Goal: Information Seeking & Learning: Find specific fact

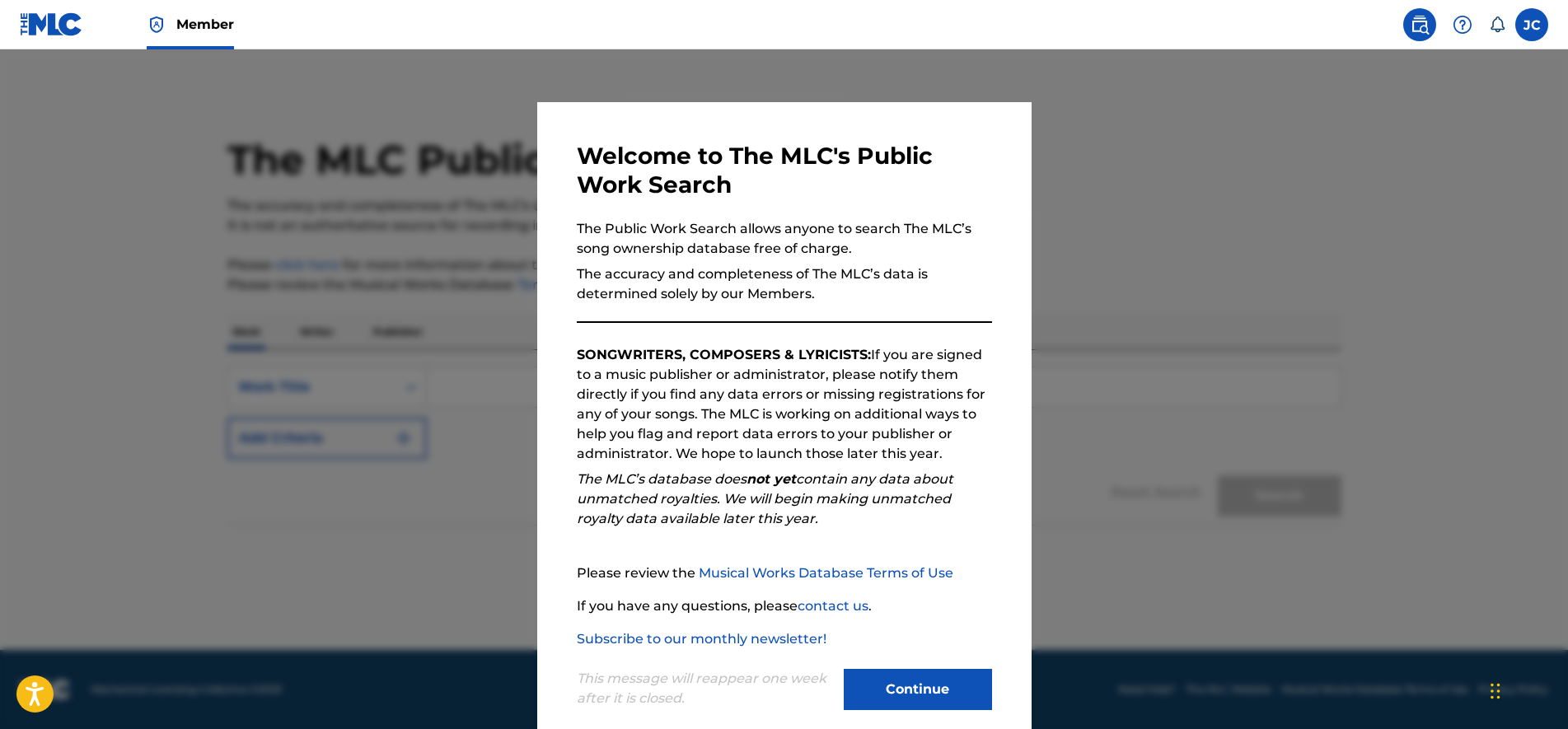
click at [922, 692] on button "Continue" at bounding box center [917, 689] width 148 height 41
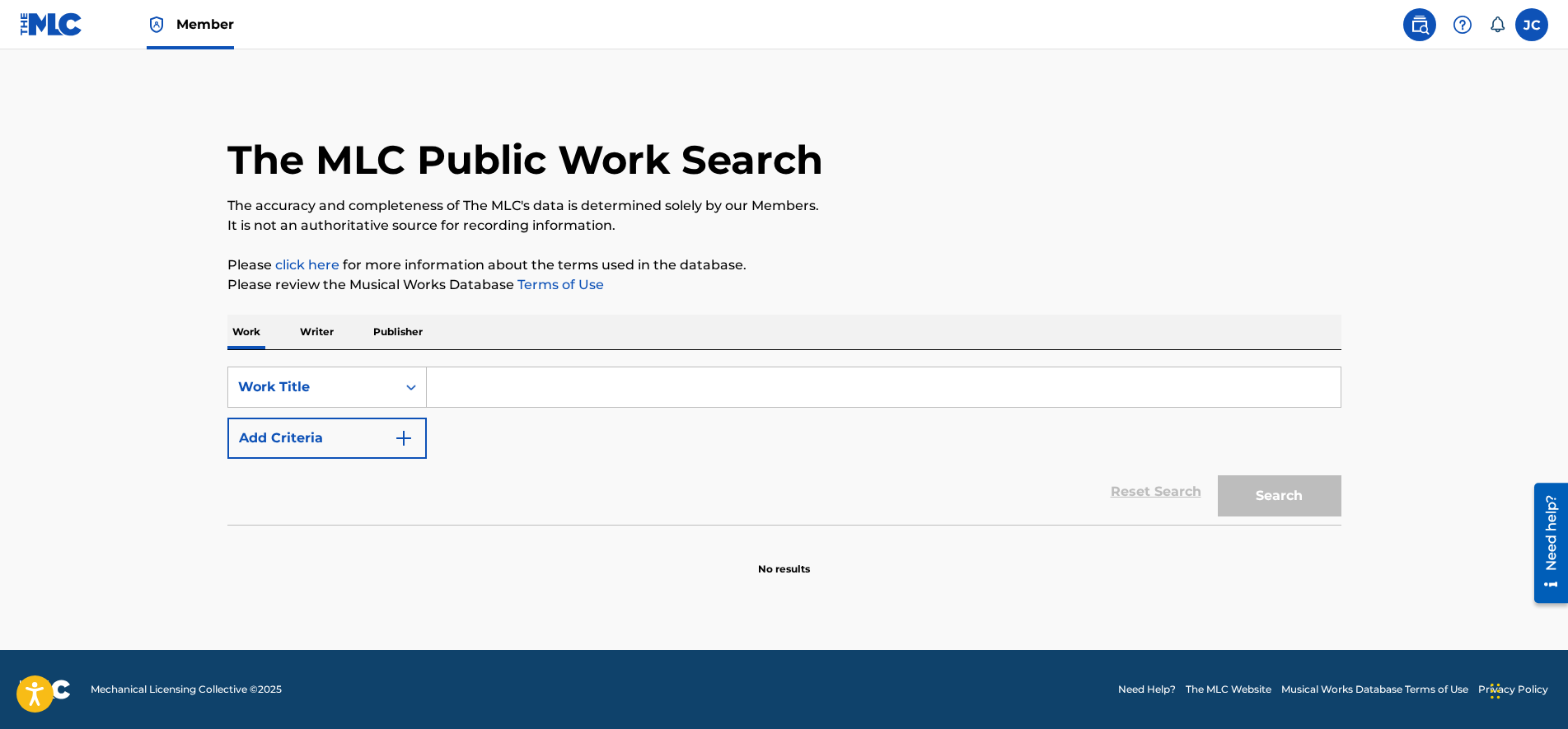
click at [481, 377] on input "Search Form" at bounding box center [884, 386] width 914 height 39
paste input "[PERSON_NAME]"
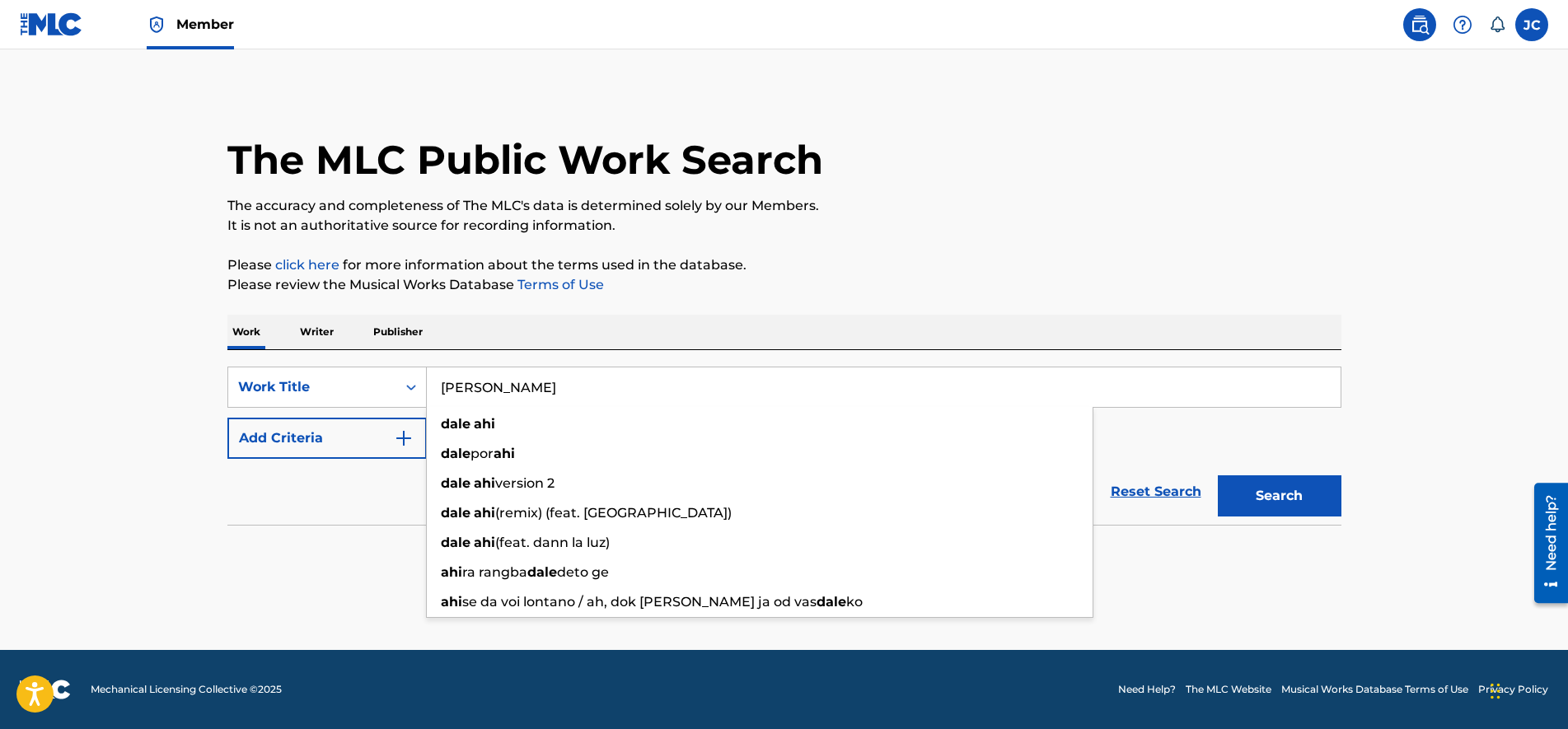
type input "[PERSON_NAME]"
click at [351, 448] on button "Add Criteria" at bounding box center [327, 438] width 199 height 41
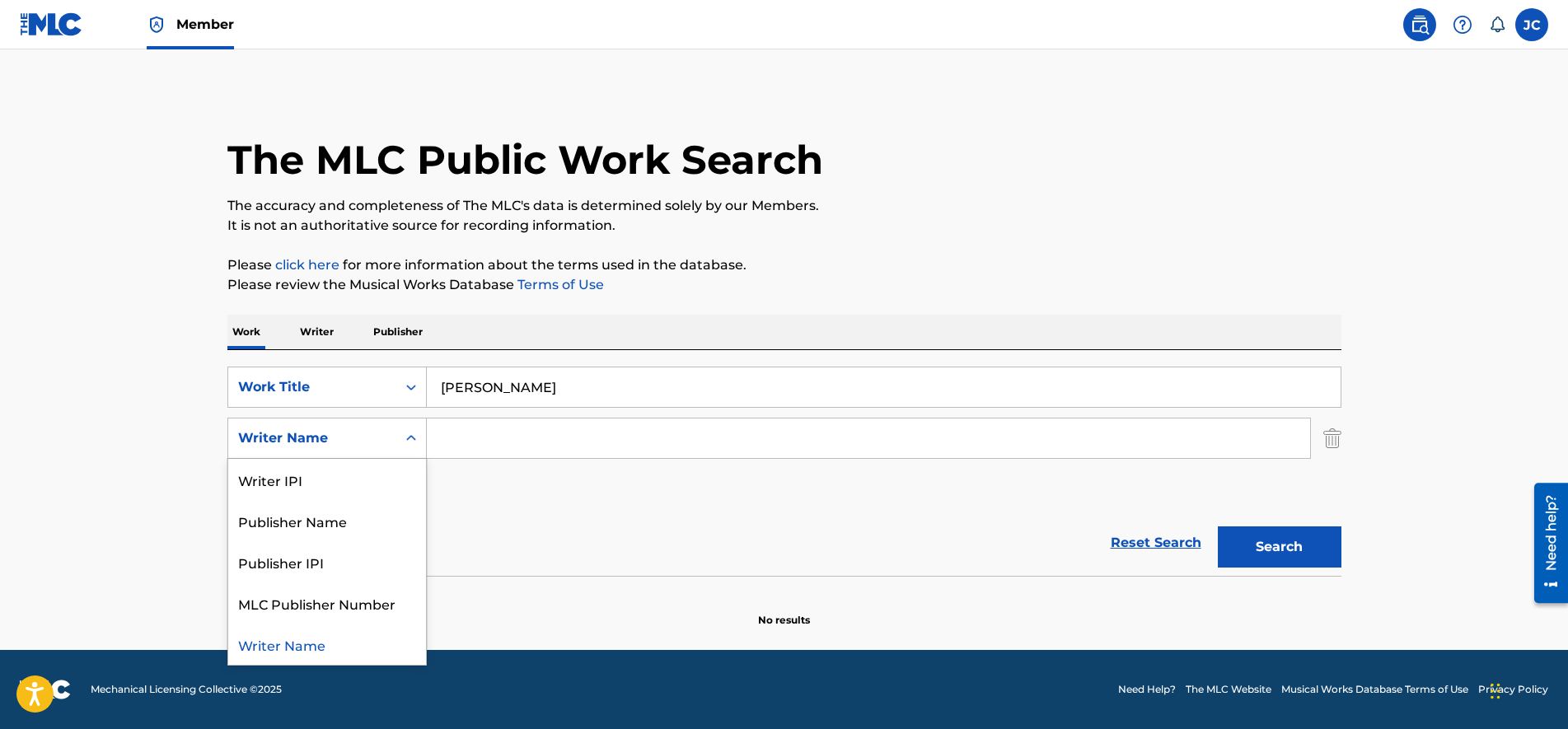
click at [397, 446] on div "Search Form" at bounding box center [411, 438] width 29 height 29
click at [585, 430] on input "Search Form" at bounding box center [868, 438] width 883 height 39
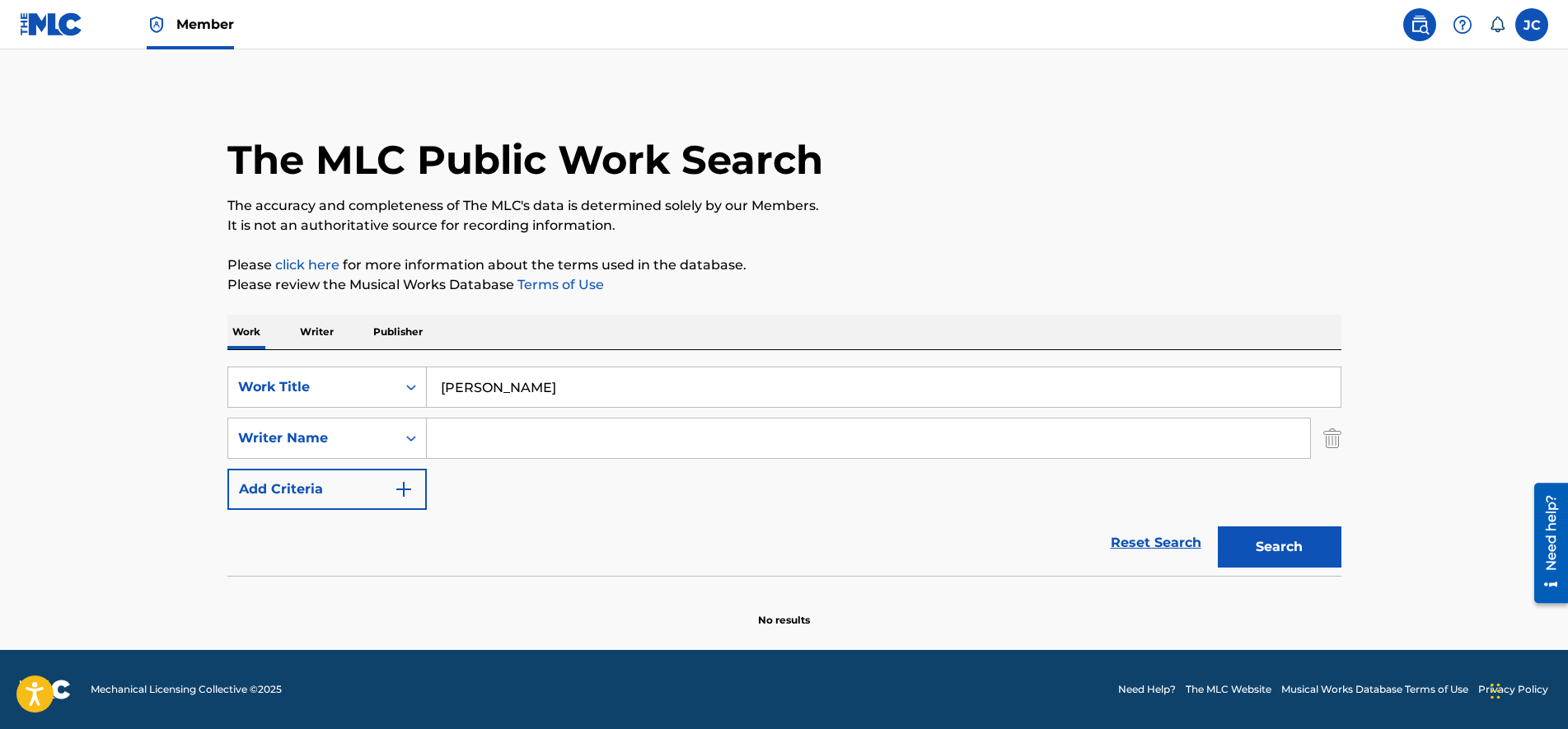
paste input "Elver De [PERSON_NAME]"
type input "Elver De [PERSON_NAME]"
click at [1261, 541] on button "Search" at bounding box center [1278, 546] width 123 height 41
drag, startPoint x: 582, startPoint y: 456, endPoint x: 584, endPoint y: 536, distance: 80.0
click at [320, 333] on p "Writer" at bounding box center [317, 332] width 44 height 35
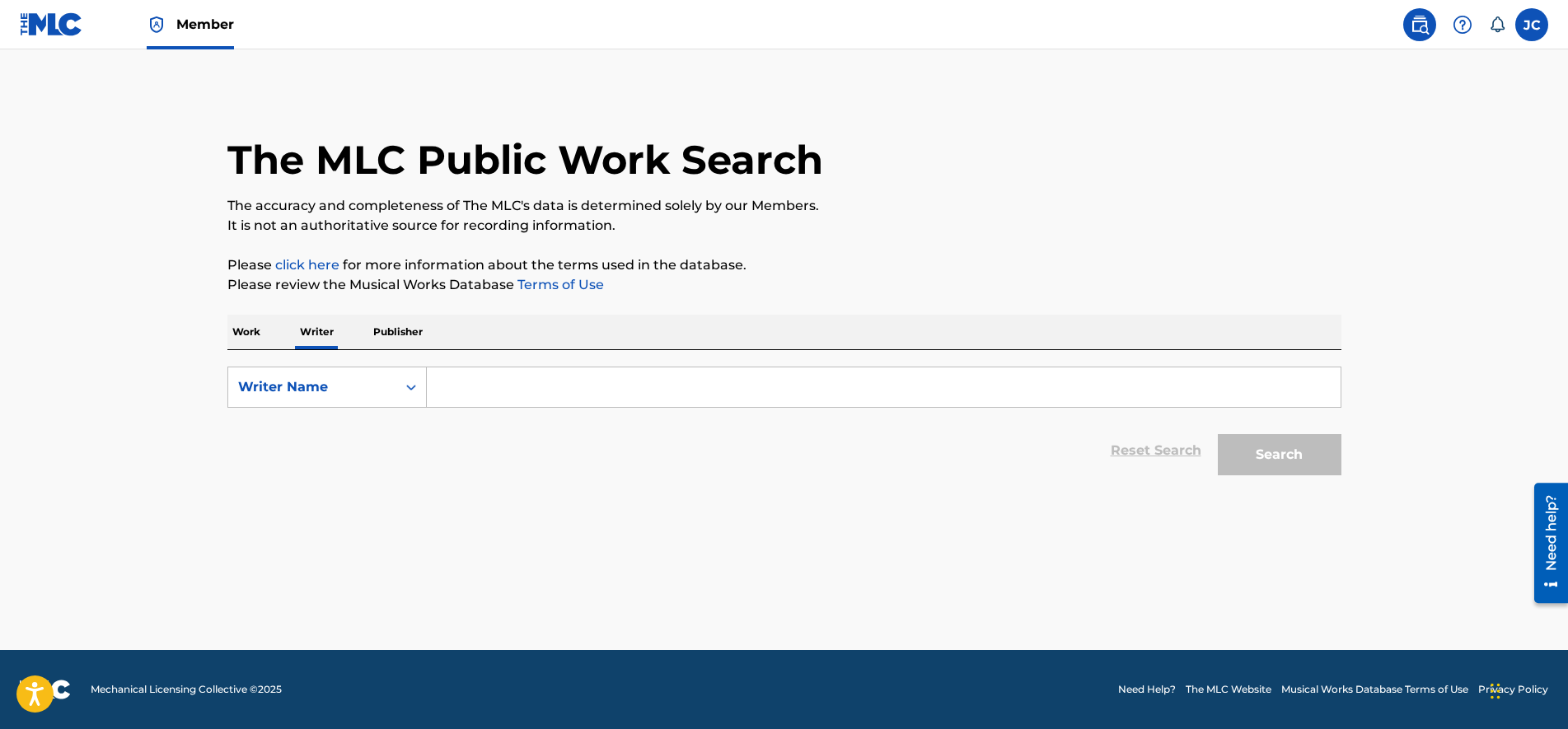
paste input "Elver De [PERSON_NAME]"
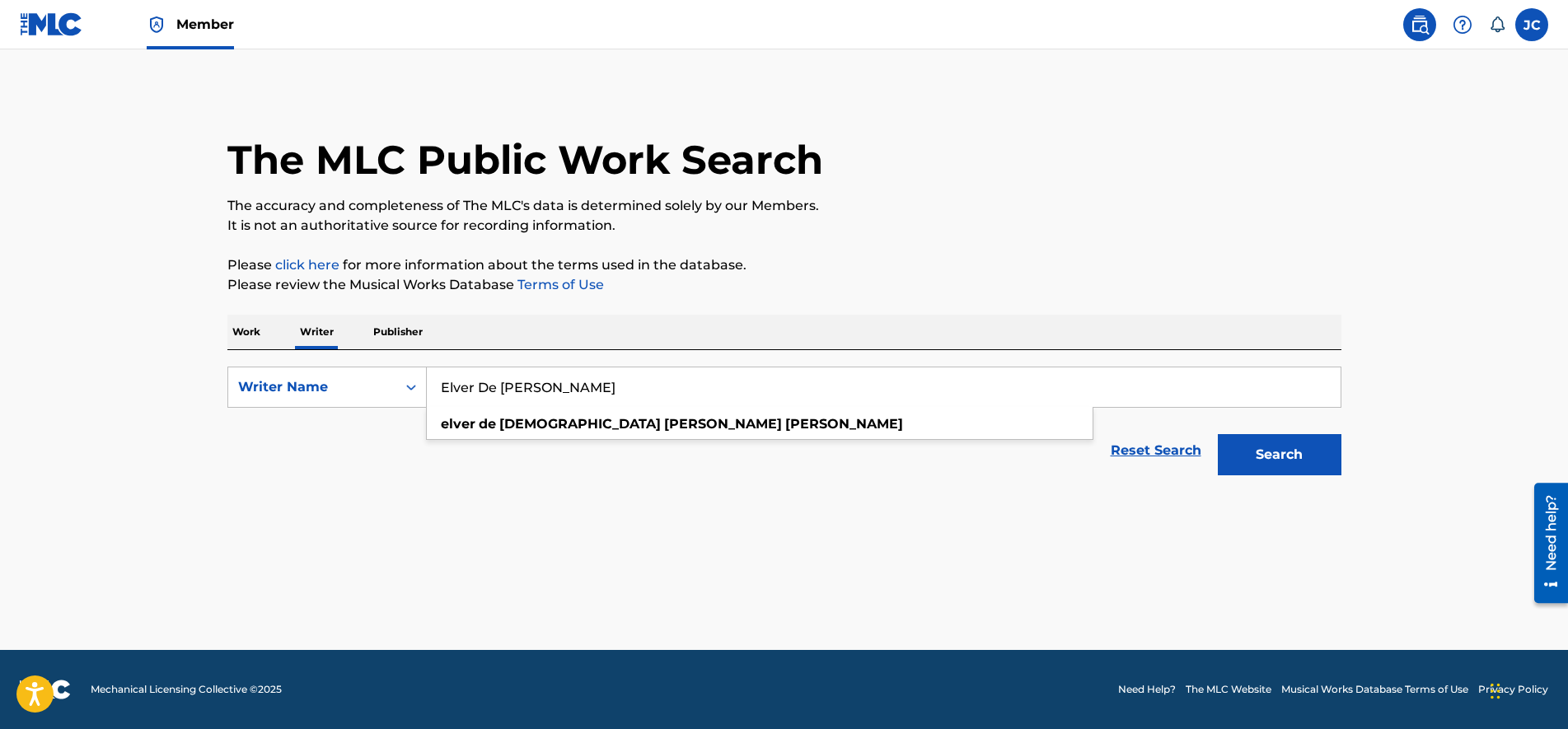
type input "Elver De [PERSON_NAME]"
click at [842, 497] on main "The MLC Public Work Search The accuracy and completeness of The MLC's data is d…" at bounding box center [784, 349] width 1568 height 600
click at [1259, 456] on button "Search" at bounding box center [1278, 454] width 123 height 41
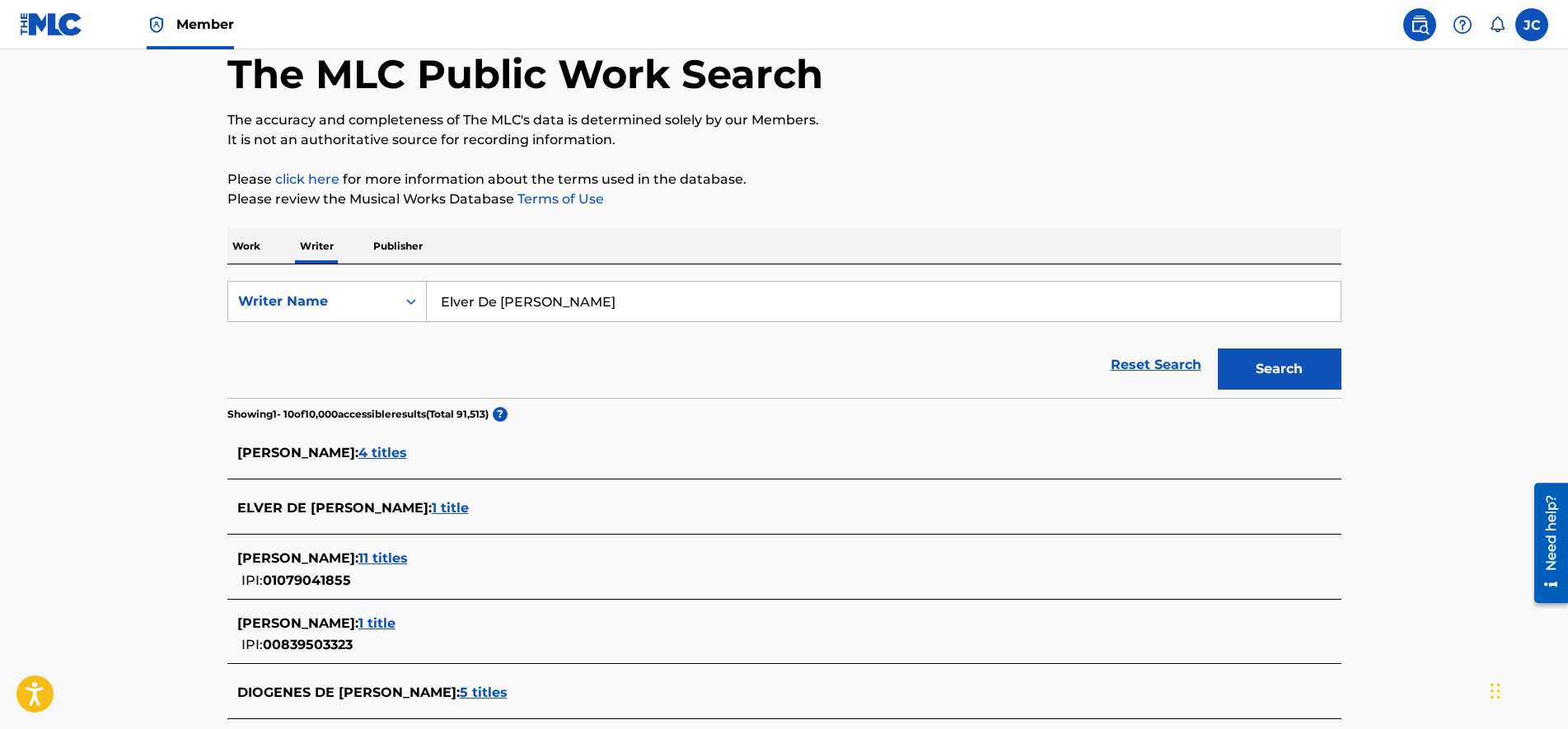
drag, startPoint x: 196, startPoint y: 392, endPoint x: 195, endPoint y: 430, distance: 38.0
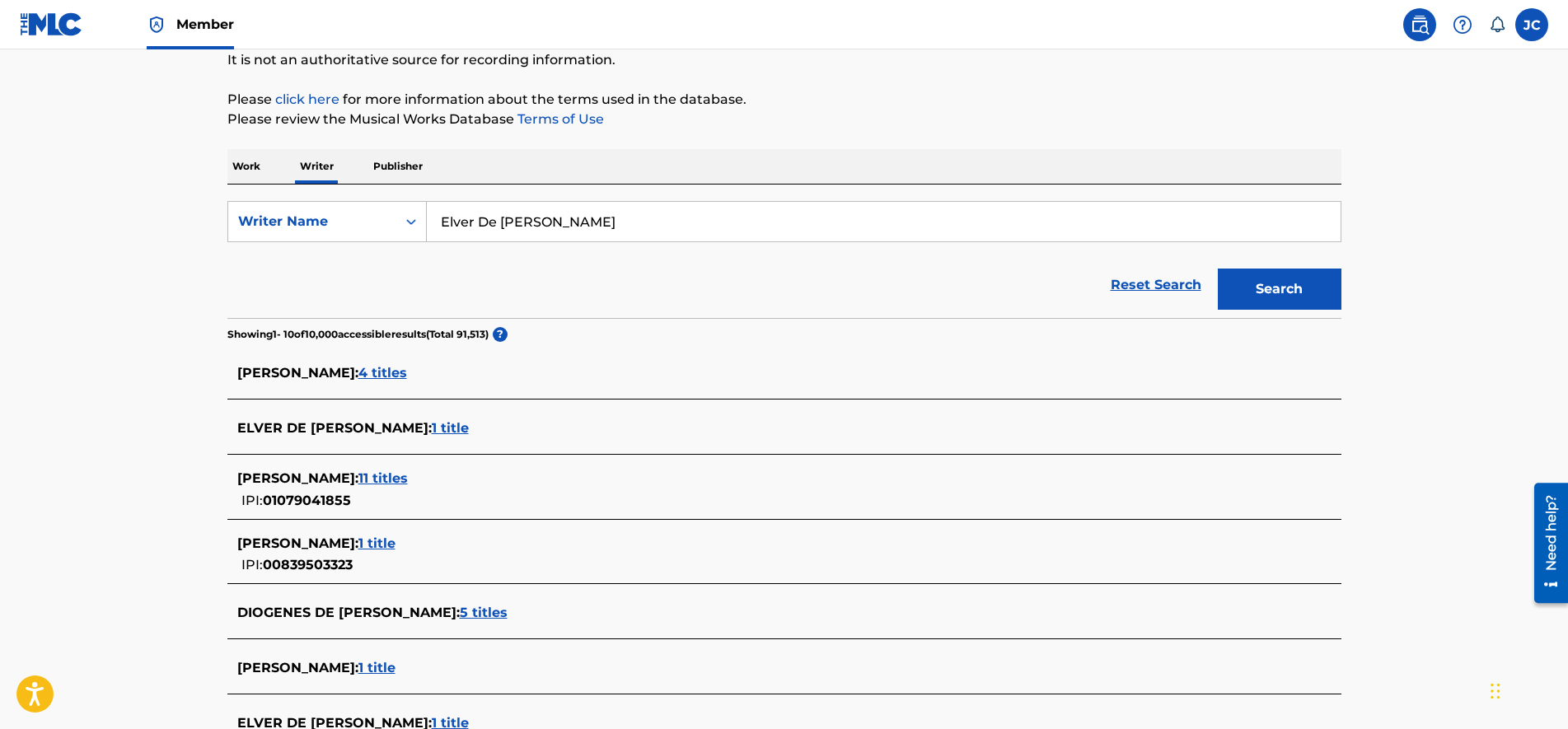
scroll to position [214, 0]
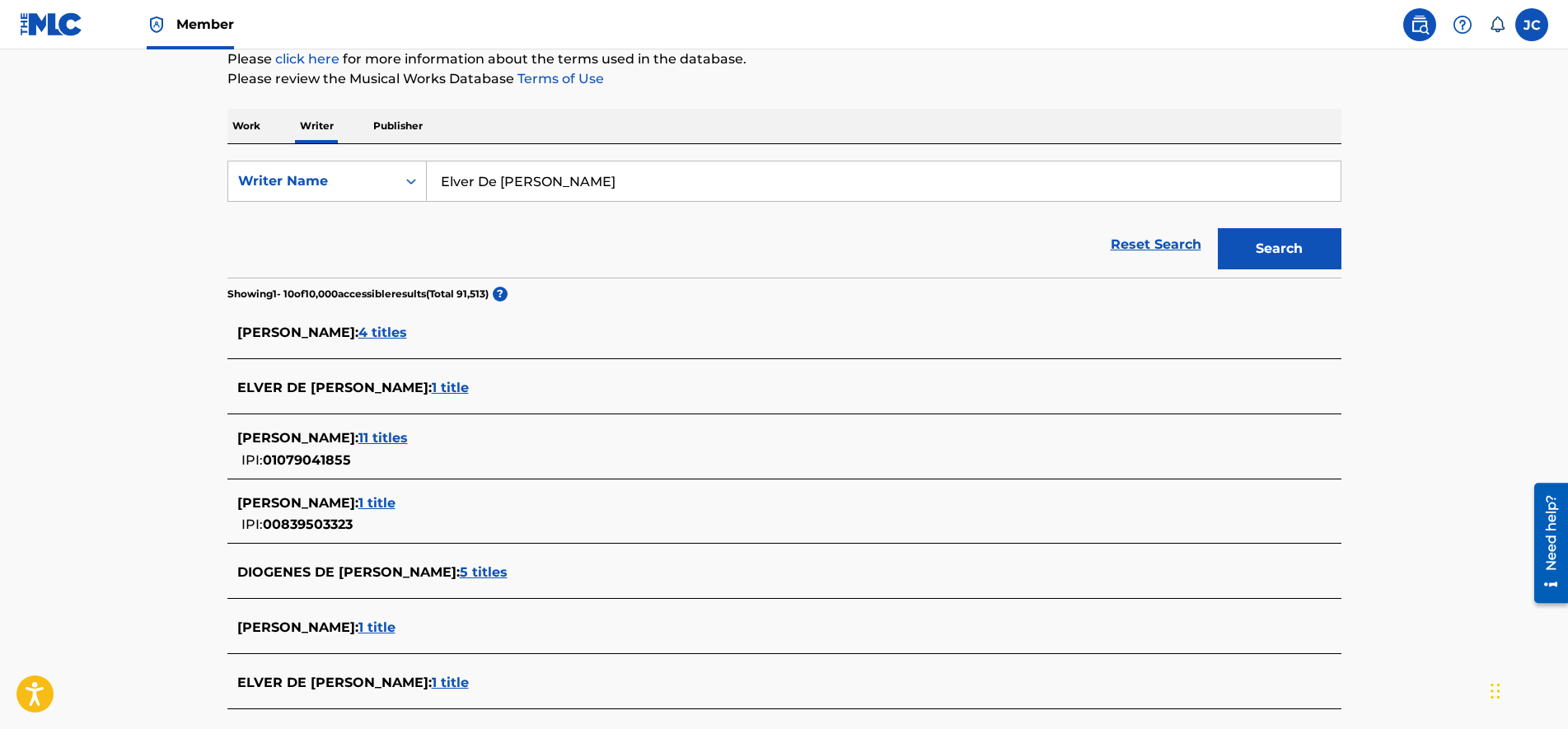
drag, startPoint x: 121, startPoint y: 350, endPoint x: 143, endPoint y: 403, distance: 57.4
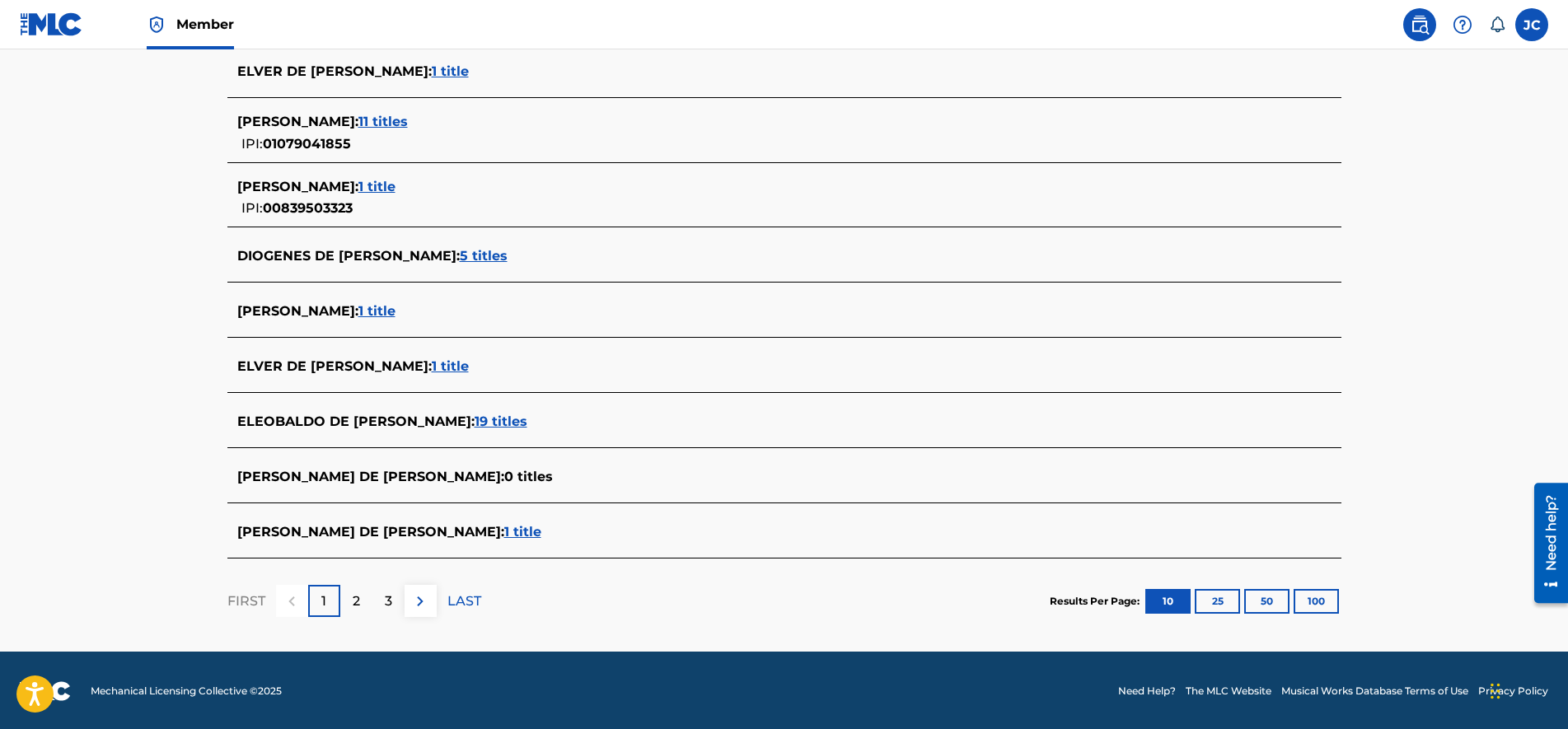
drag, startPoint x: 214, startPoint y: 213, endPoint x: 207, endPoint y: 244, distance: 31.8
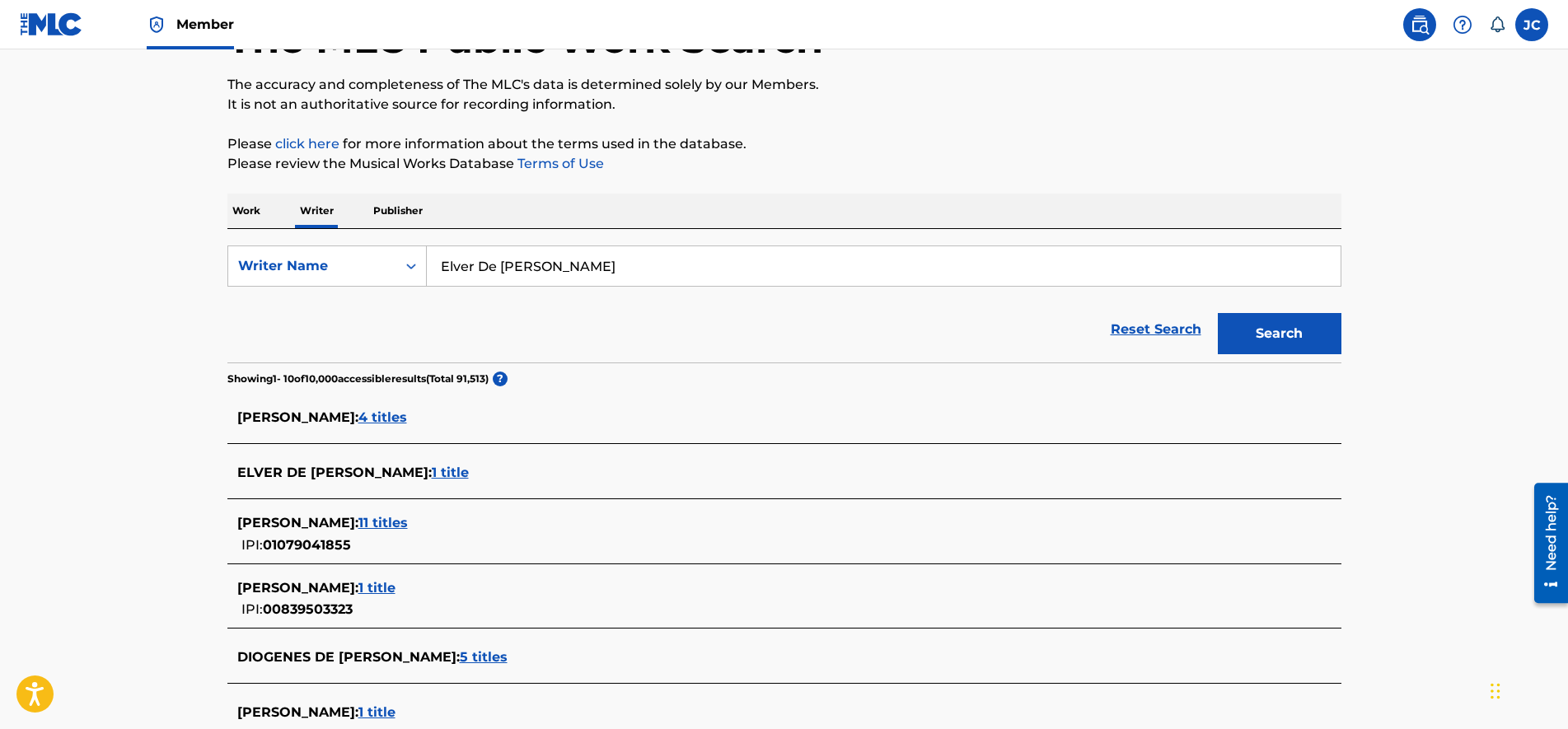
scroll to position [78, 0]
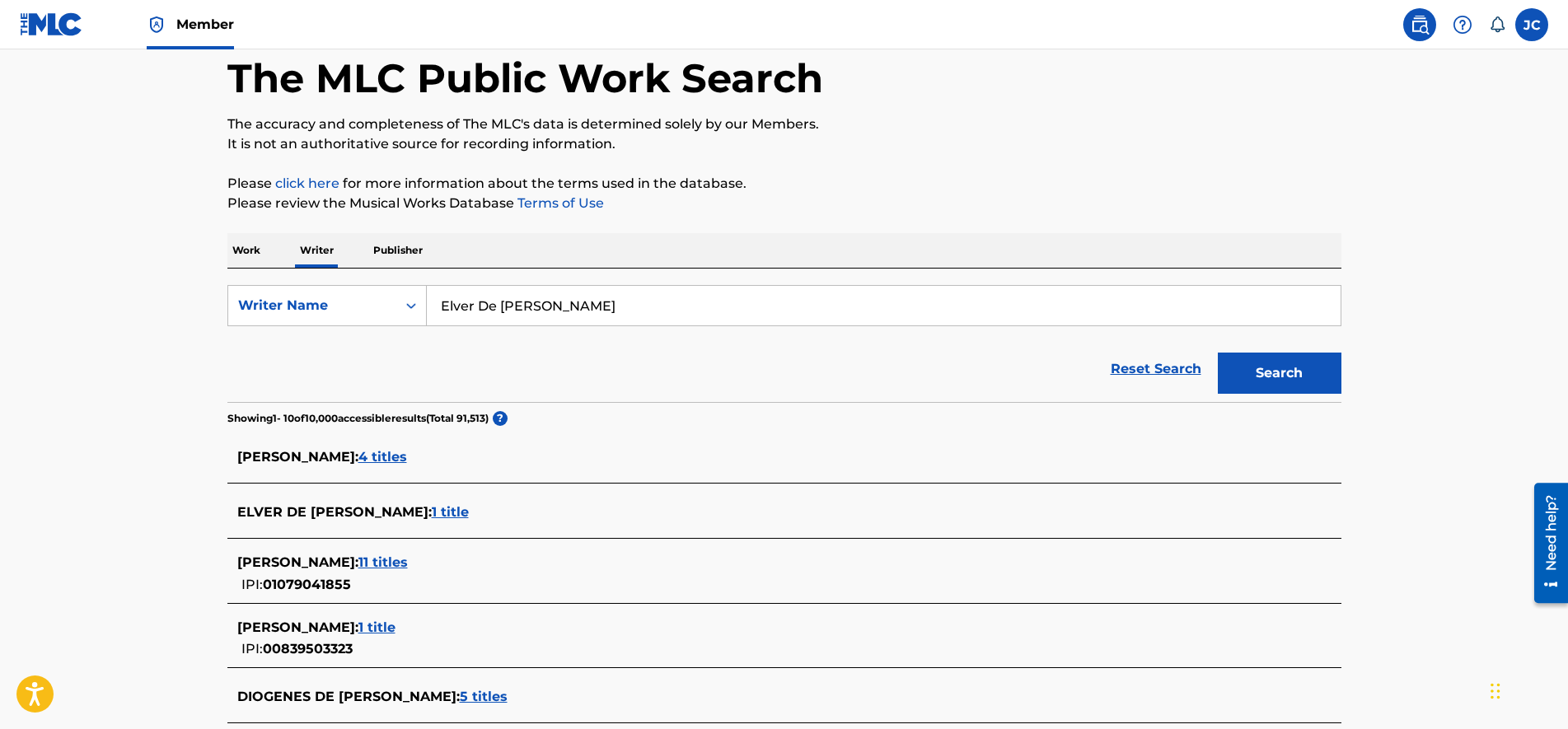
drag, startPoint x: 193, startPoint y: 443, endPoint x: 196, endPoint y: 397, distance: 46.1
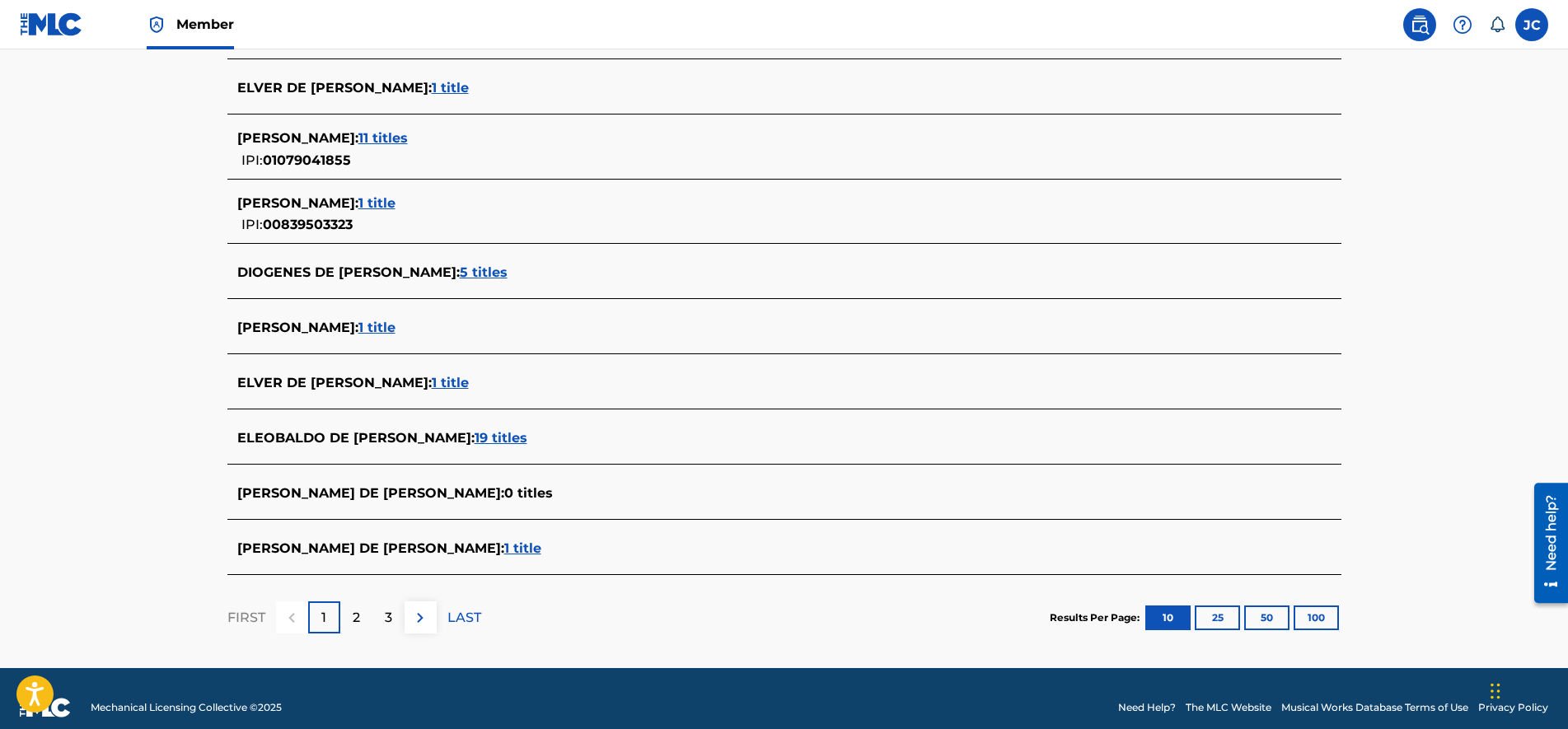
scroll to position [523, 0]
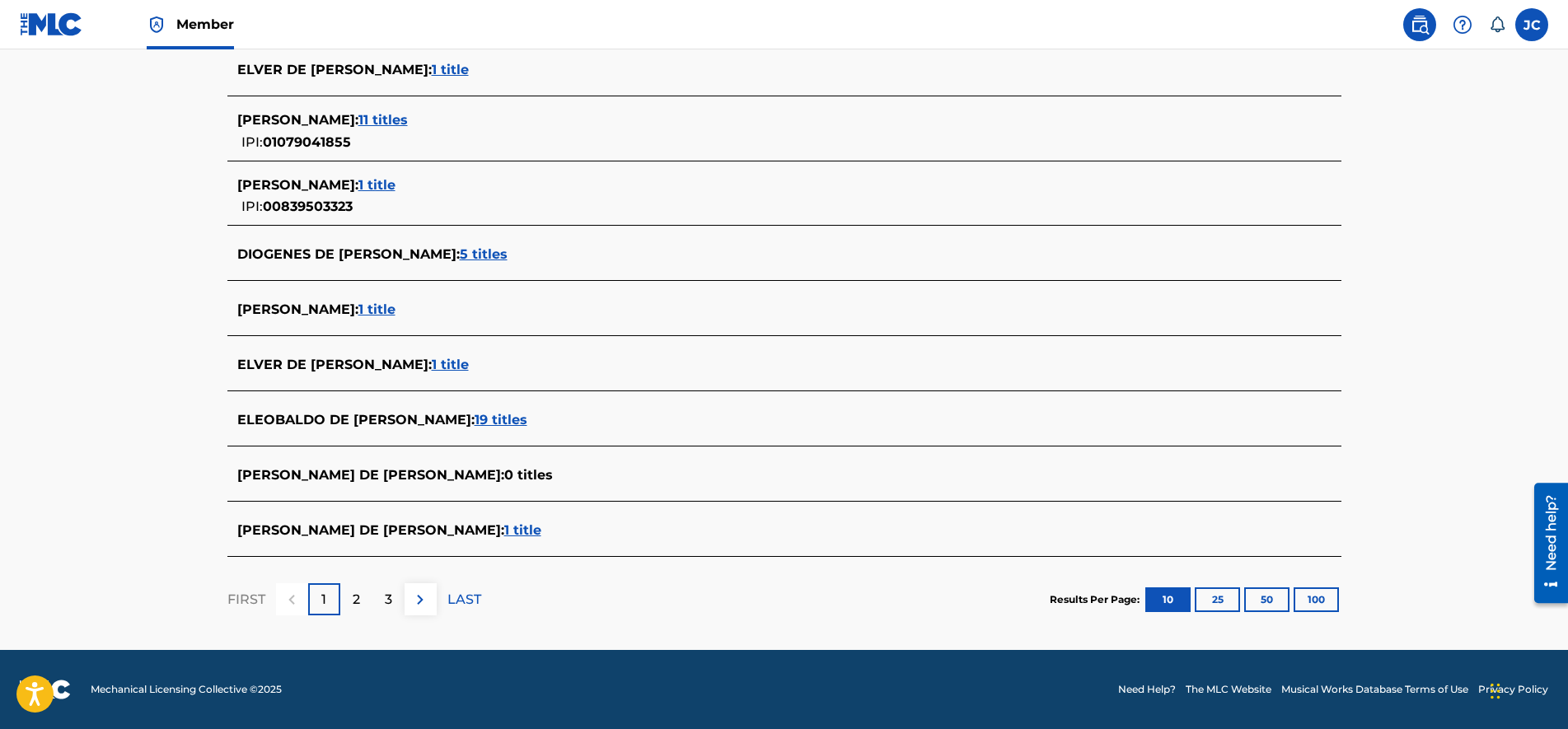
drag, startPoint x: 181, startPoint y: 340, endPoint x: 184, endPoint y: 392, distance: 52.1
click at [347, 599] on div "2" at bounding box center [355, 598] width 32 height 32
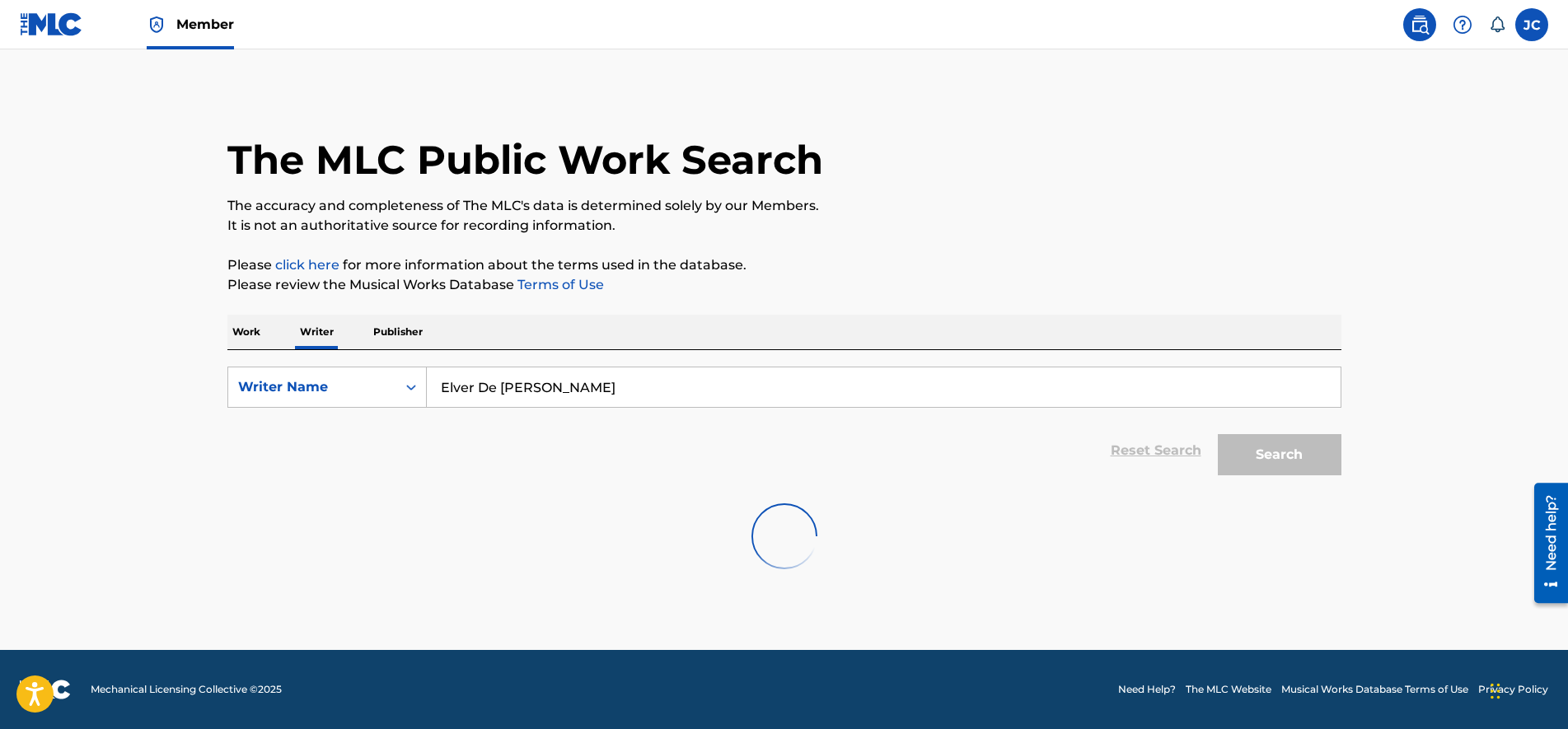
scroll to position [0, 0]
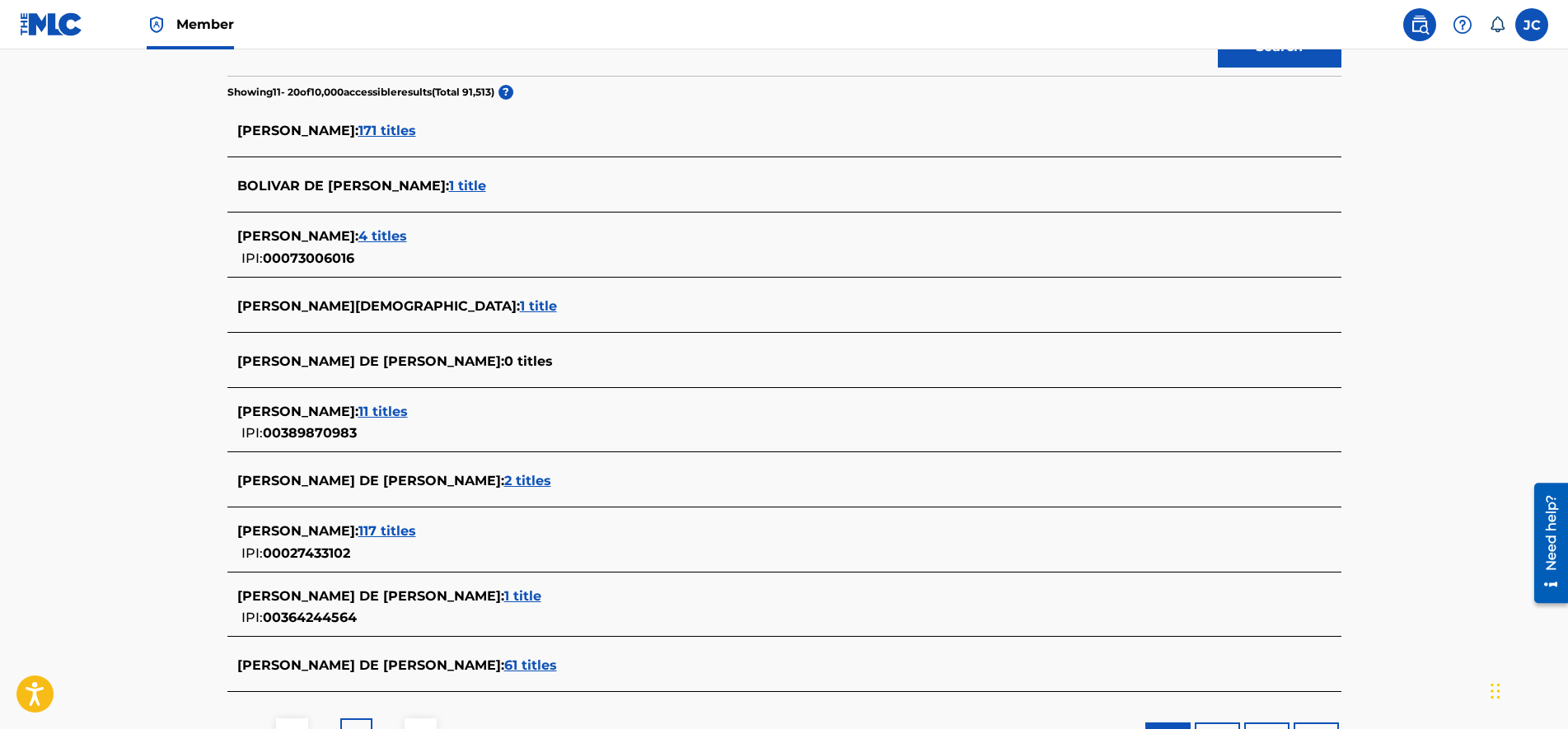
drag, startPoint x: 163, startPoint y: 381, endPoint x: 181, endPoint y: 437, distance: 58.8
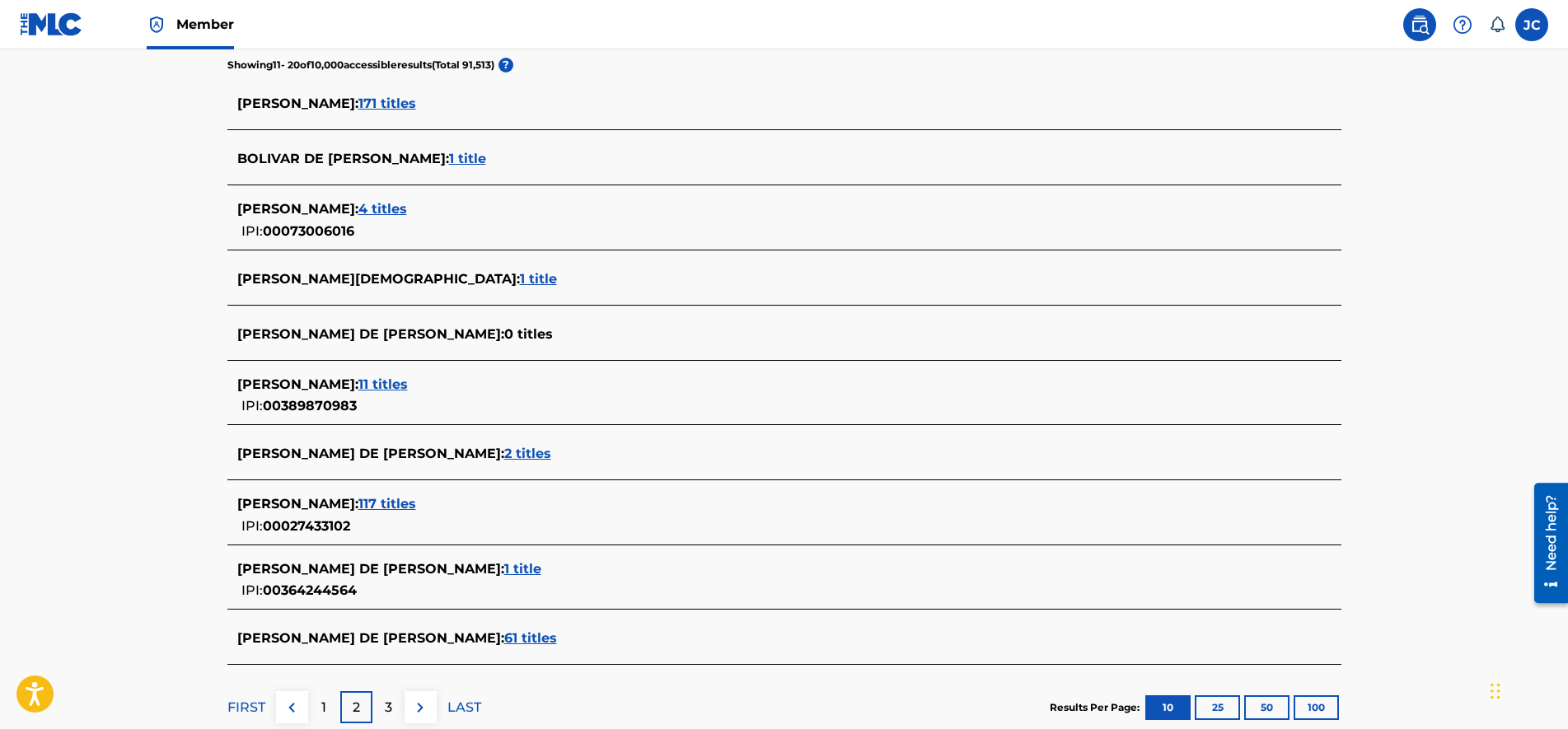
drag, startPoint x: 180, startPoint y: 433, endPoint x: 239, endPoint y: 521, distance: 105.9
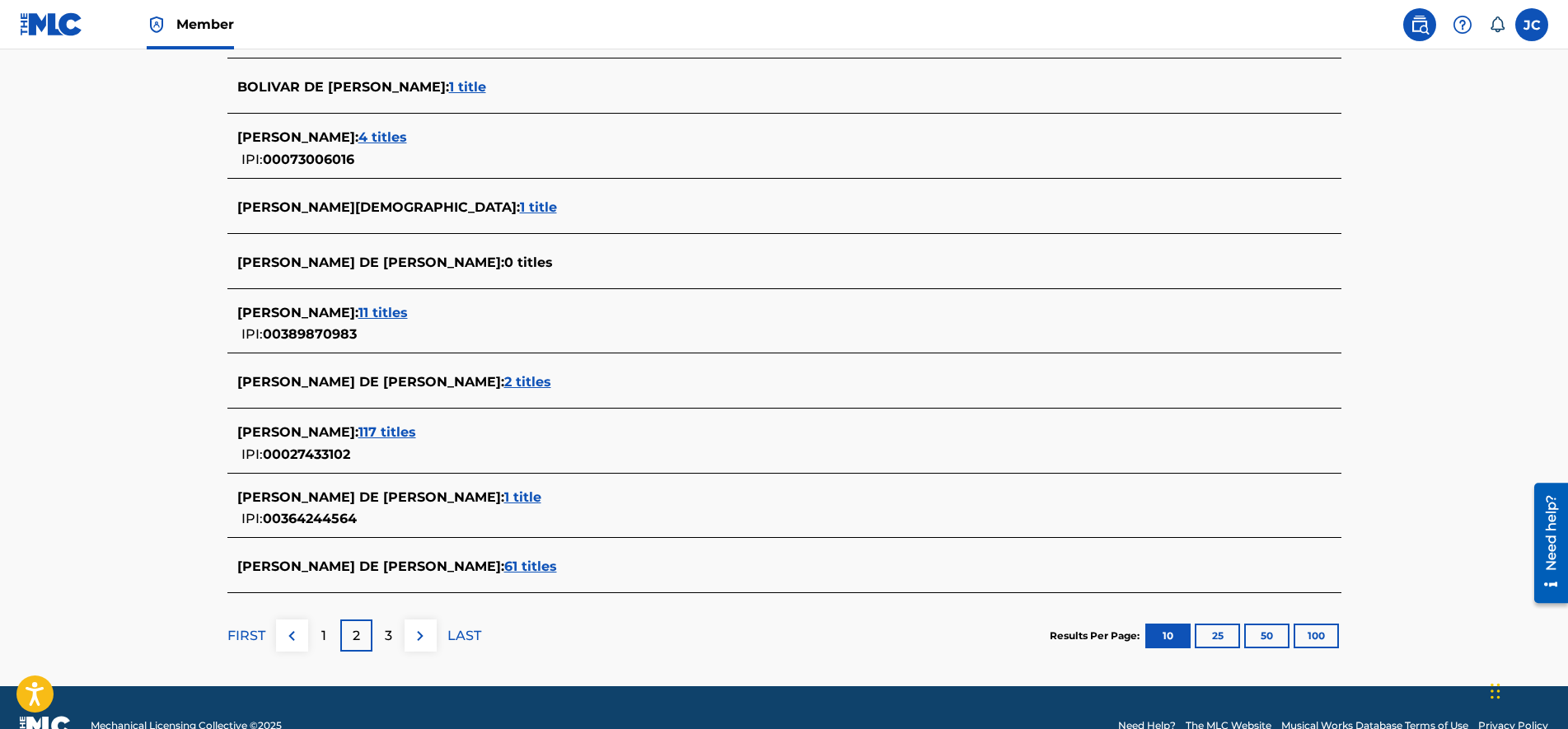
scroll to position [543, 0]
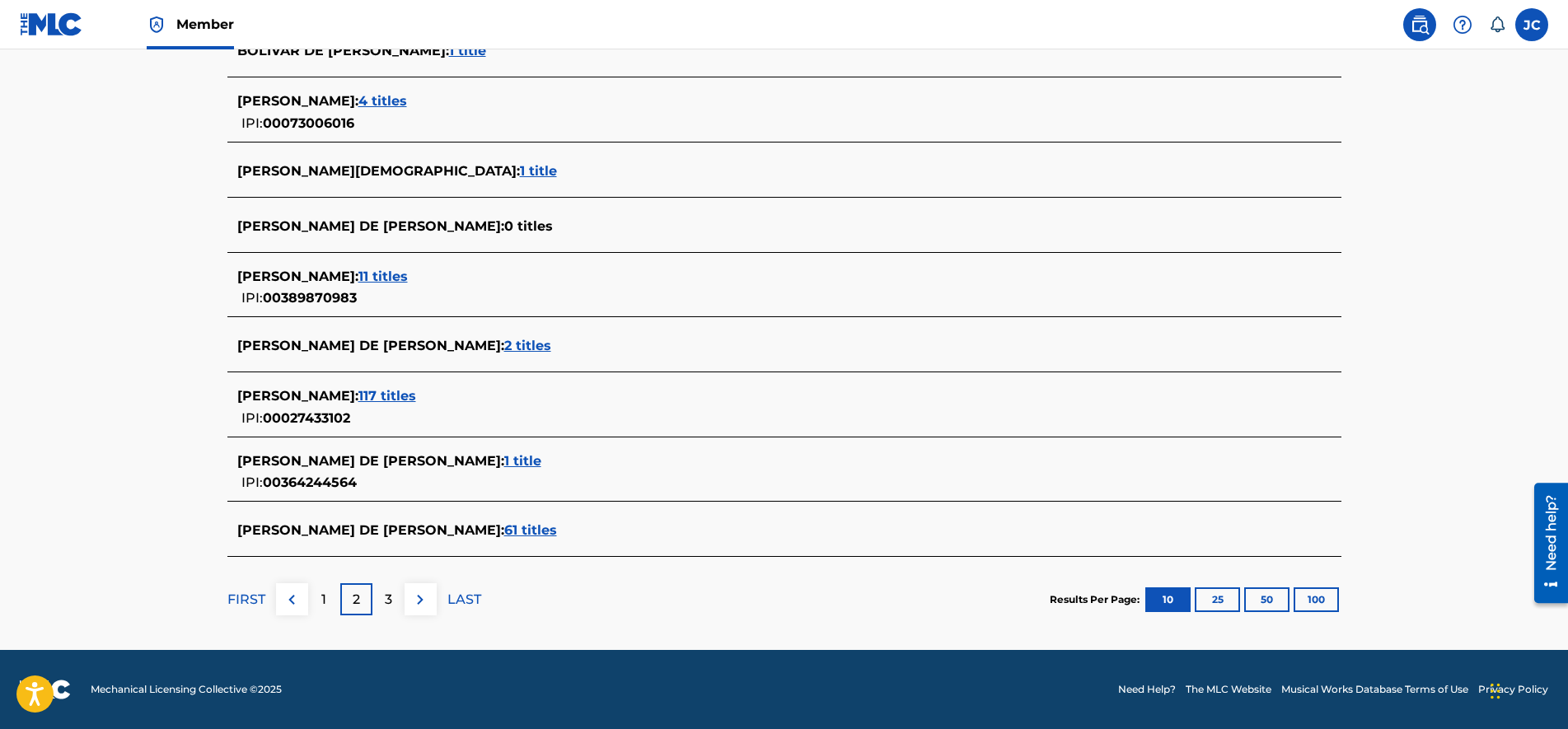
click at [389, 606] on p "3" at bounding box center [388, 599] width 7 height 20
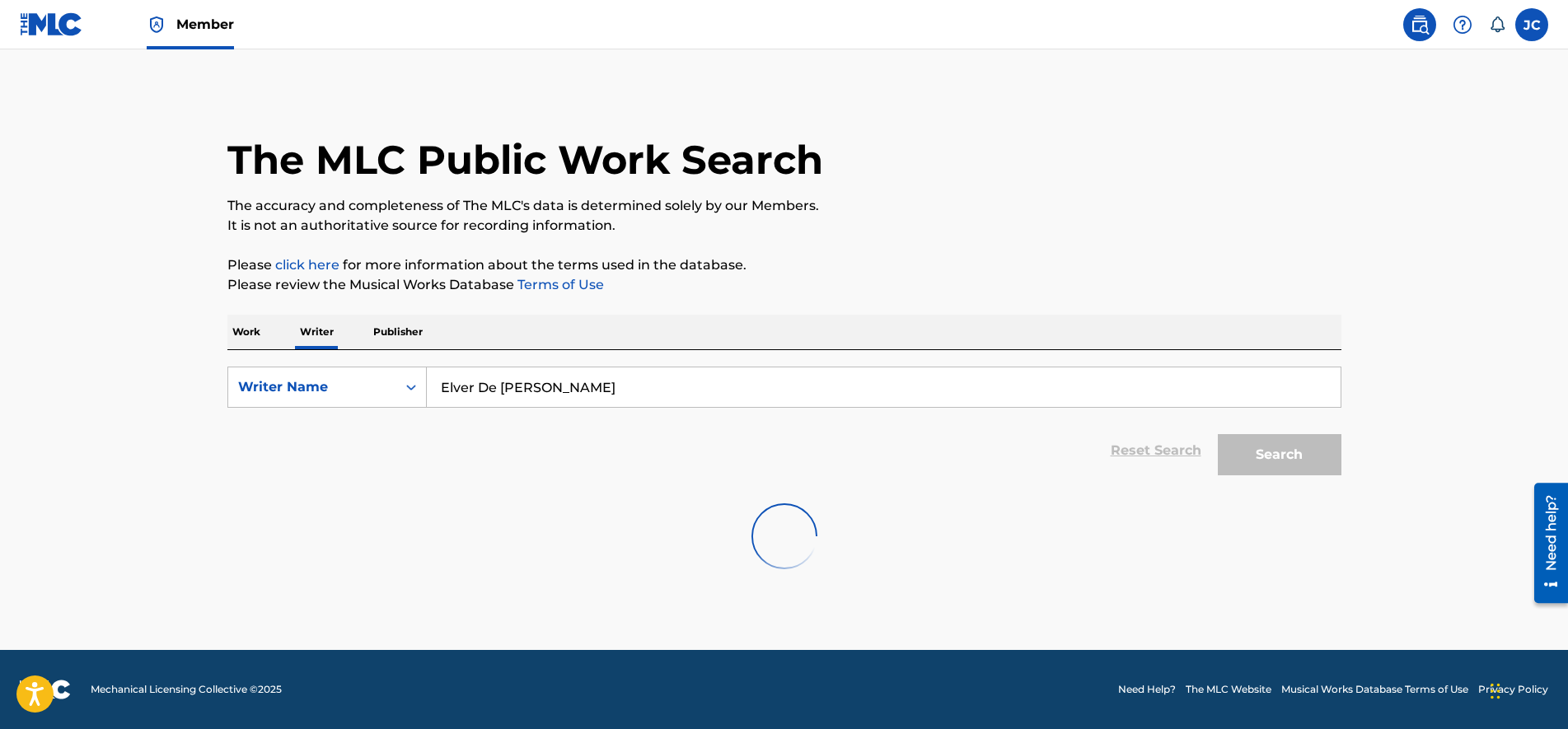
scroll to position [0, 0]
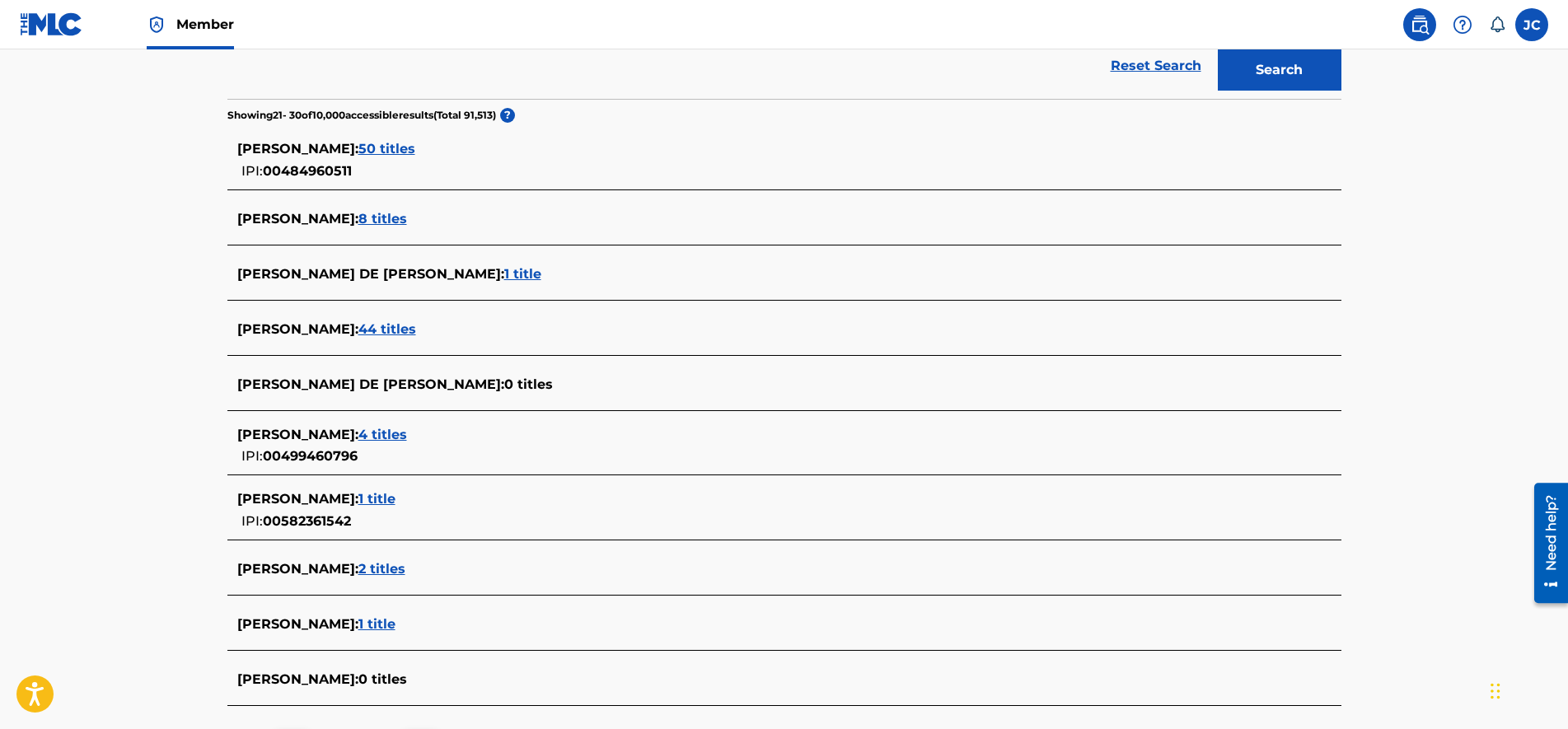
drag, startPoint x: 177, startPoint y: 355, endPoint x: 181, endPoint y: 430, distance: 75.1
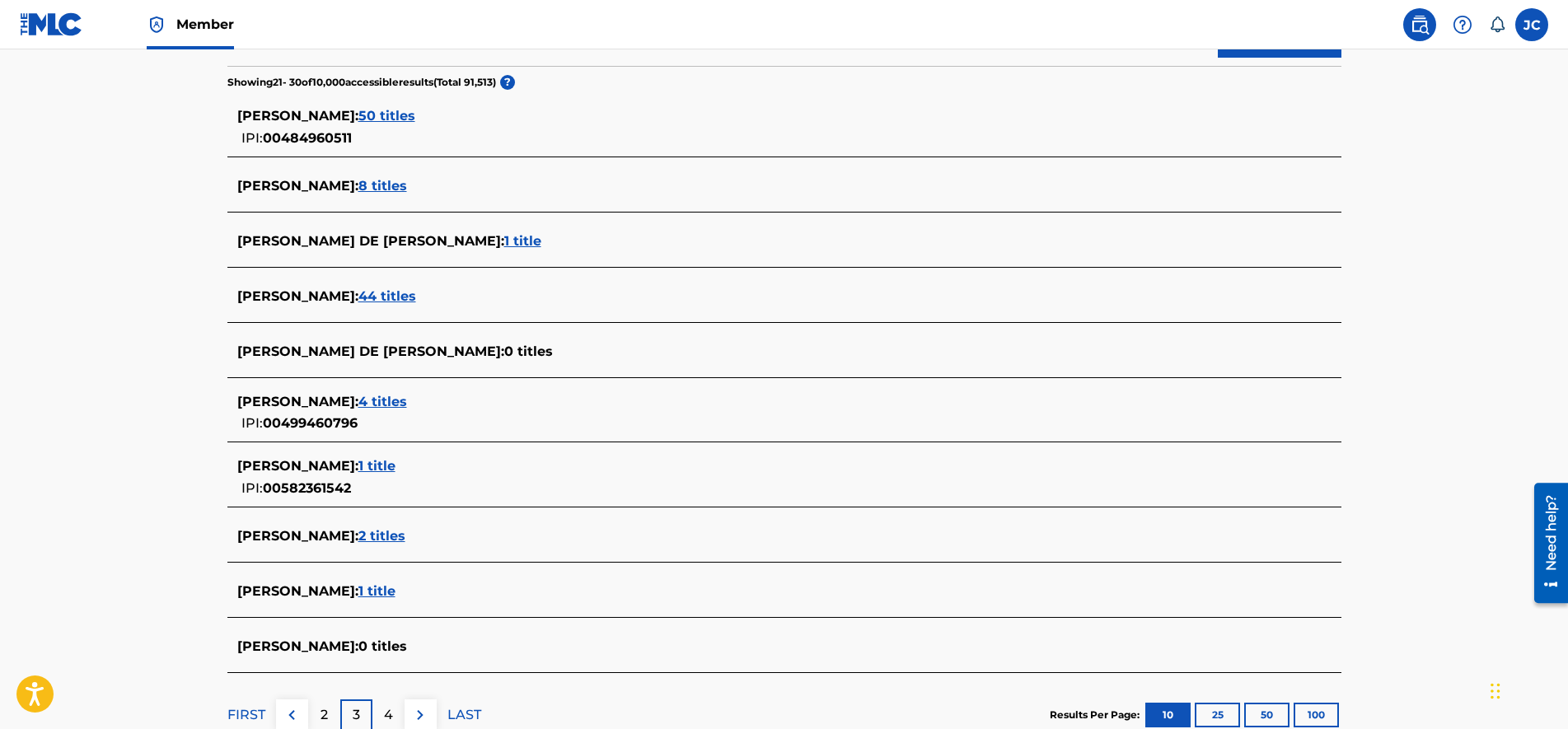
scroll to position [534, 0]
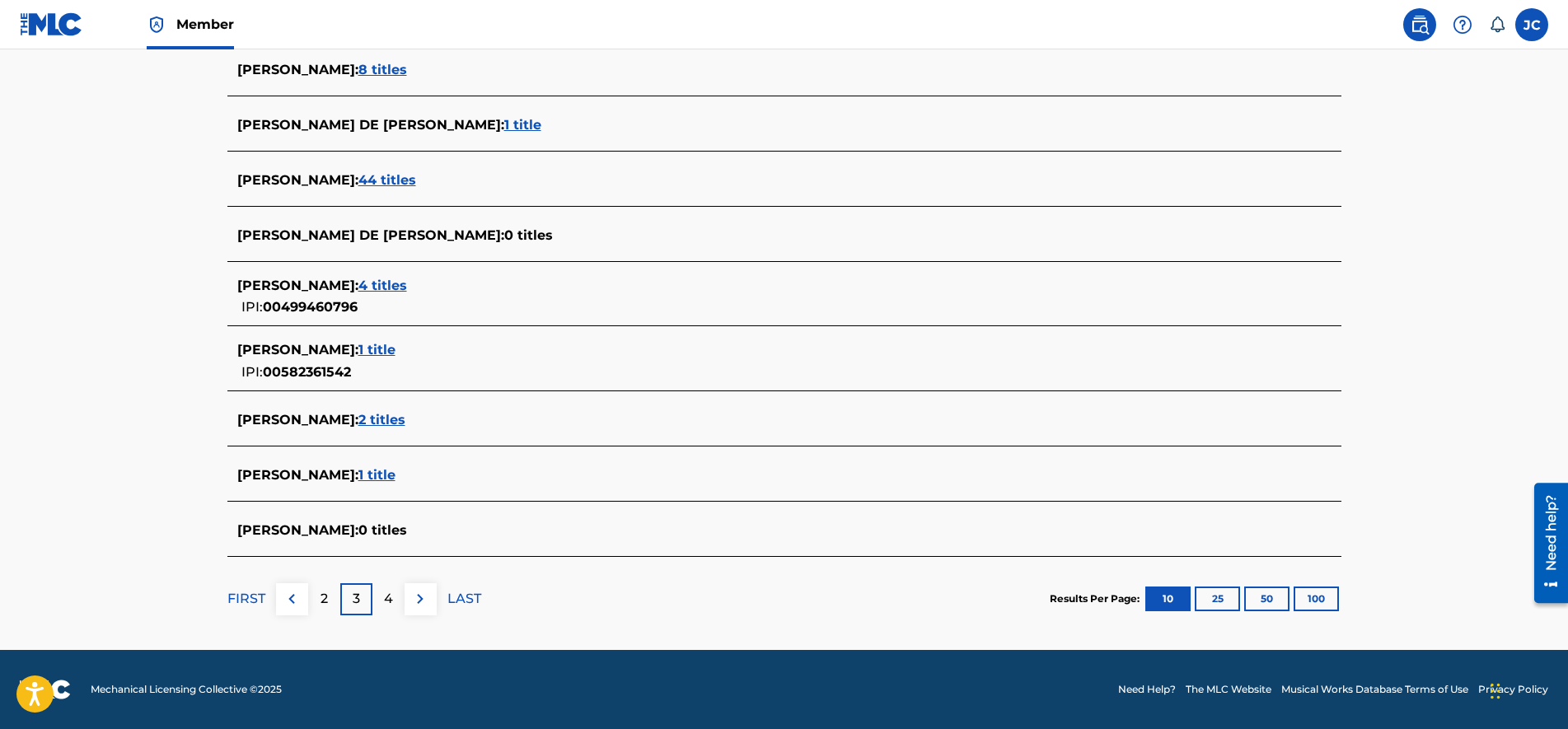
drag, startPoint x: 178, startPoint y: 394, endPoint x: 181, endPoint y: 513, distance: 119.0
click at [321, 598] on p "2" at bounding box center [324, 599] width 7 height 20
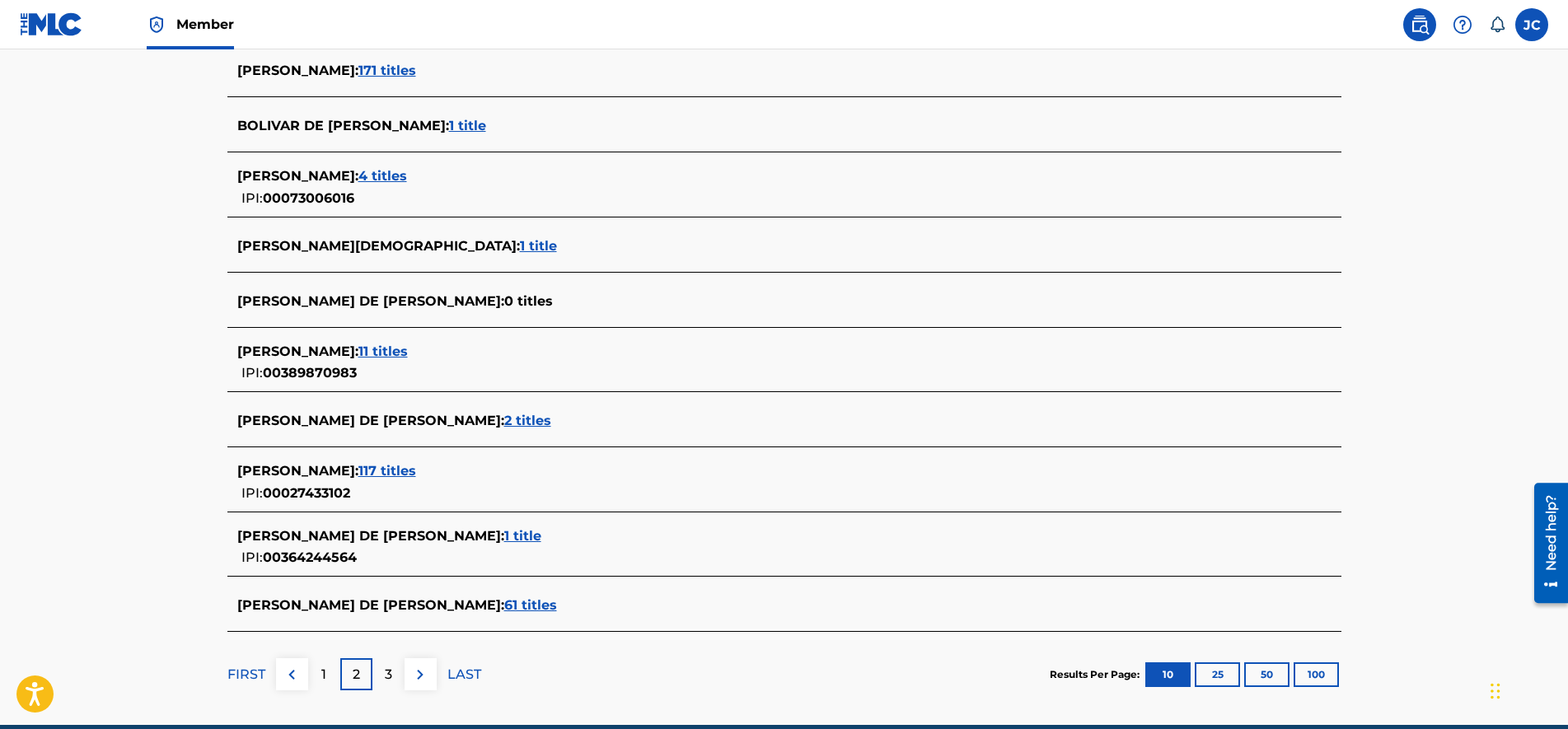
scroll to position [543, 0]
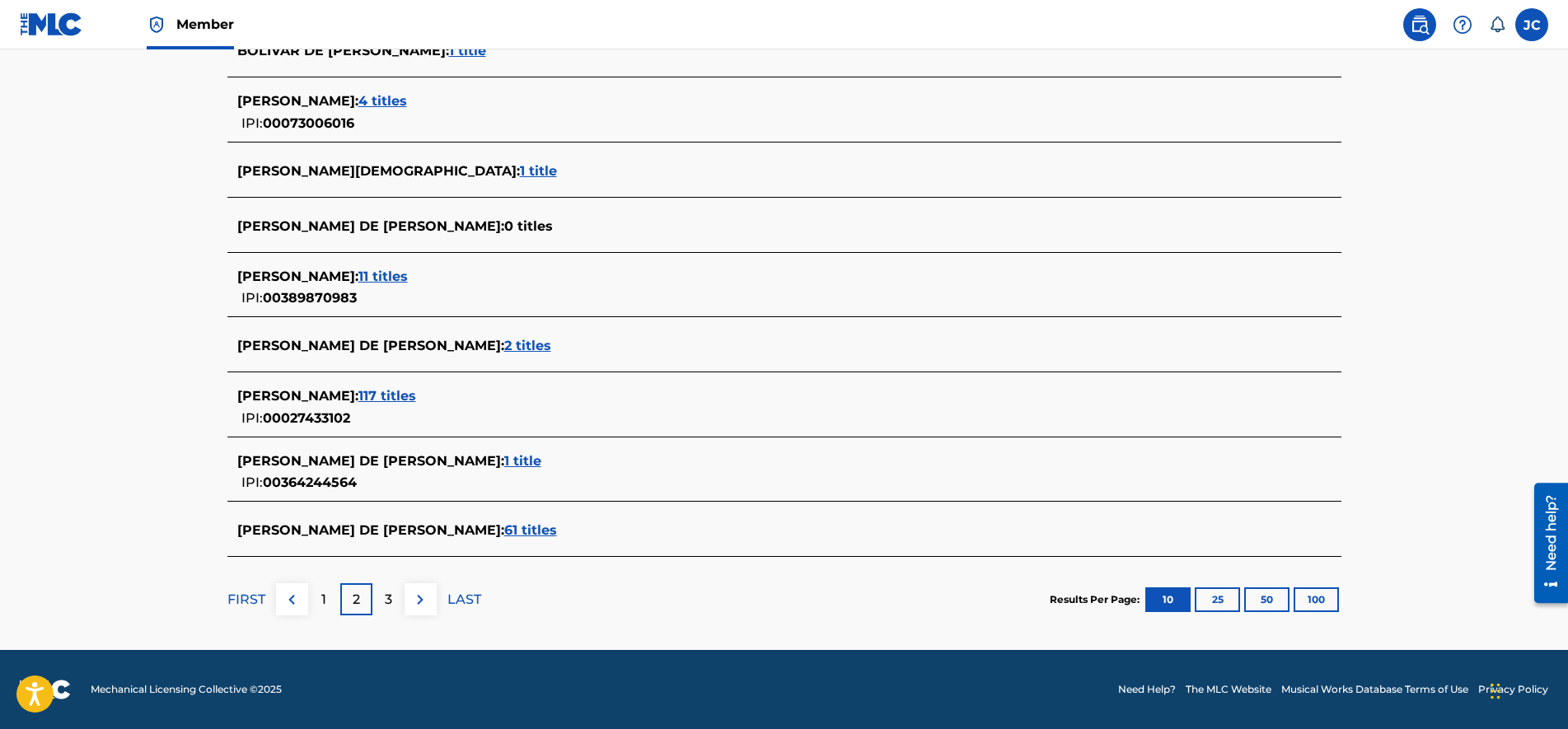
drag, startPoint x: 172, startPoint y: 436, endPoint x: 238, endPoint y: 534, distance: 118.2
click at [323, 603] on p "1" at bounding box center [323, 599] width 5 height 20
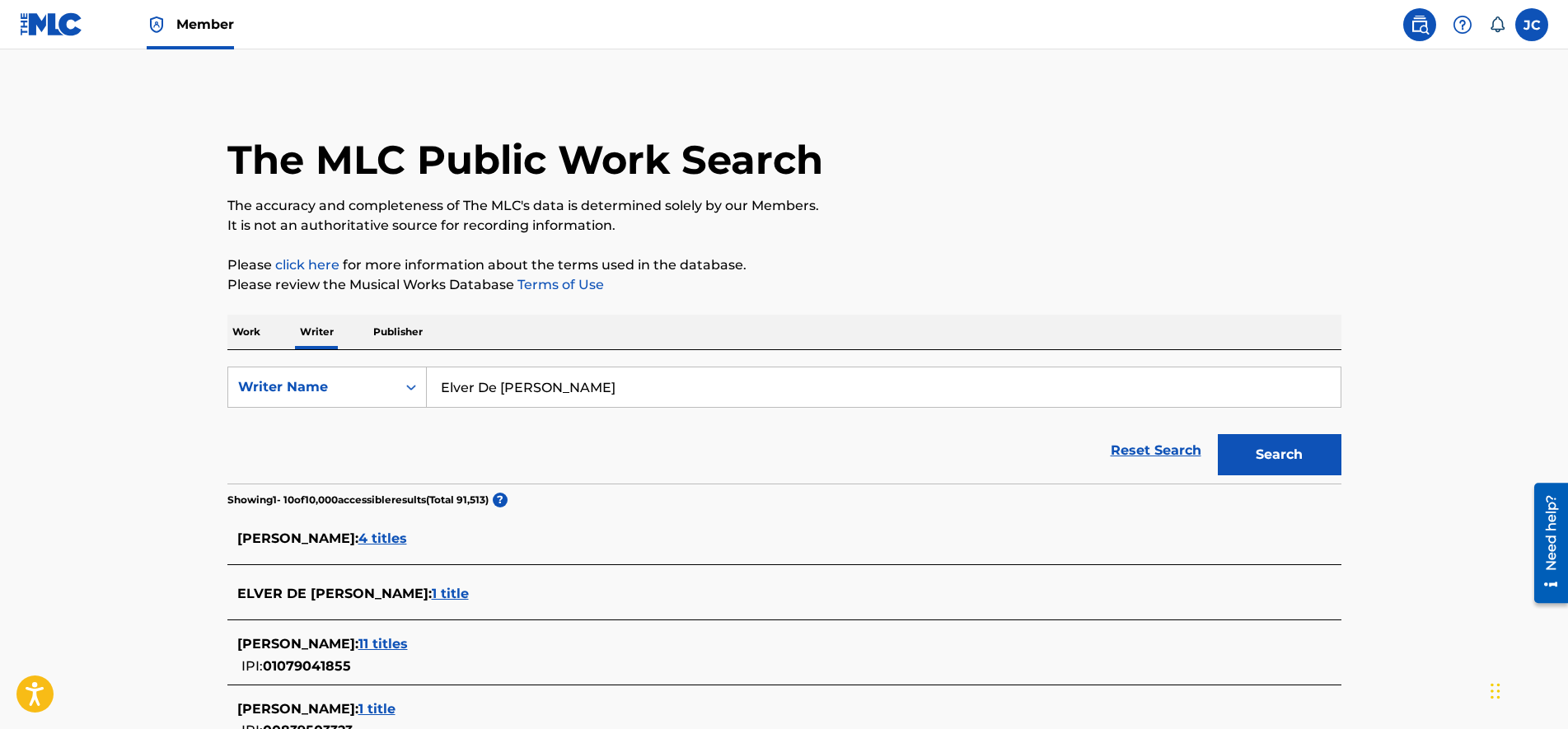
click at [516, 603] on div "ELVER DE [PERSON_NAME] : 1 title" at bounding box center [763, 594] width 1051 height 20
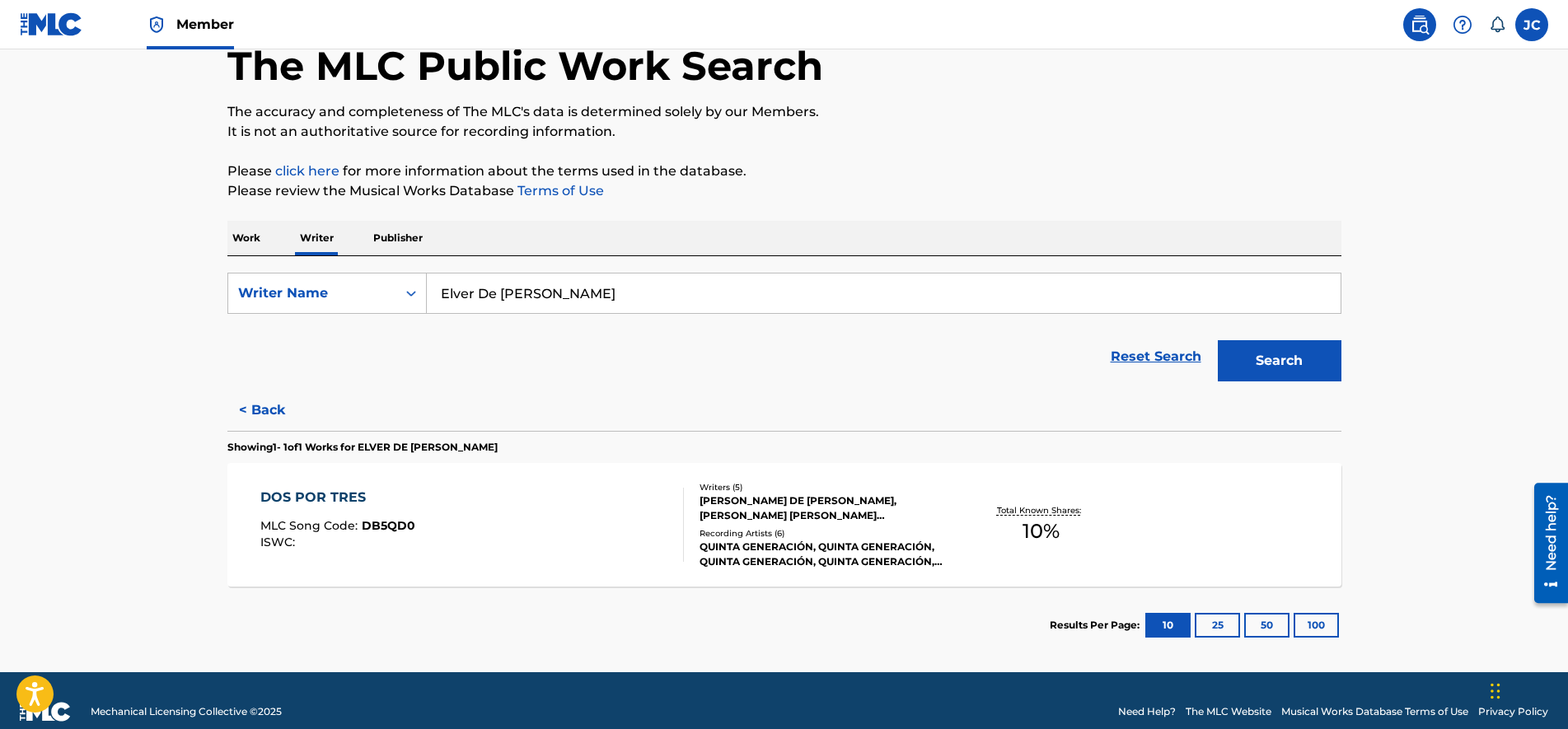
scroll to position [116, 0]
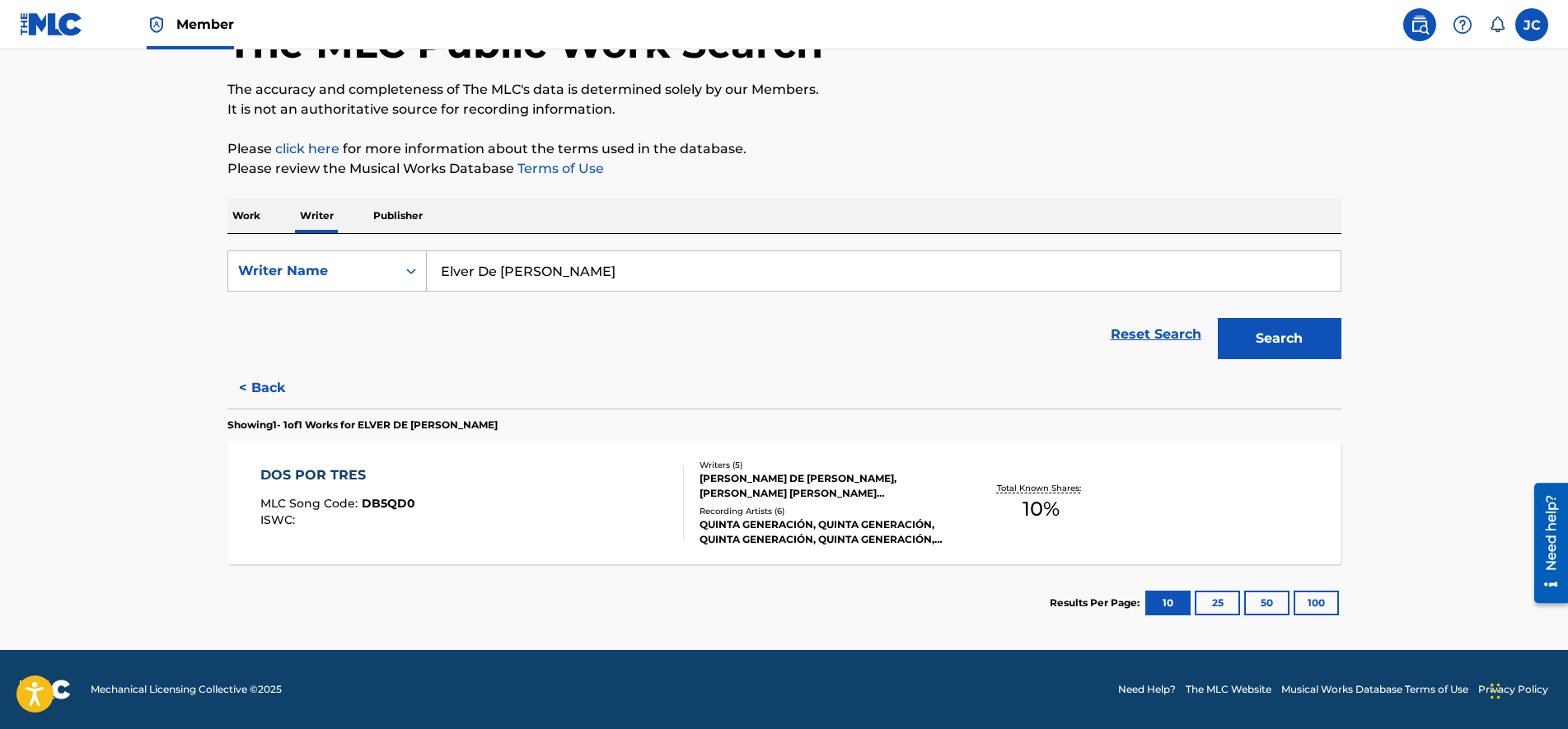
drag, startPoint x: 664, startPoint y: 441, endPoint x: 658, endPoint y: 497, distance: 56.3
click at [767, 499] on div "[PERSON_NAME] DE [PERSON_NAME], [PERSON_NAME] [PERSON_NAME] [PERSON_NAME] [PERS…" at bounding box center [823, 486] width 249 height 29
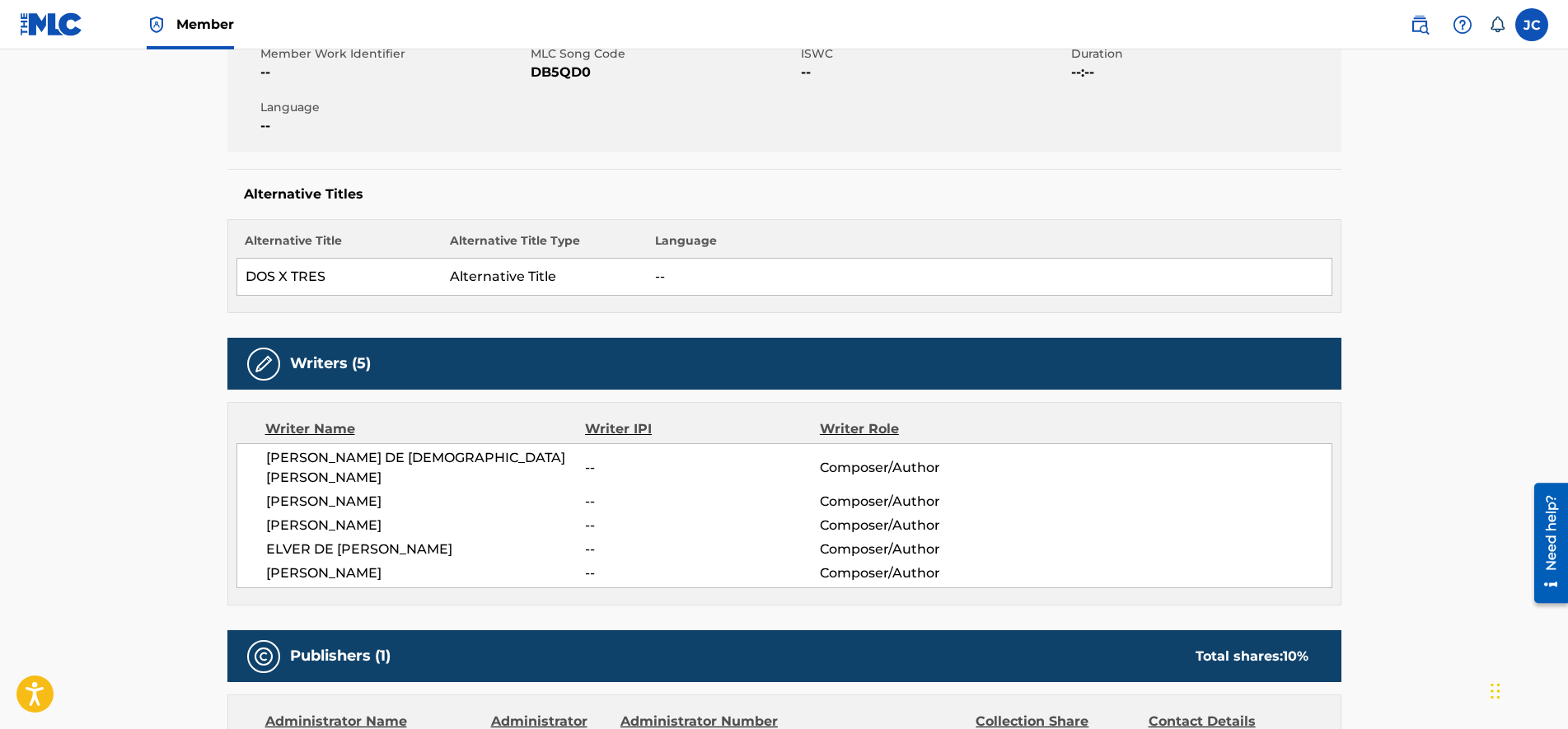
scroll to position [366, 0]
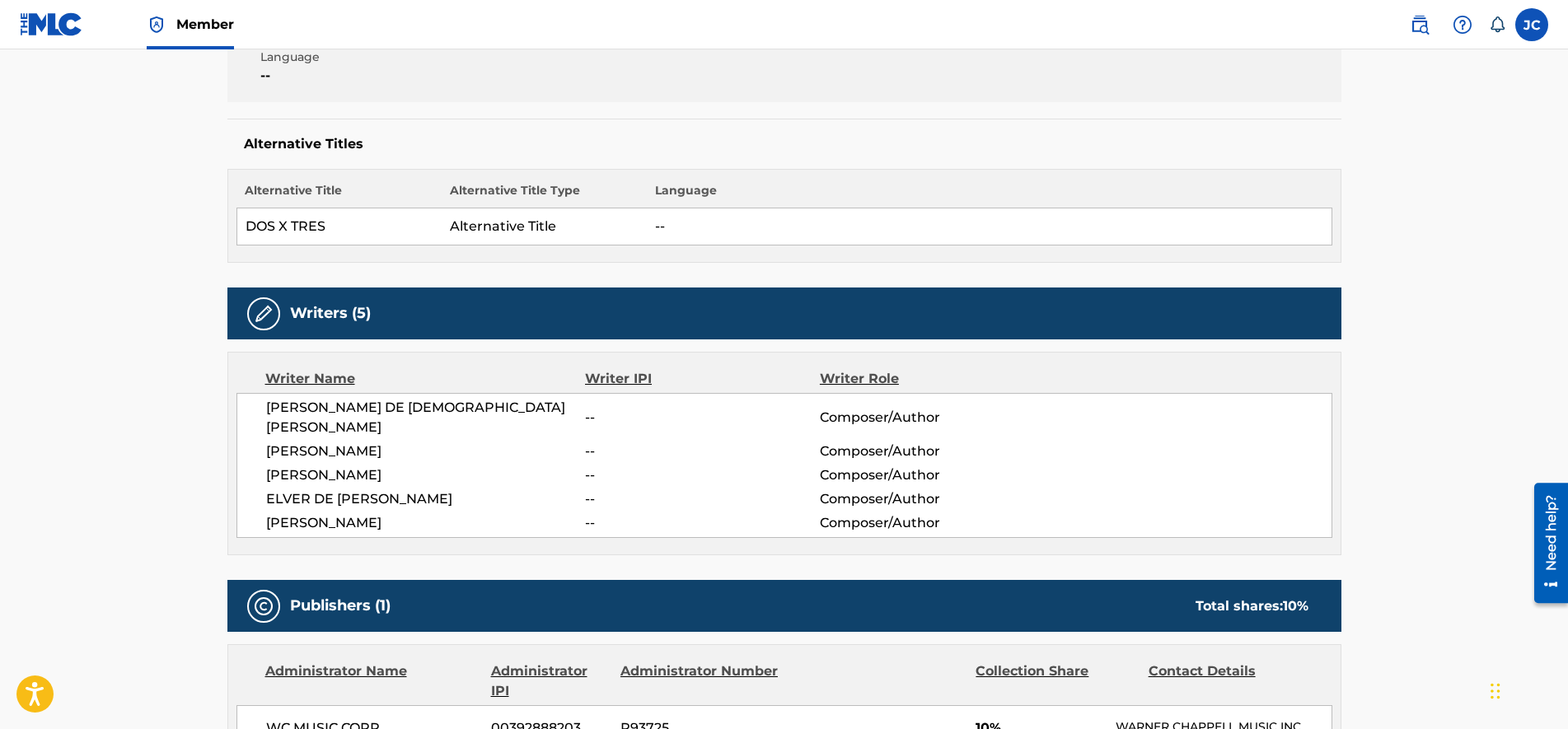
drag, startPoint x: 658, startPoint y: 270, endPoint x: 656, endPoint y: 339, distance: 69.0
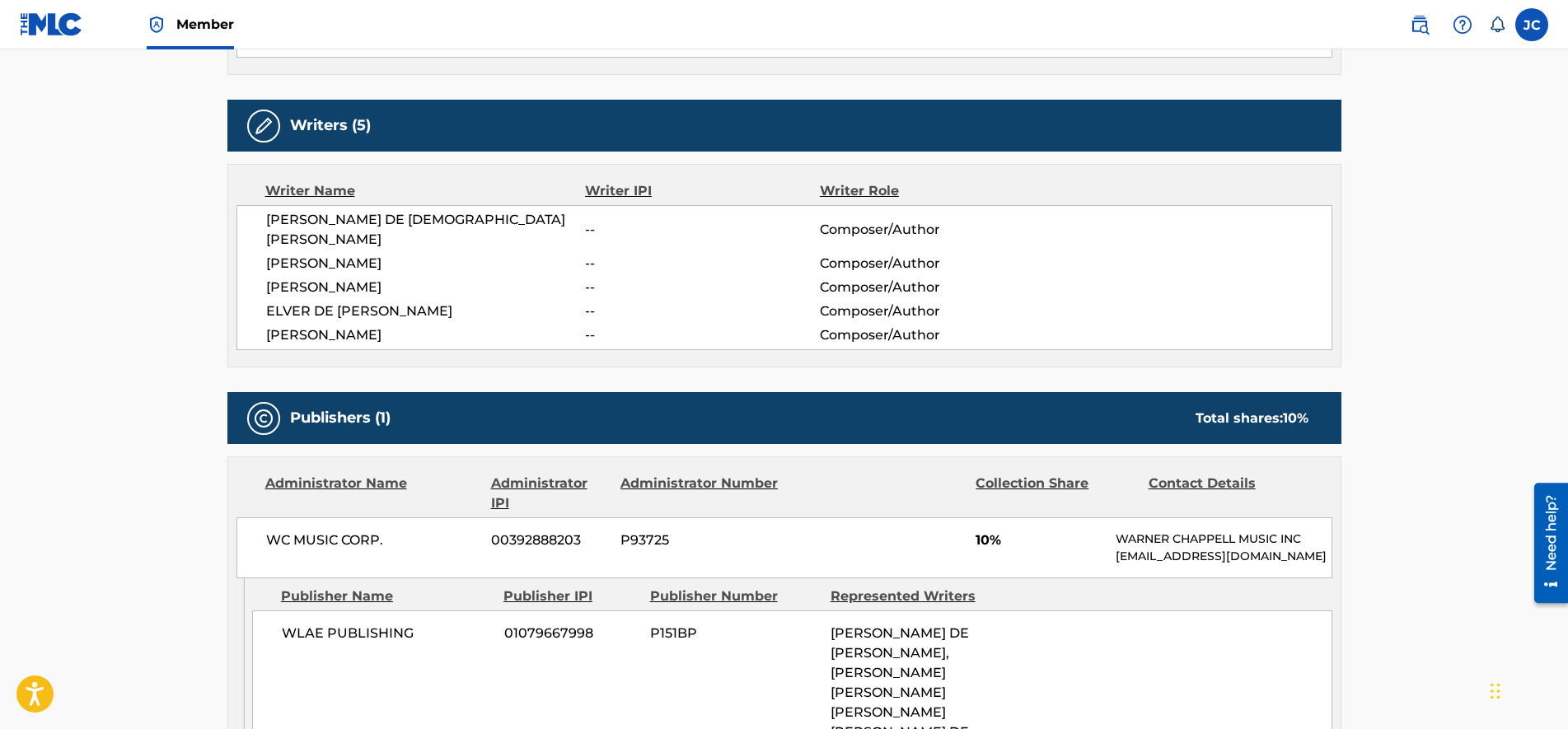
drag, startPoint x: 628, startPoint y: 301, endPoint x: 633, endPoint y: 346, distance: 45.3
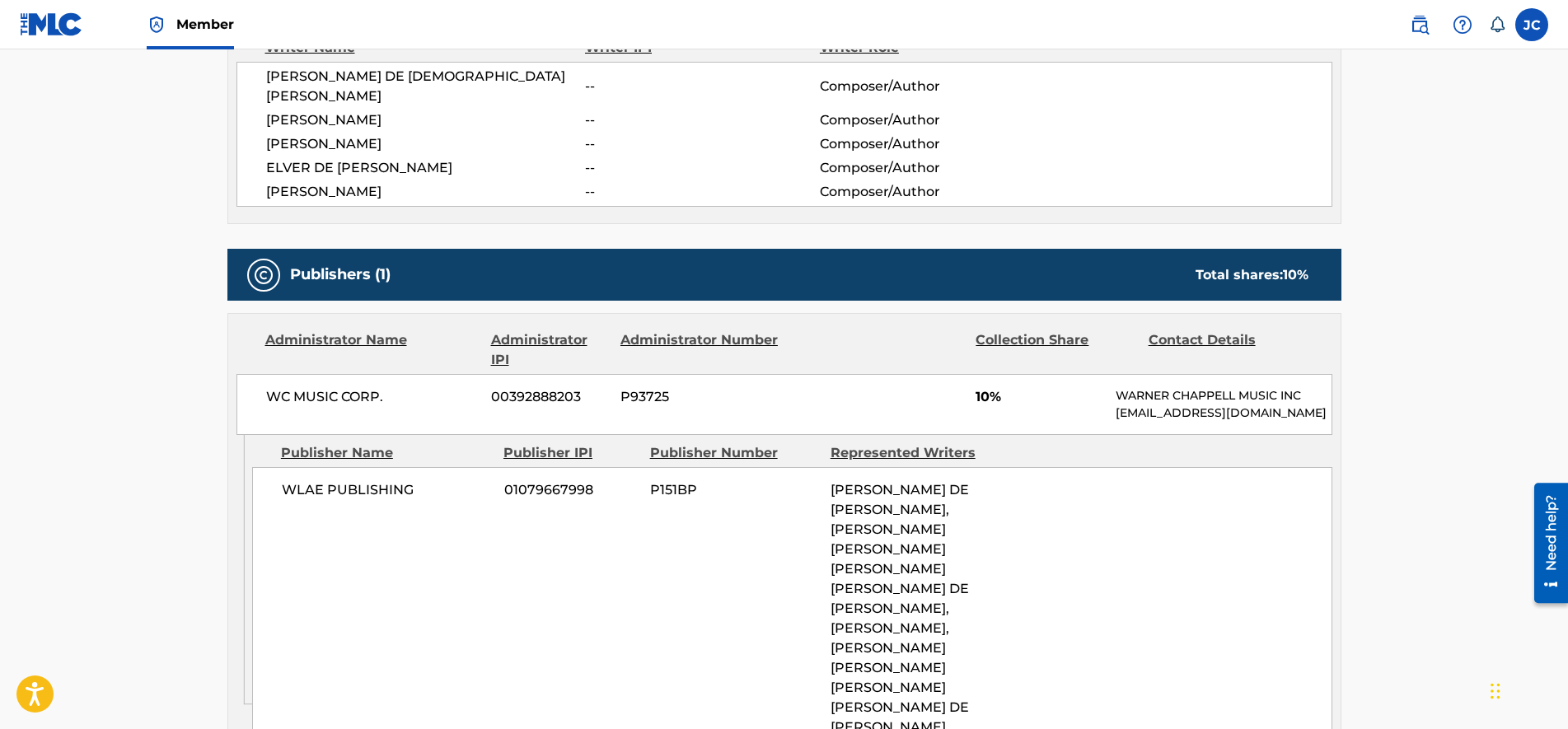
drag, startPoint x: 631, startPoint y: 329, endPoint x: 642, endPoint y: 360, distance: 32.9
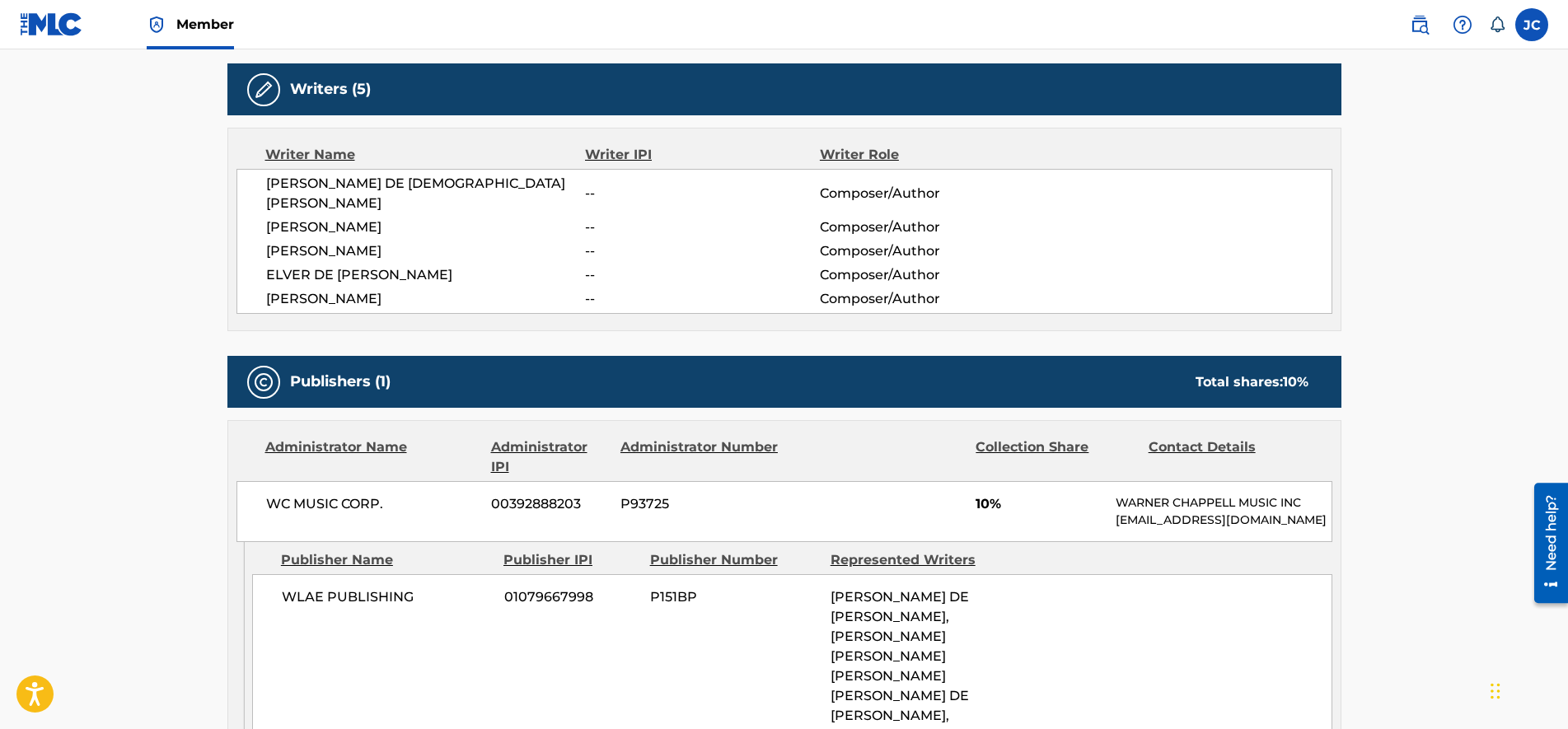
drag, startPoint x: 678, startPoint y: 559, endPoint x: 665, endPoint y: 494, distance: 66.3
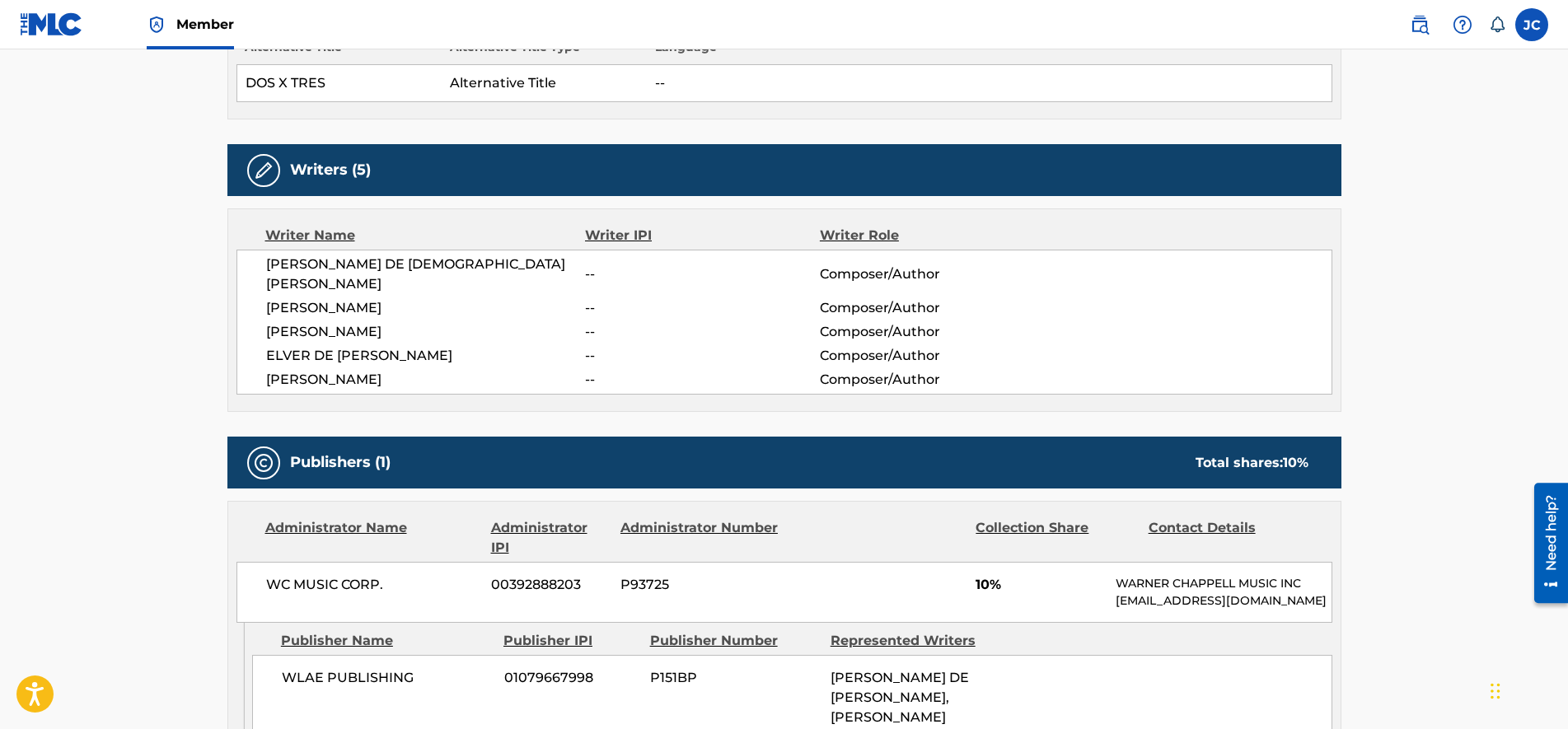
scroll to position [502, 0]
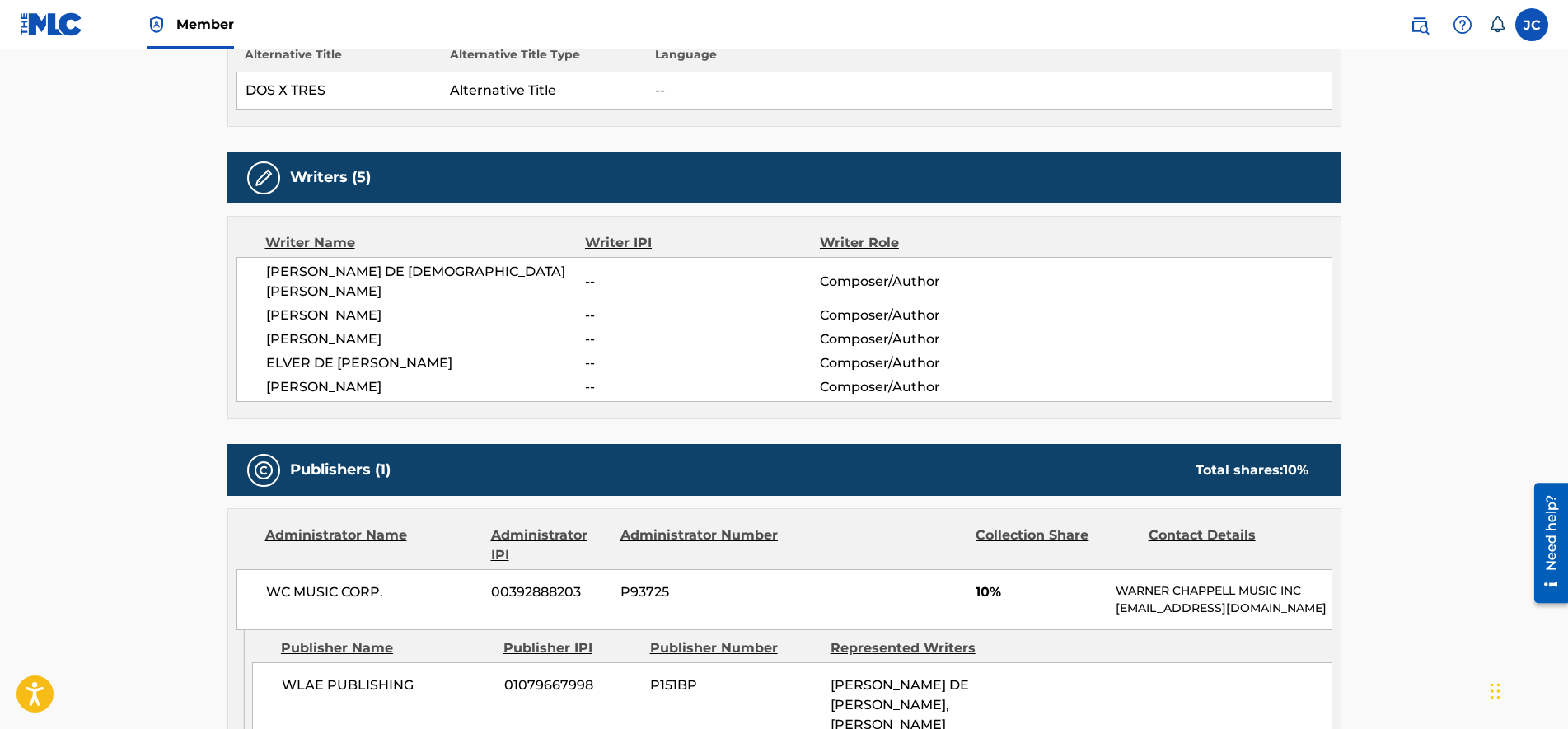
drag, startPoint x: 665, startPoint y: 494, endPoint x: 665, endPoint y: 464, distance: 30.0
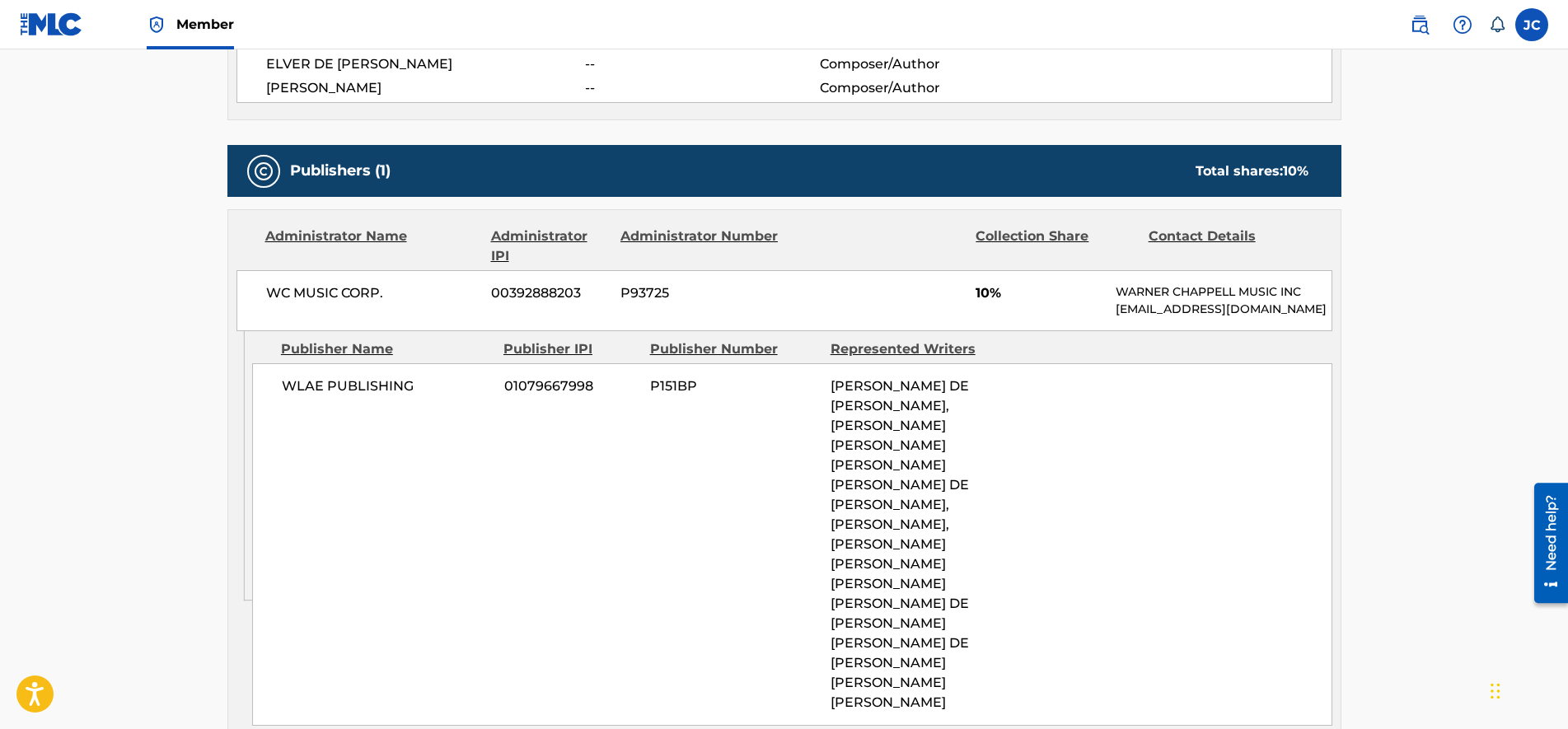
scroll to position [807, 0]
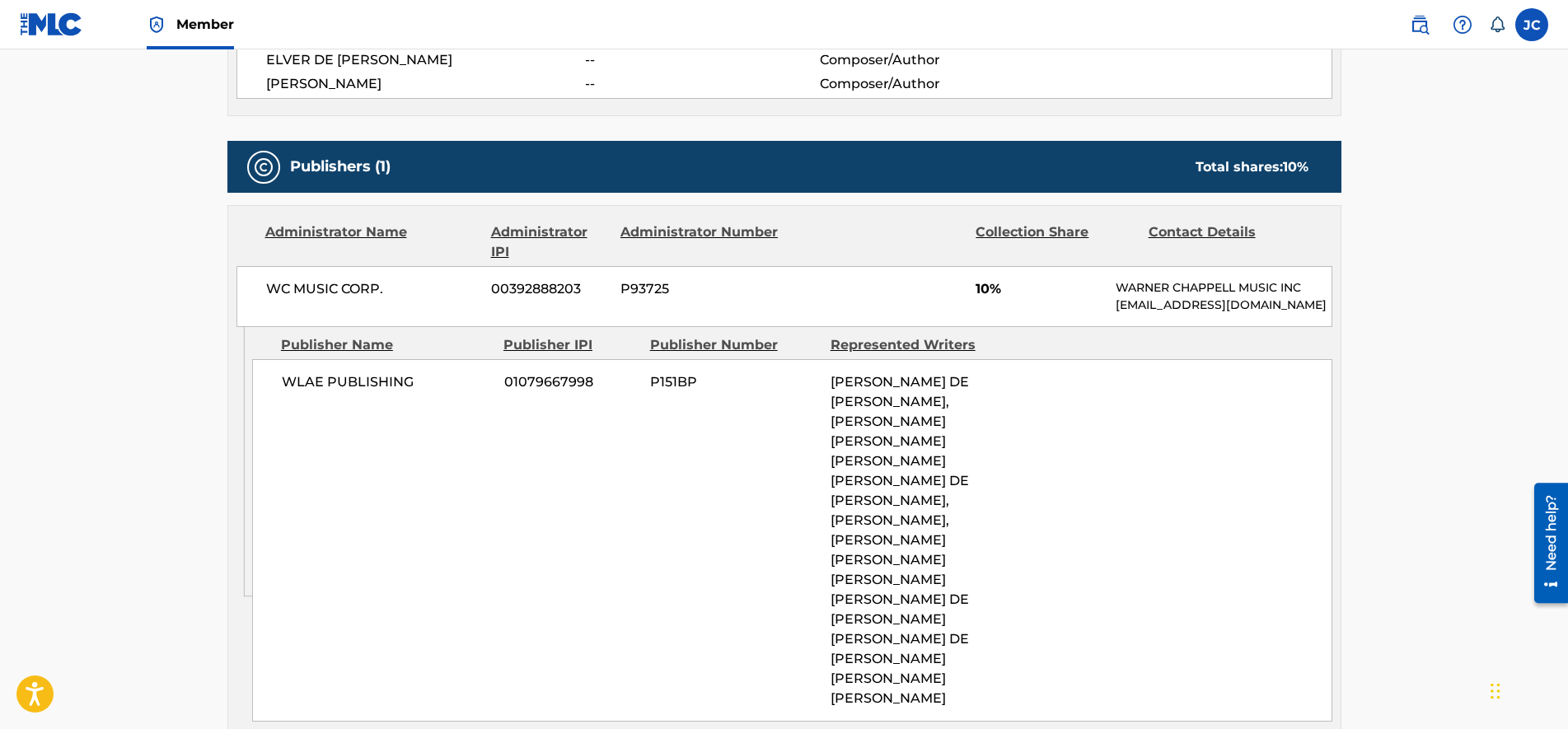
drag, startPoint x: 613, startPoint y: 352, endPoint x: 615, endPoint y: 381, distance: 29.1
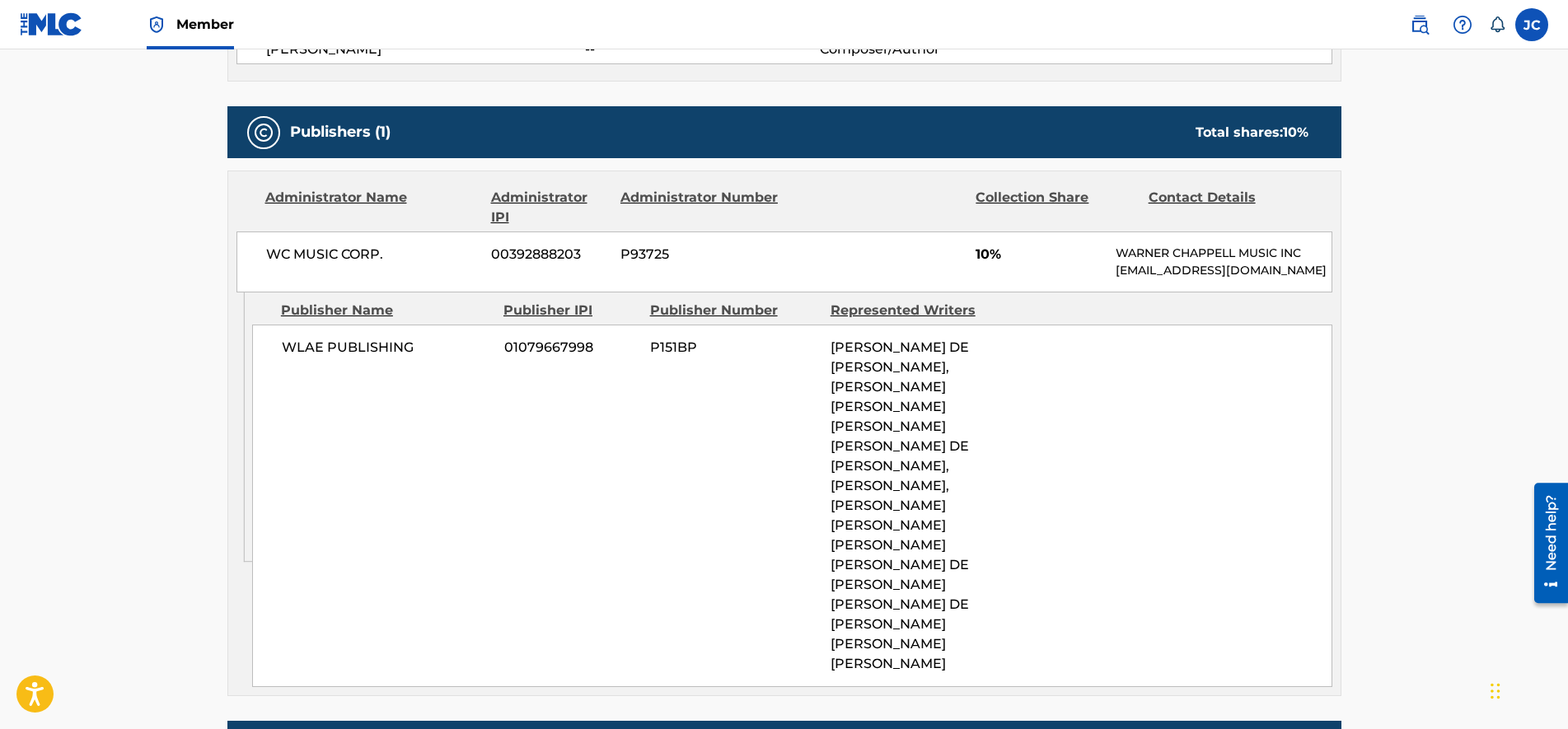
drag, startPoint x: 776, startPoint y: 389, endPoint x: 776, endPoint y: 416, distance: 27.0
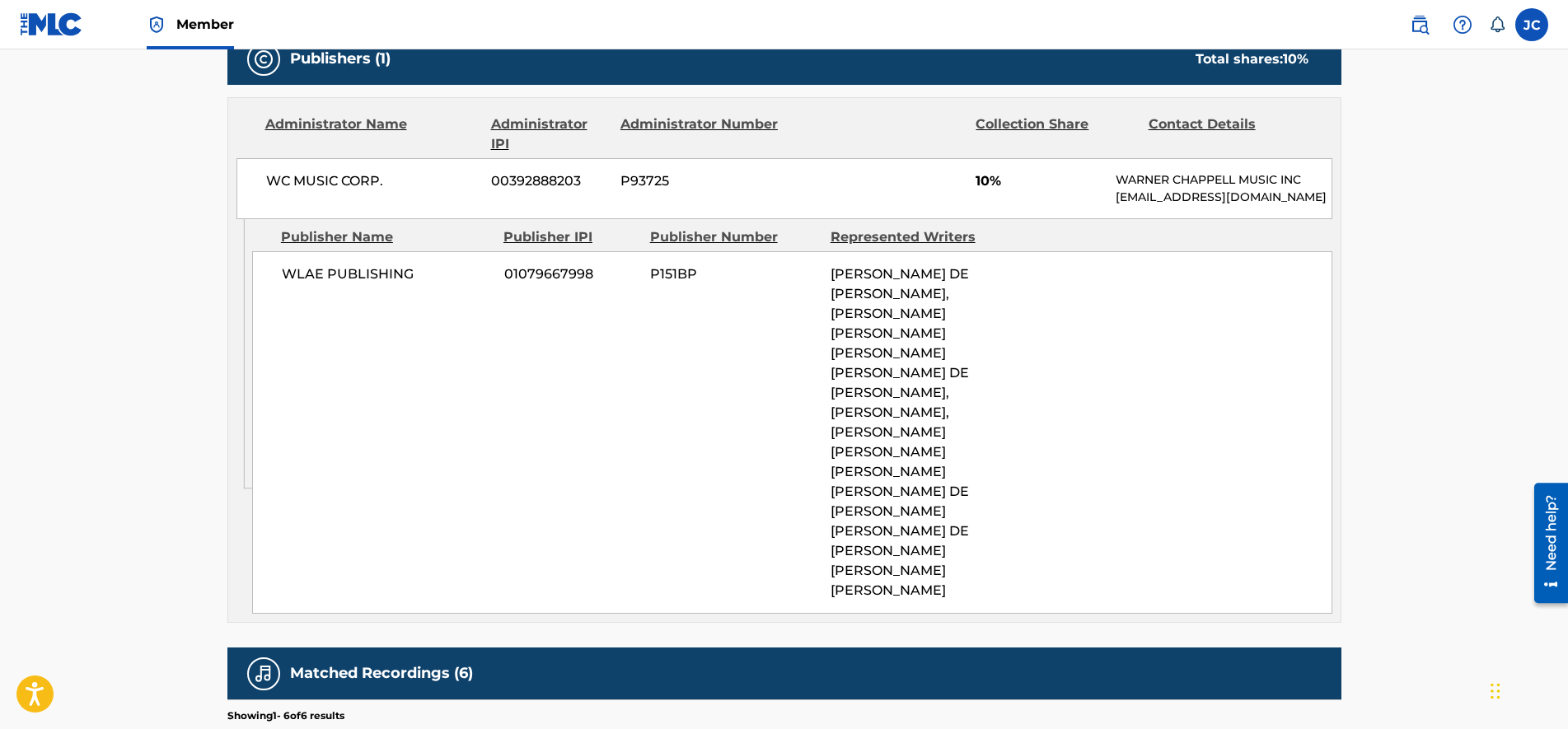
drag, startPoint x: 774, startPoint y: 363, endPoint x: 777, endPoint y: 389, distance: 26.2
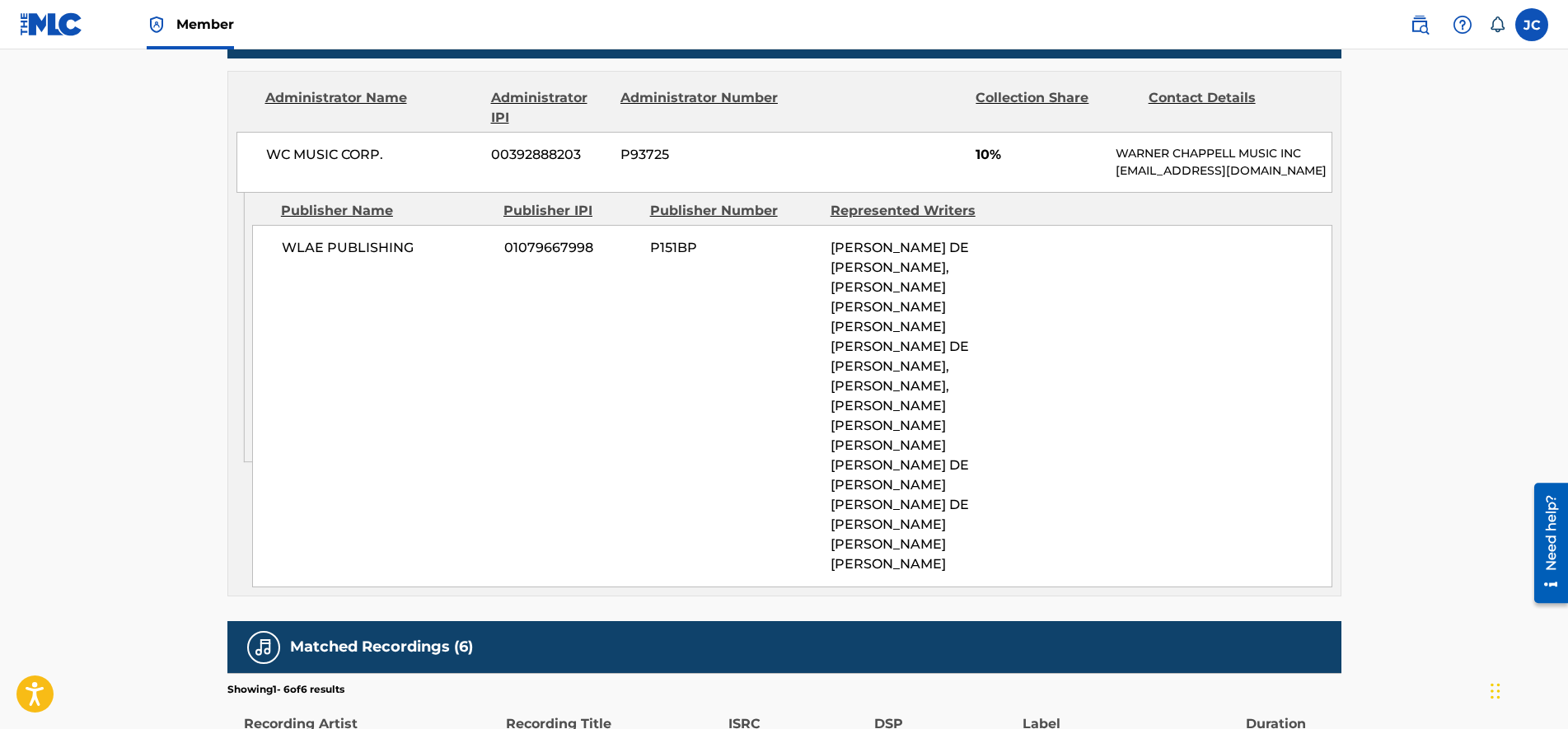
drag, startPoint x: 789, startPoint y: 329, endPoint x: 791, endPoint y: 350, distance: 21.1
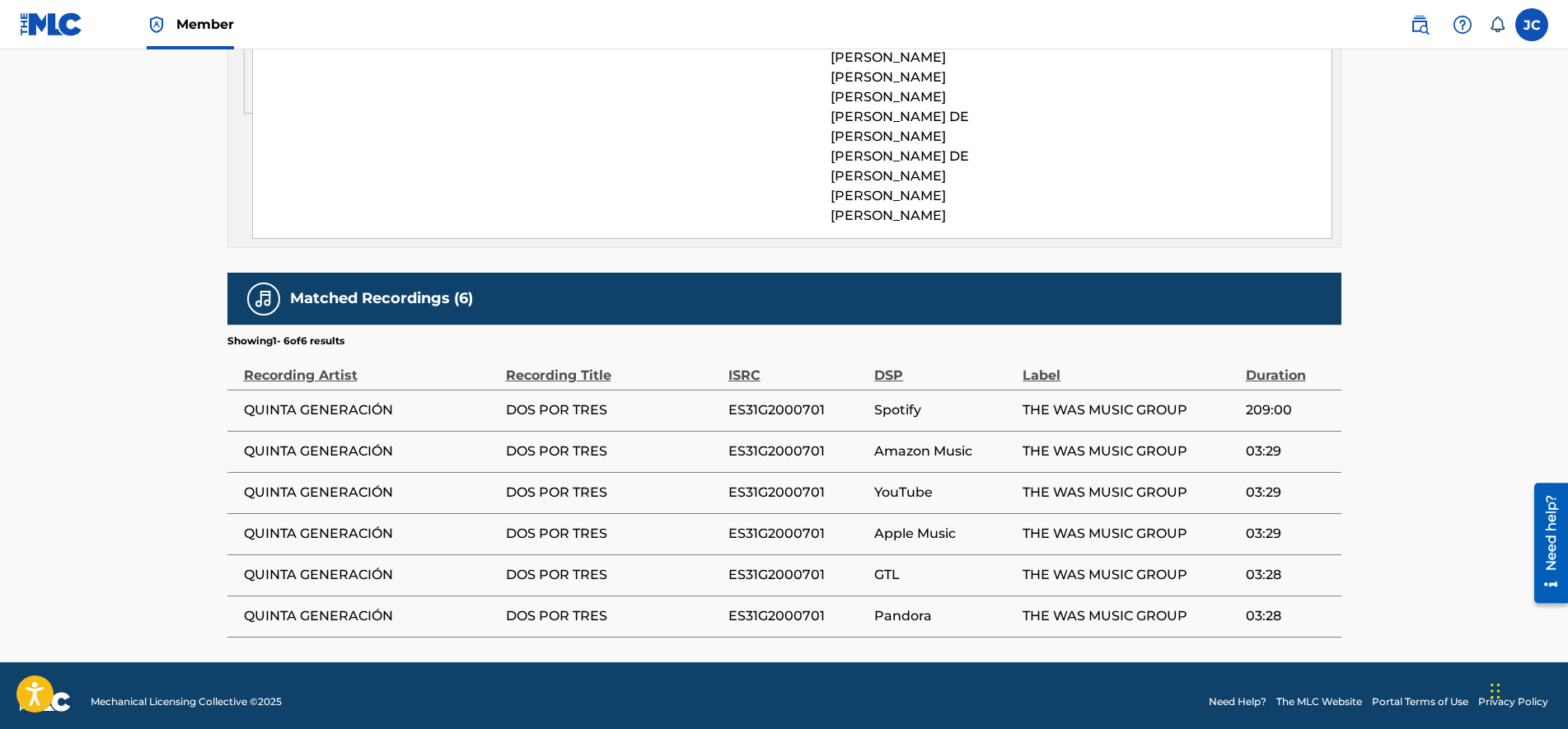
scroll to position [1298, 0]
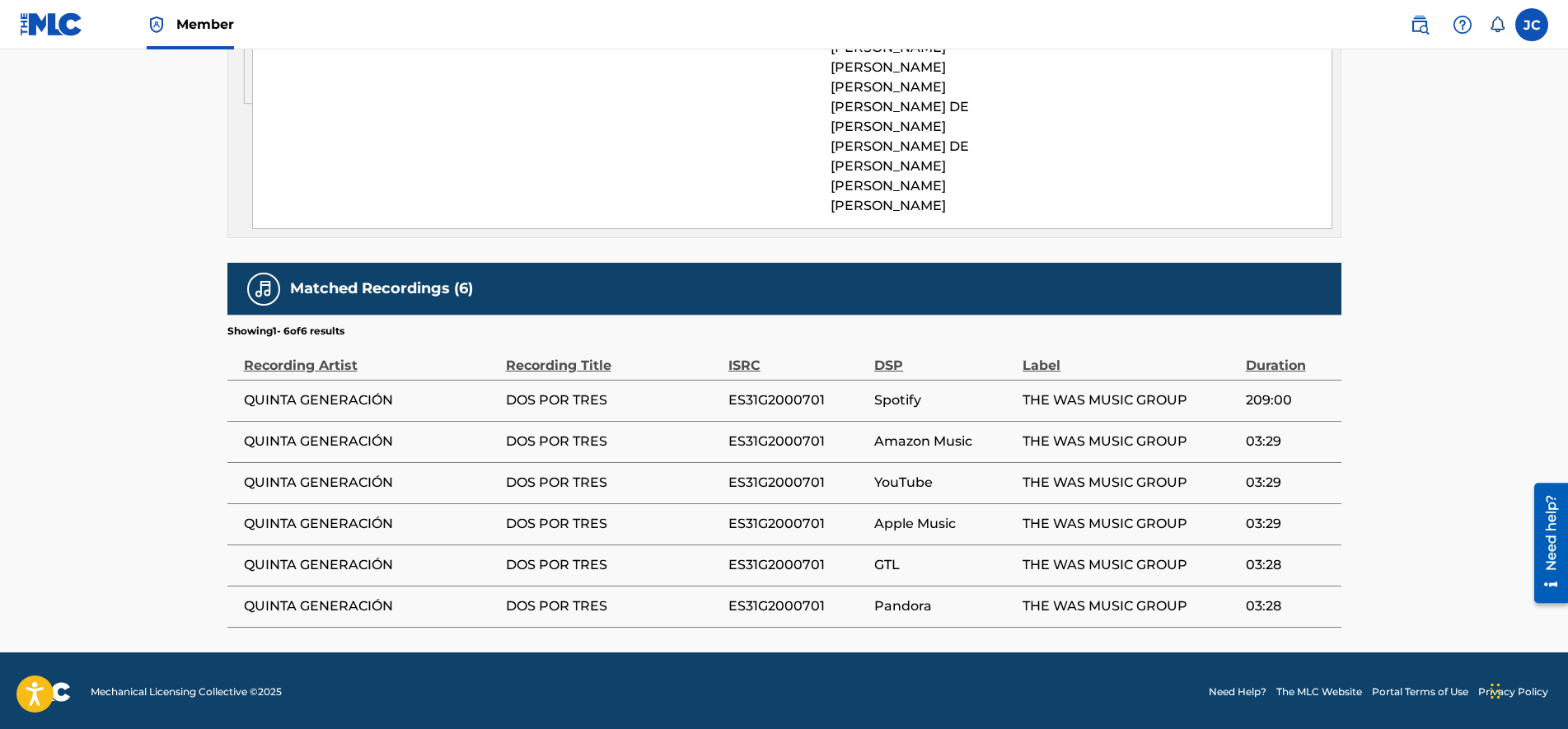
drag, startPoint x: 787, startPoint y: 372, endPoint x: 787, endPoint y: 405, distance: 33.0
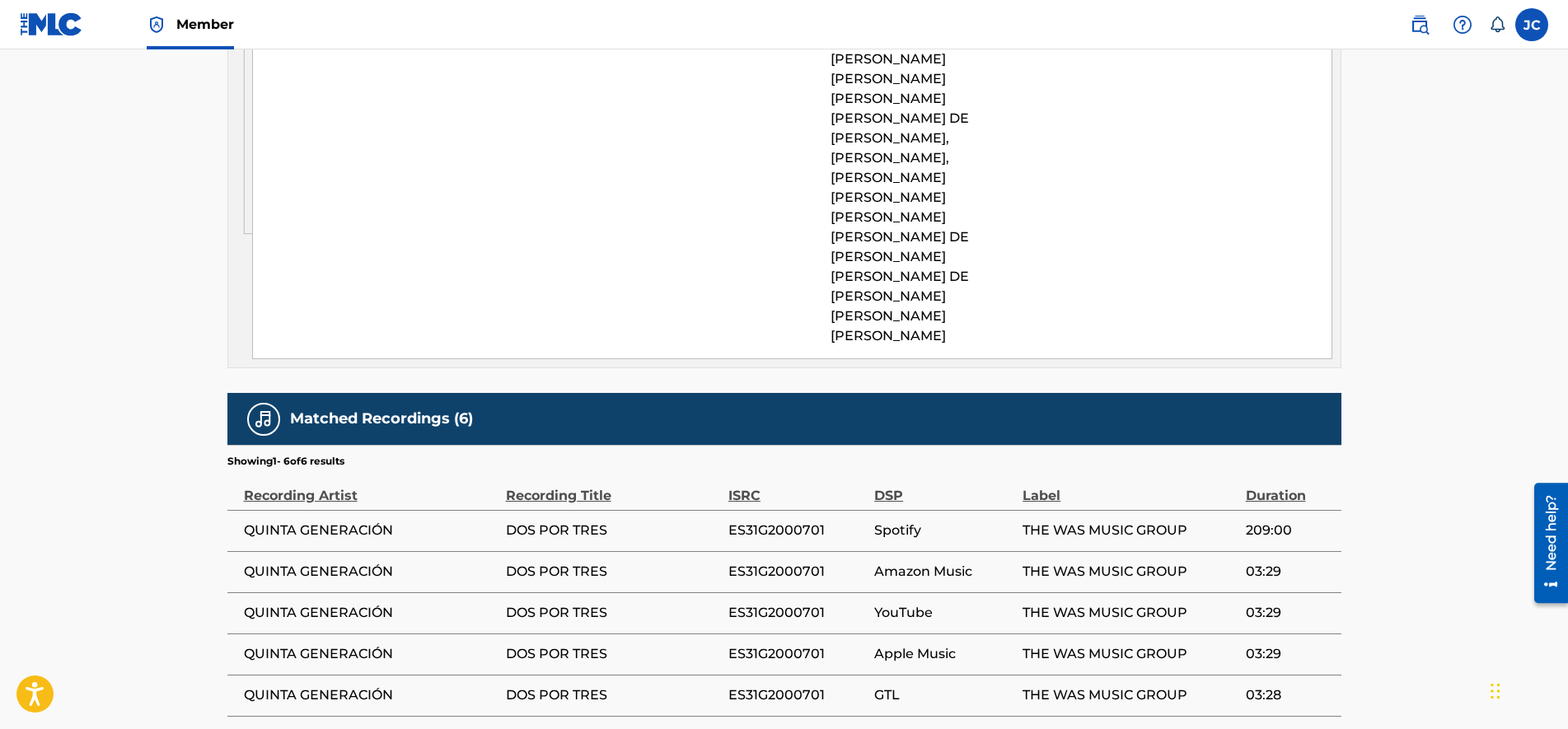
drag, startPoint x: 849, startPoint y: 629, endPoint x: 840, endPoint y: 566, distance: 63.6
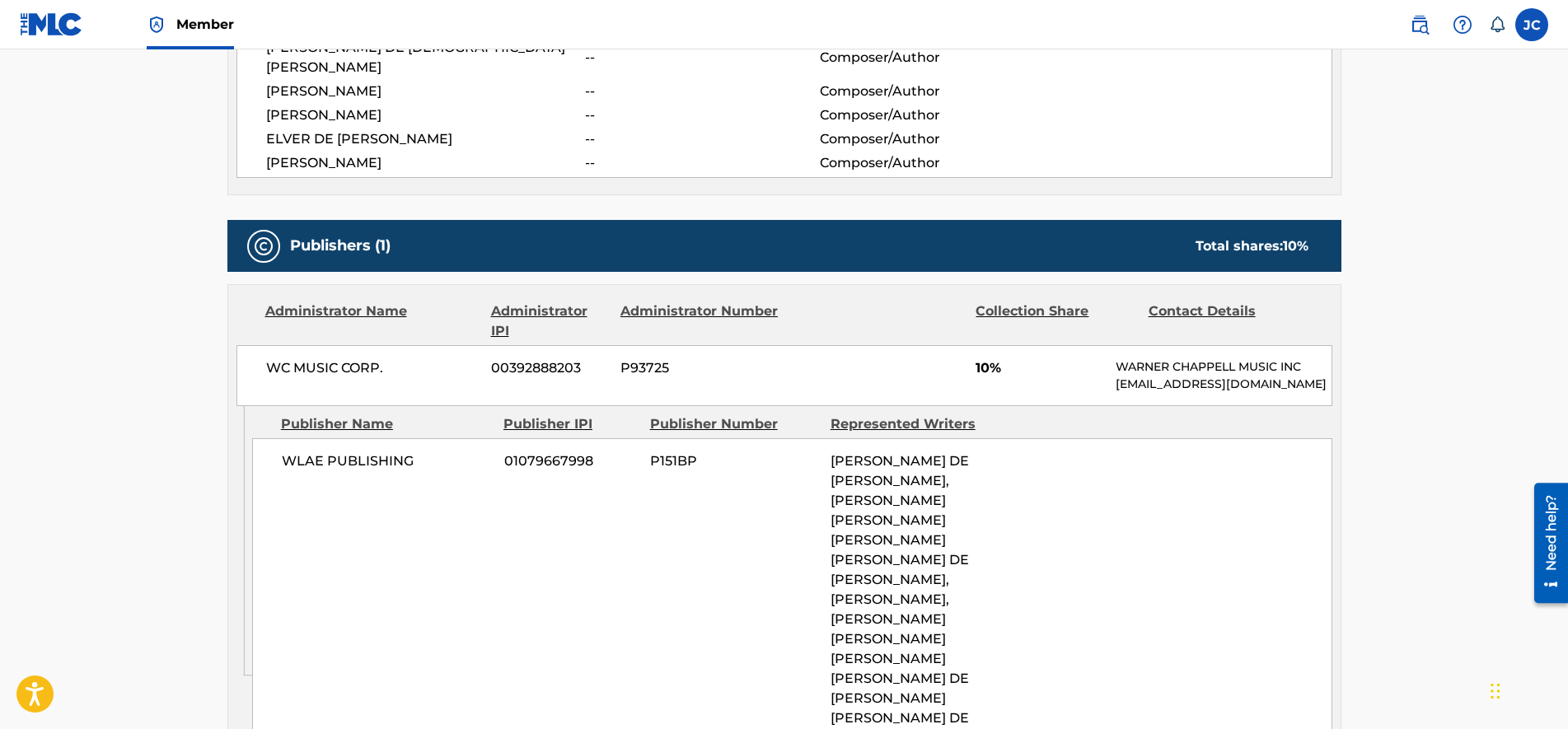
drag, startPoint x: 834, startPoint y: 558, endPoint x: 823, endPoint y: 489, distance: 69.9
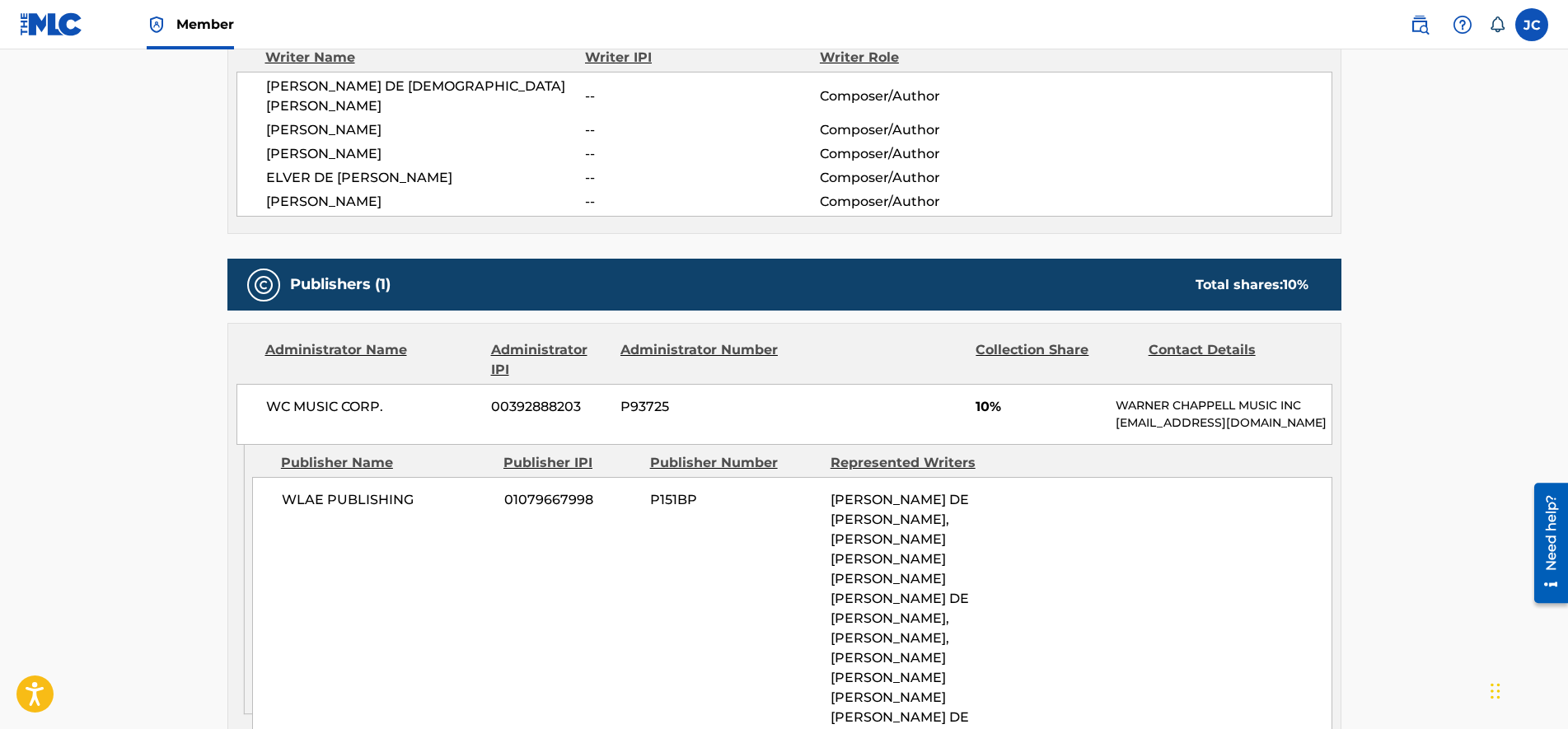
drag, startPoint x: 810, startPoint y: 606, endPoint x: 812, endPoint y: 565, distance: 41.0
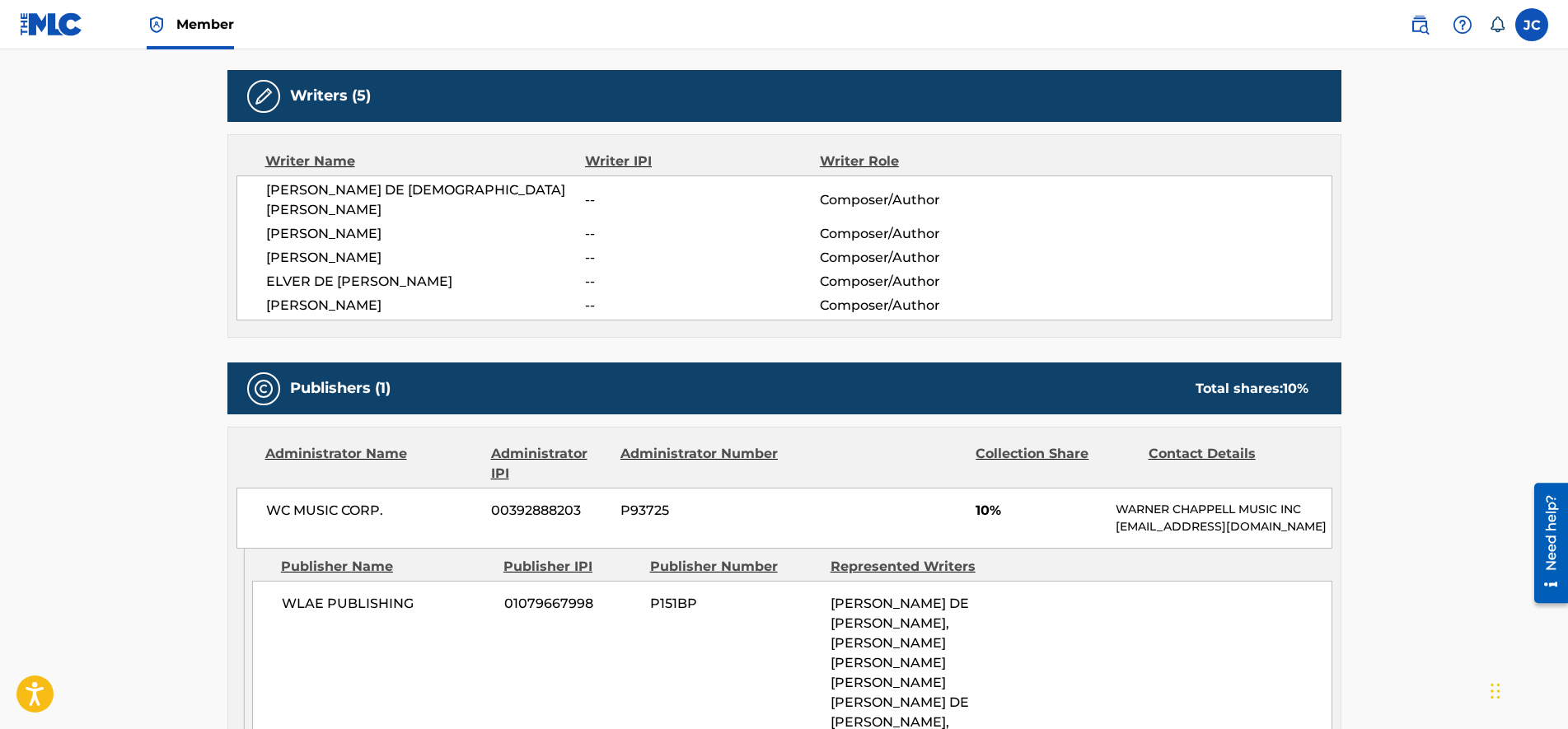
drag, startPoint x: 792, startPoint y: 660, endPoint x: 794, endPoint y: 597, distance: 63.0
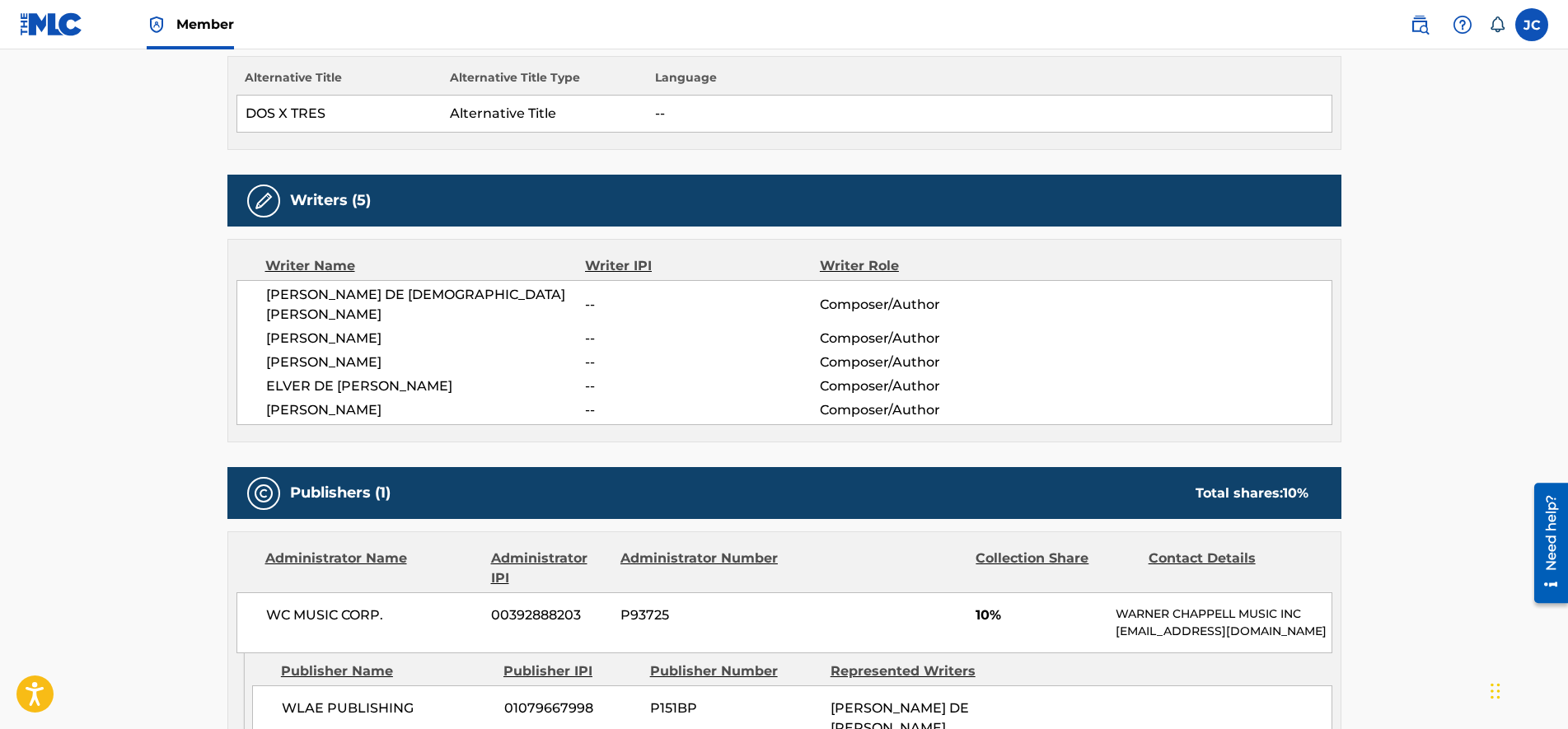
drag, startPoint x: 822, startPoint y: 607, endPoint x: 829, endPoint y: 547, distance: 60.4
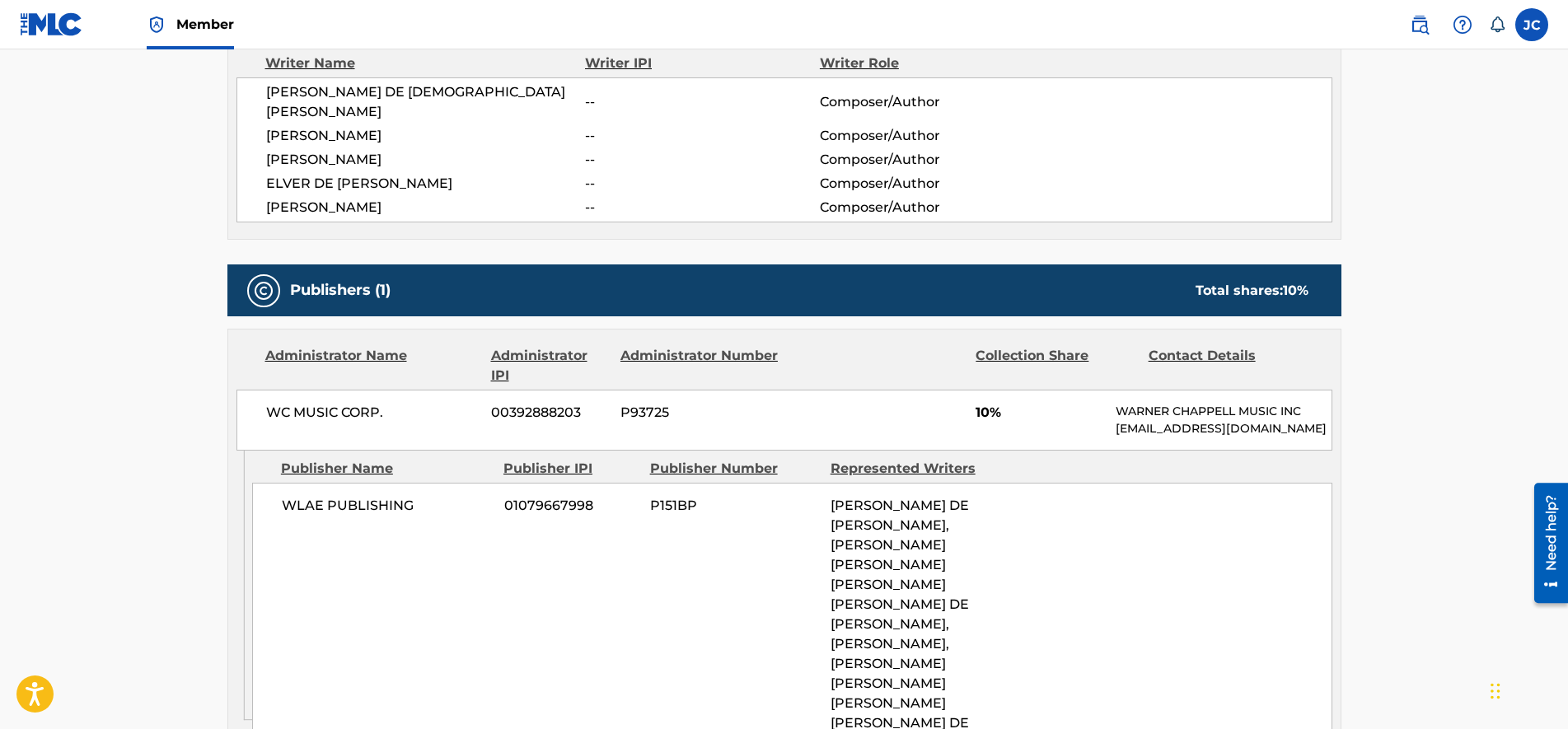
drag, startPoint x: 842, startPoint y: 457, endPoint x: 854, endPoint y: 514, distance: 58.2
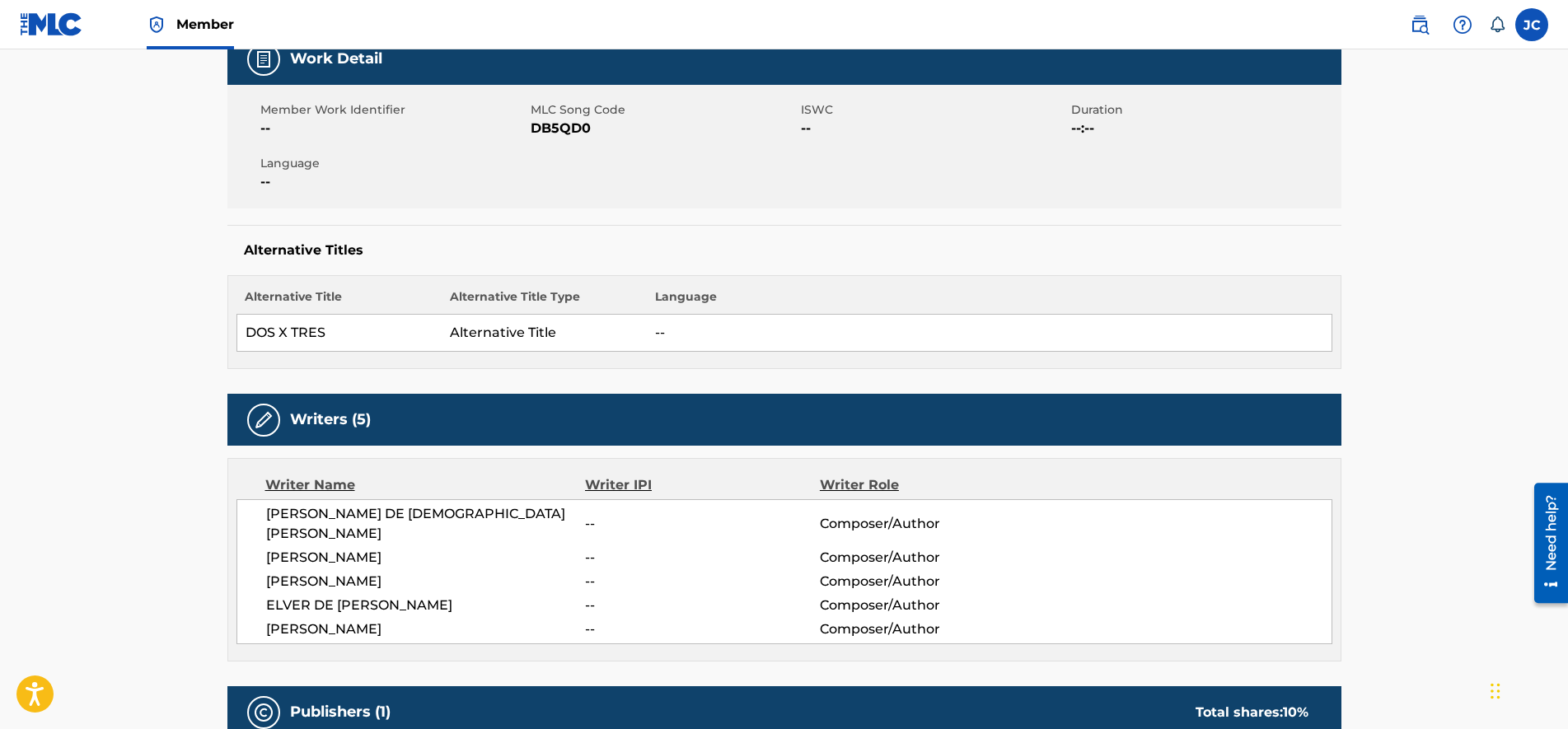
drag, startPoint x: 689, startPoint y: 614, endPoint x: 688, endPoint y: 498, distance: 116.0
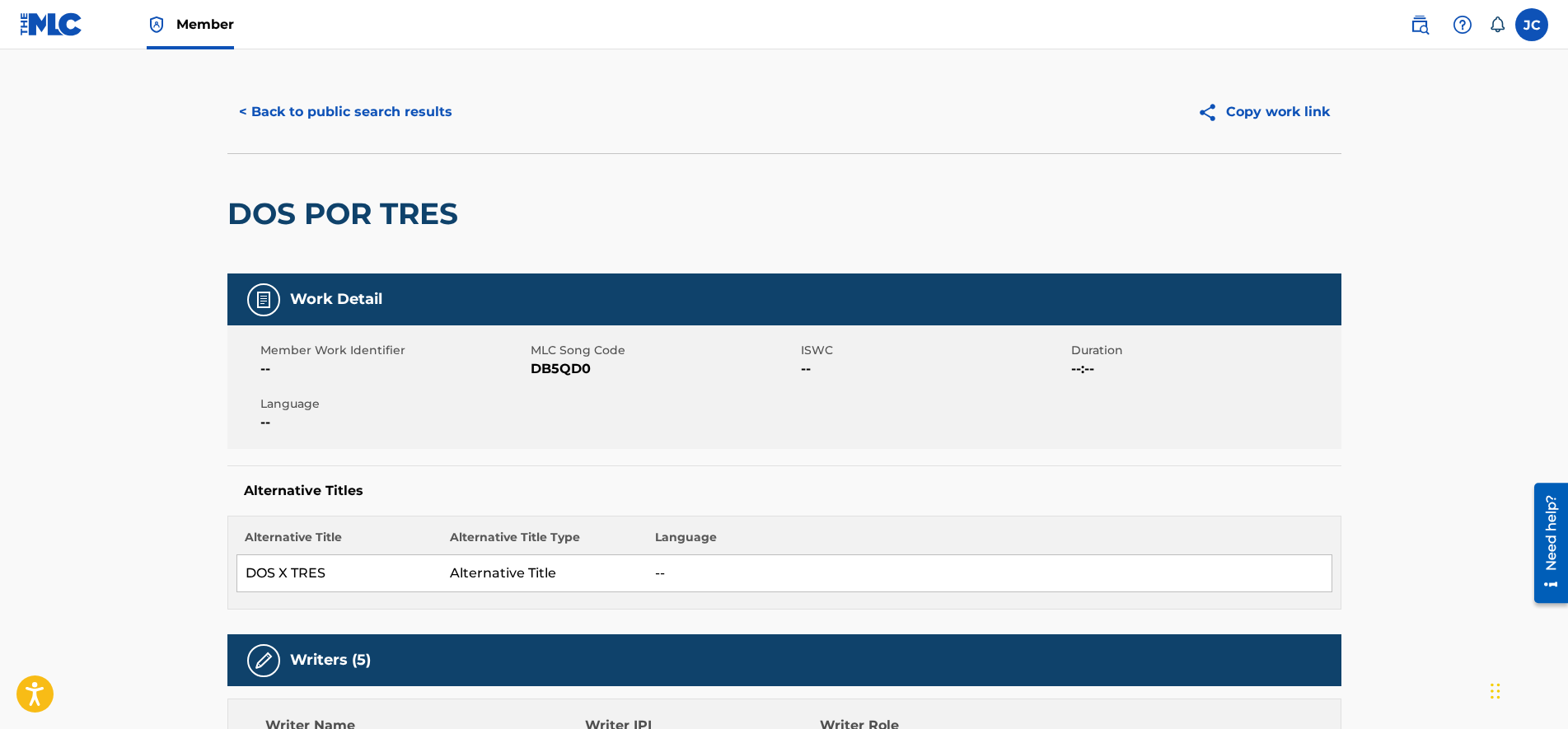
scroll to position [0, 0]
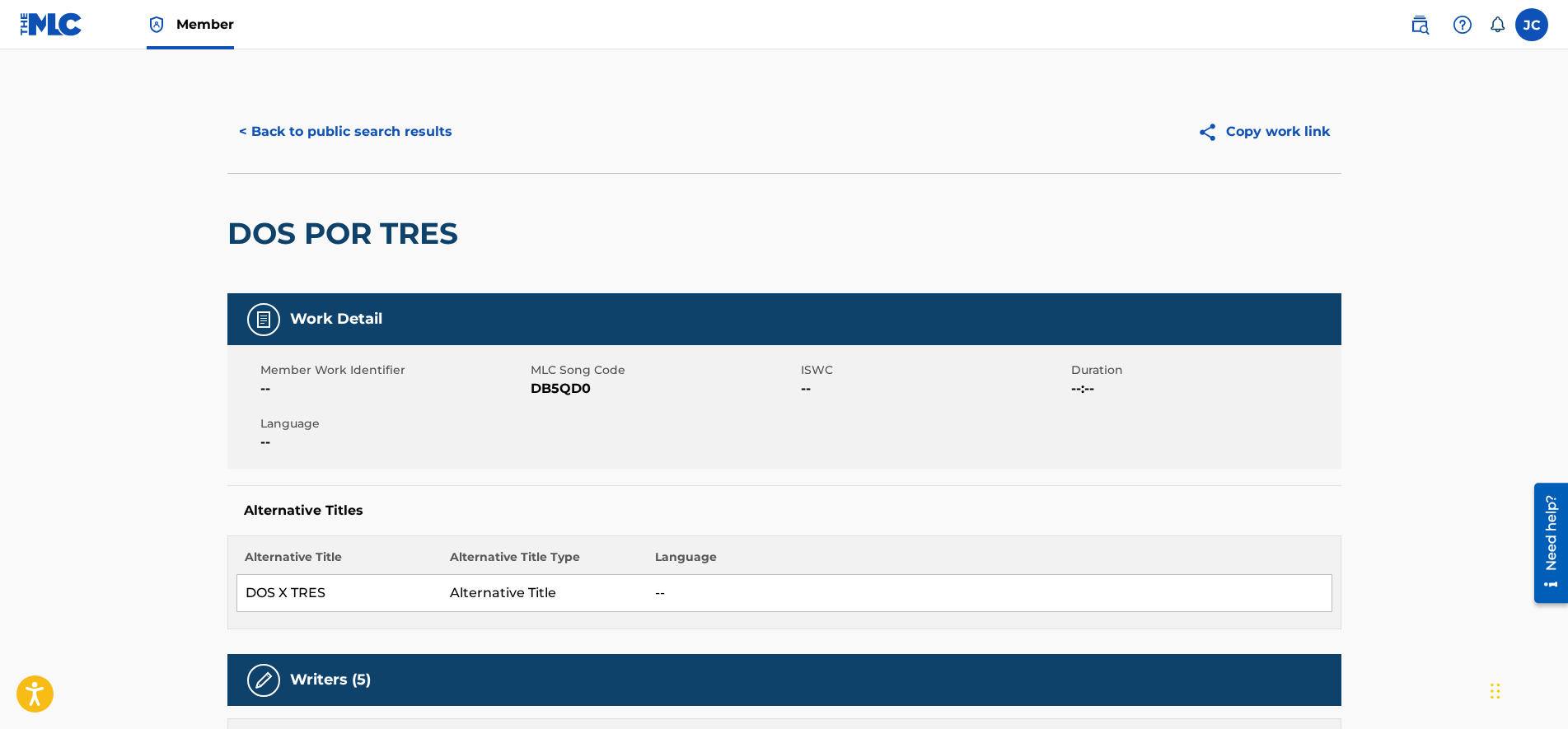
drag, startPoint x: 708, startPoint y: 577, endPoint x: 700, endPoint y: 516, distance: 61.5
click at [362, 116] on button "< Back to public search results" at bounding box center [345, 132] width 237 height 41
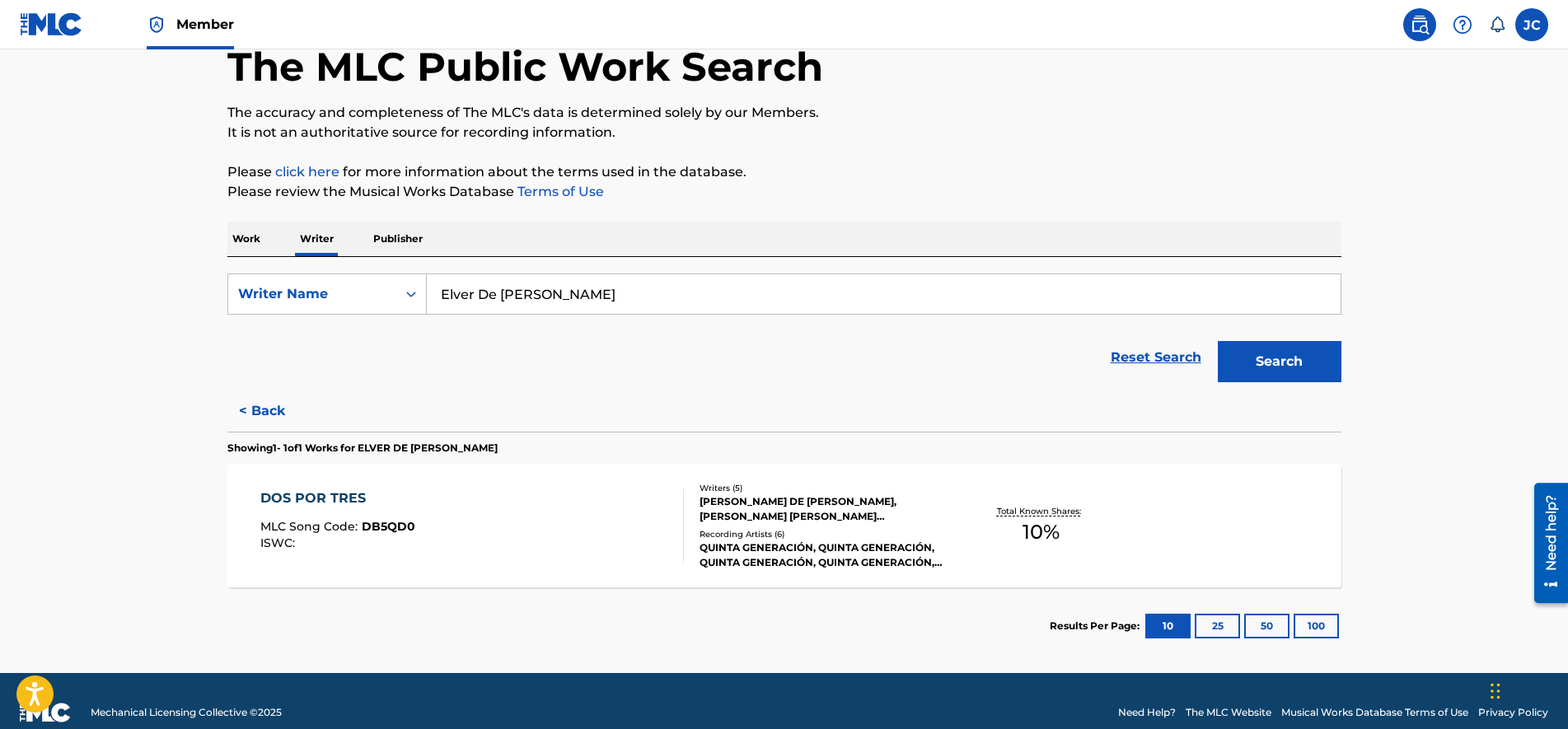
scroll to position [116, 0]
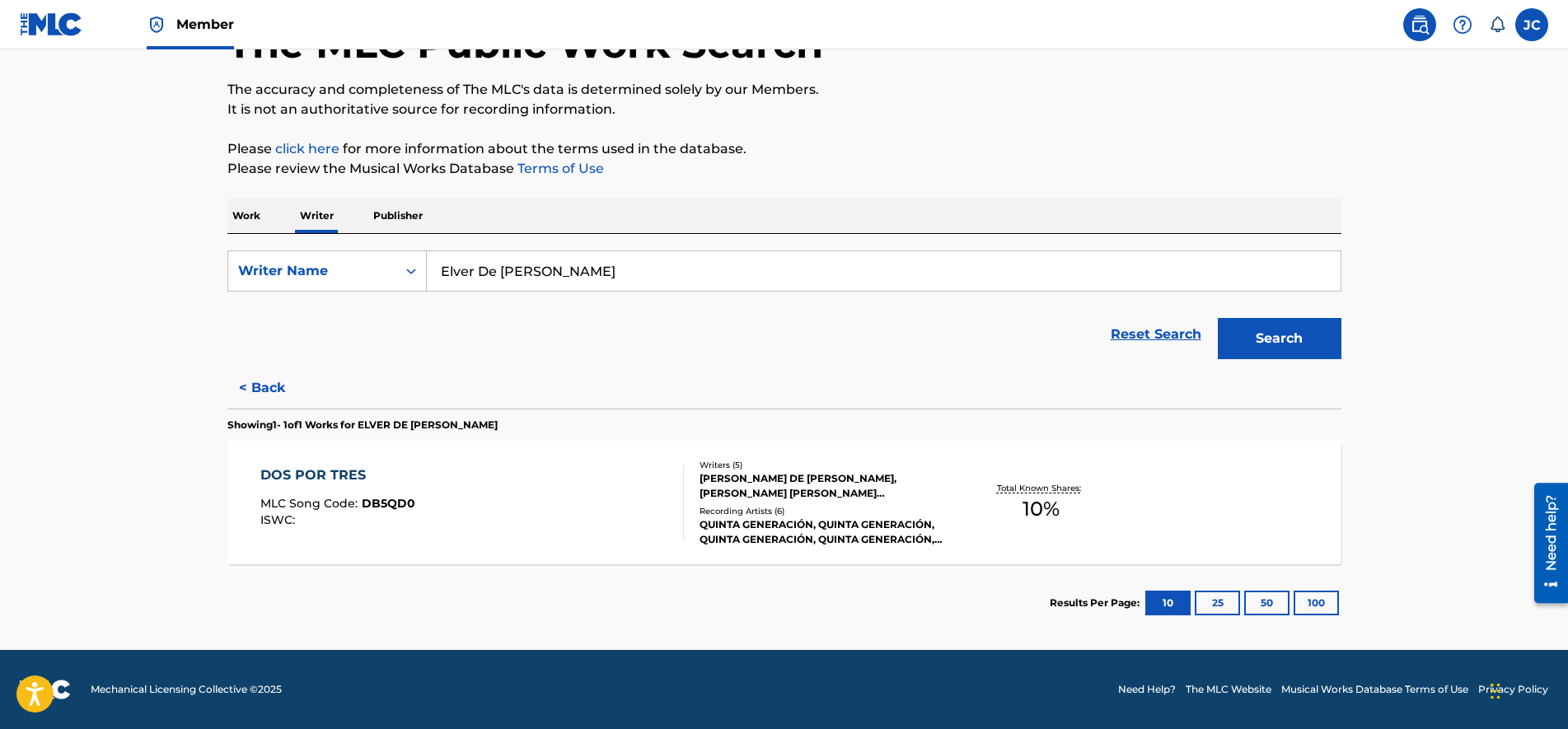
drag, startPoint x: 223, startPoint y: 306, endPoint x: 213, endPoint y: 357, distance: 52.0
click at [253, 209] on p "Work" at bounding box center [246, 216] width 37 height 35
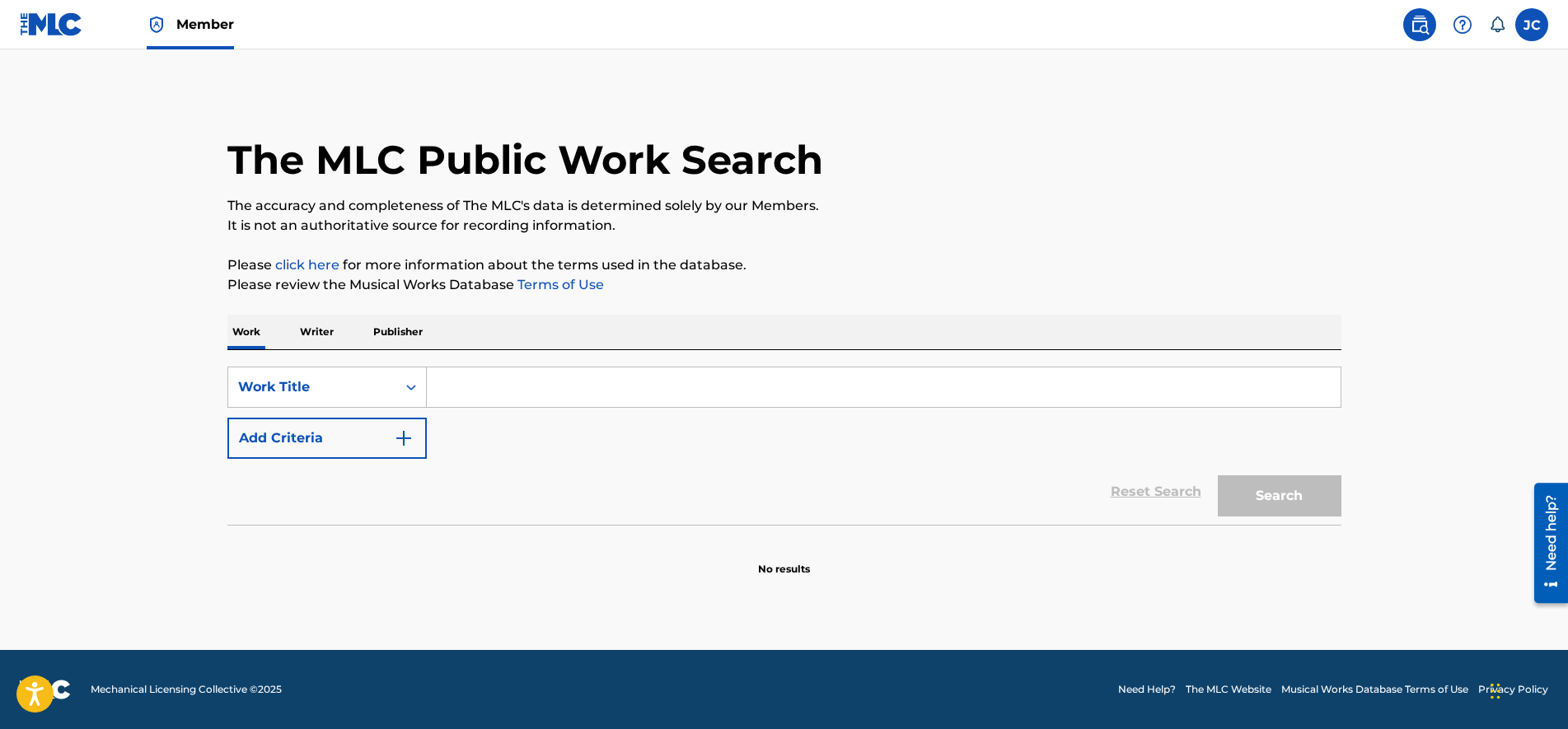
click at [316, 334] on p "Writer" at bounding box center [317, 332] width 44 height 35
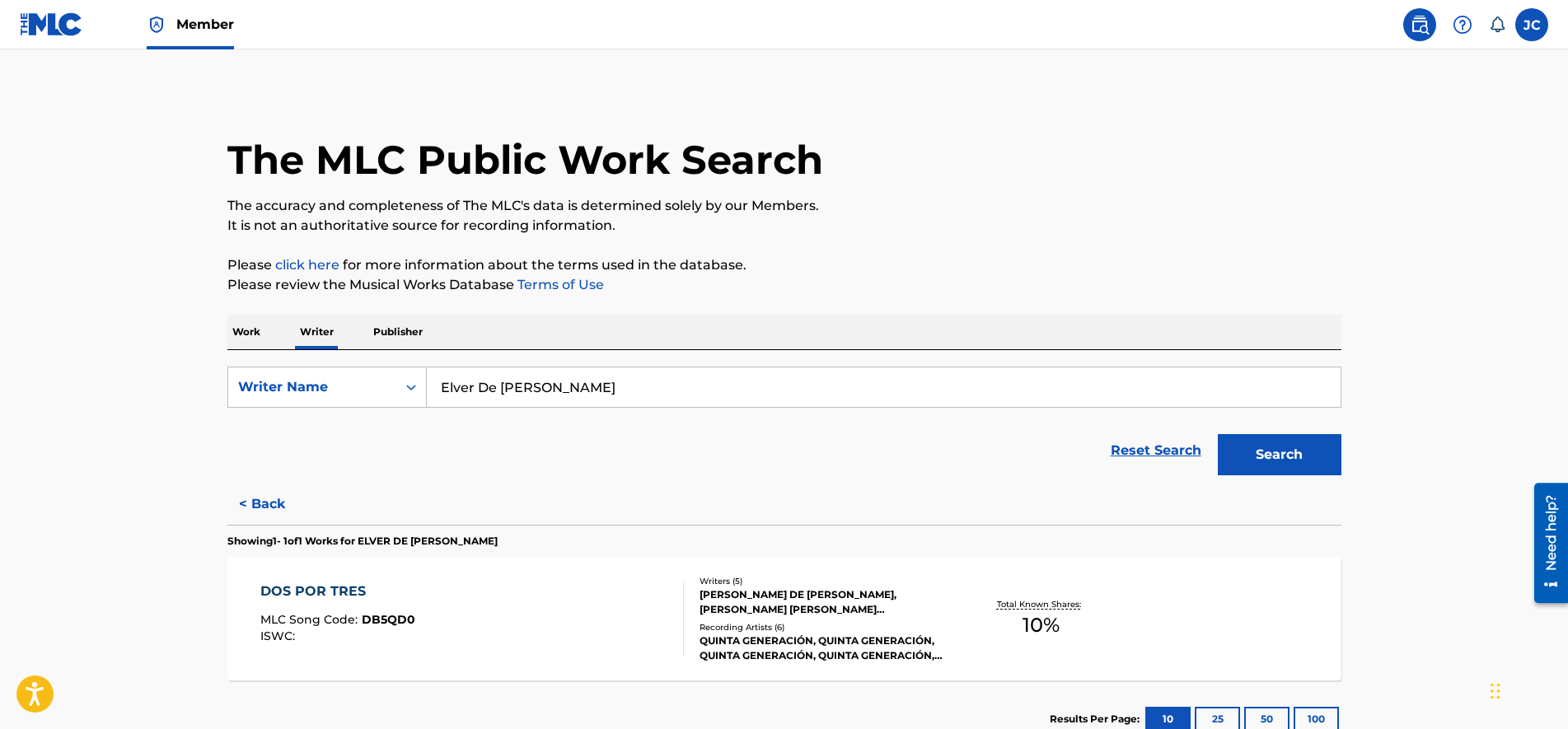
scroll to position [116, 0]
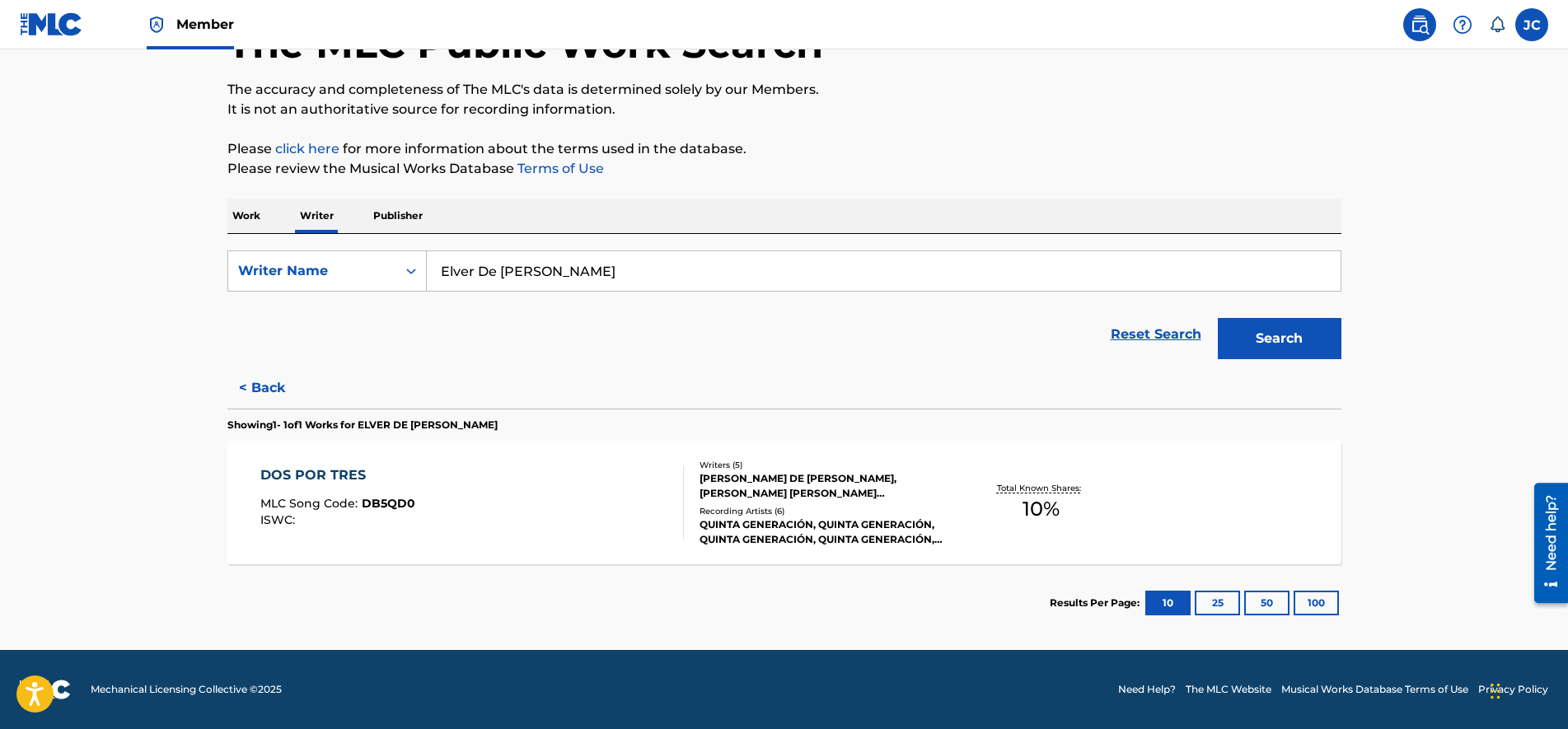
click at [1210, 603] on button "25" at bounding box center [1217, 602] width 46 height 25
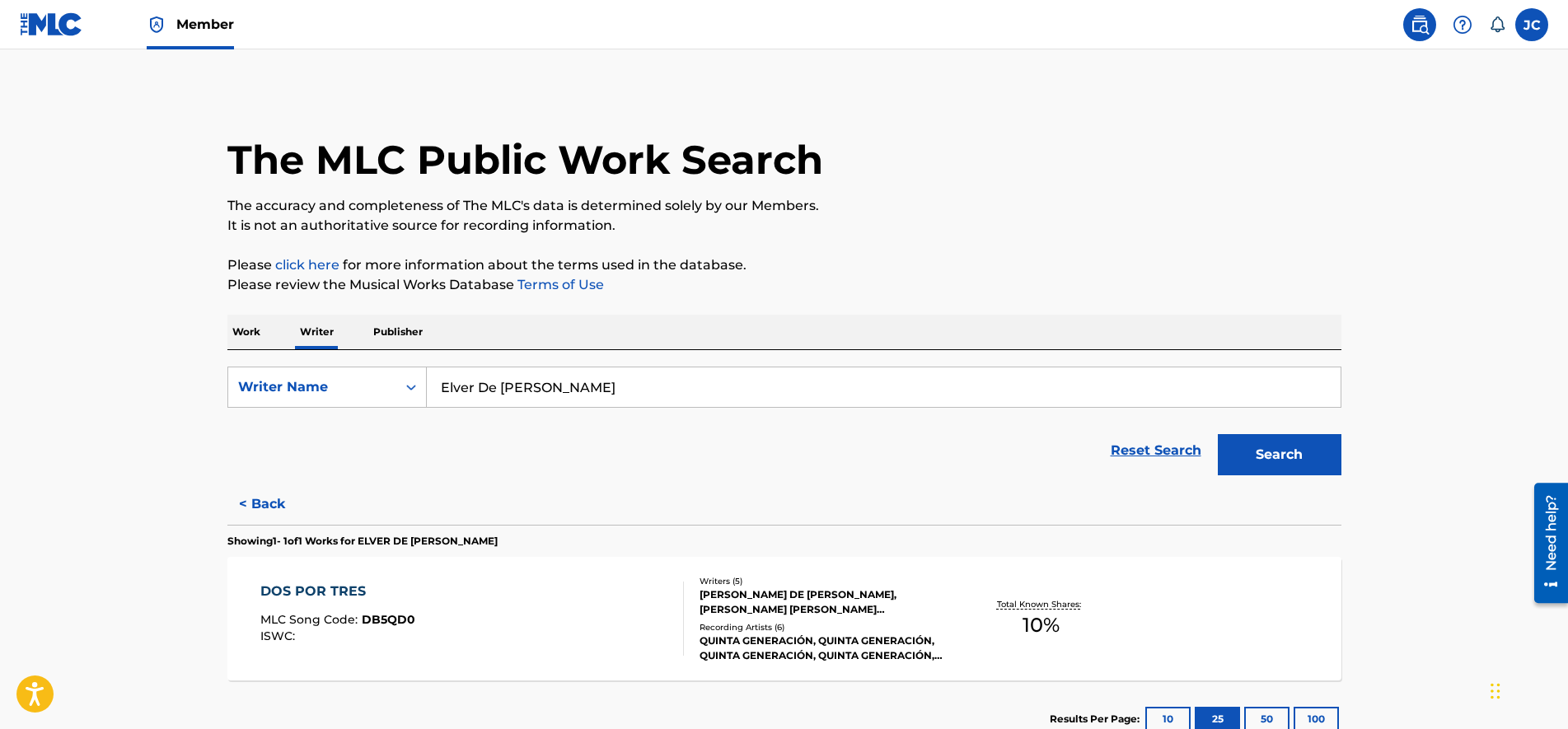
click at [1260, 717] on button "50" at bounding box center [1266, 719] width 46 height 25
click at [1323, 716] on button "100" at bounding box center [1316, 719] width 46 height 25
click at [1152, 724] on button "10" at bounding box center [1168, 719] width 46 height 25
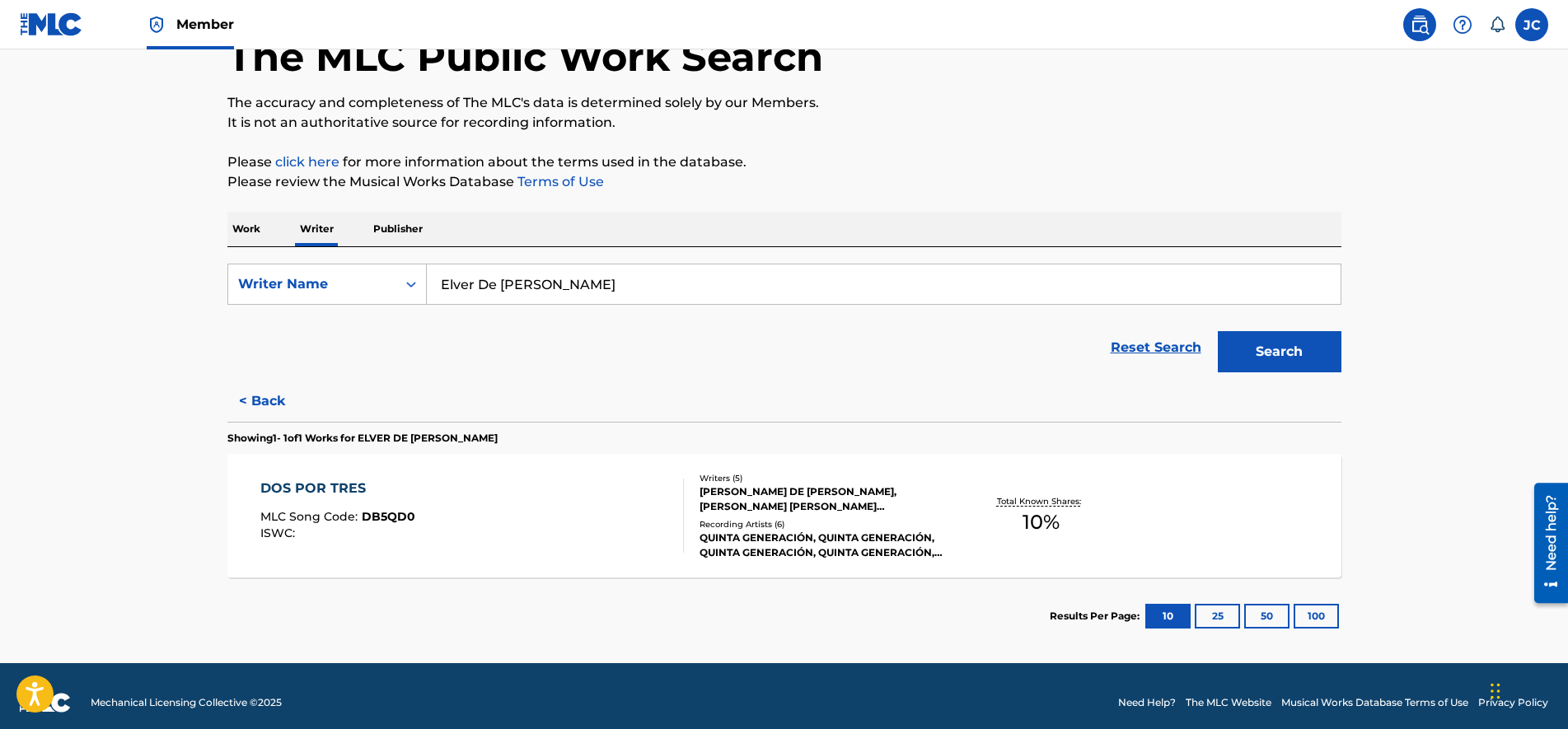
click at [404, 229] on p "Publisher" at bounding box center [397, 229] width 59 height 35
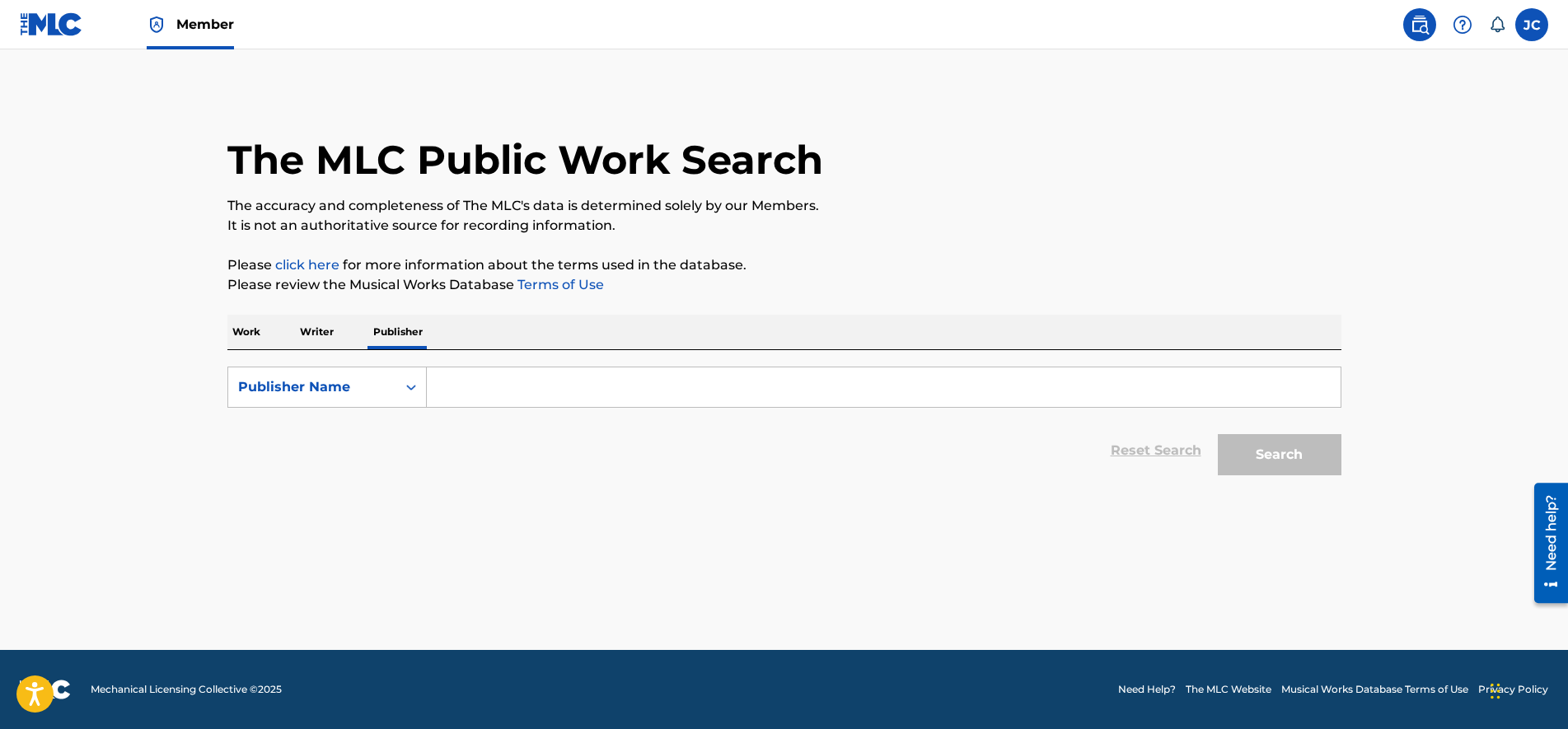
click at [254, 337] on p "Work" at bounding box center [246, 332] width 37 height 35
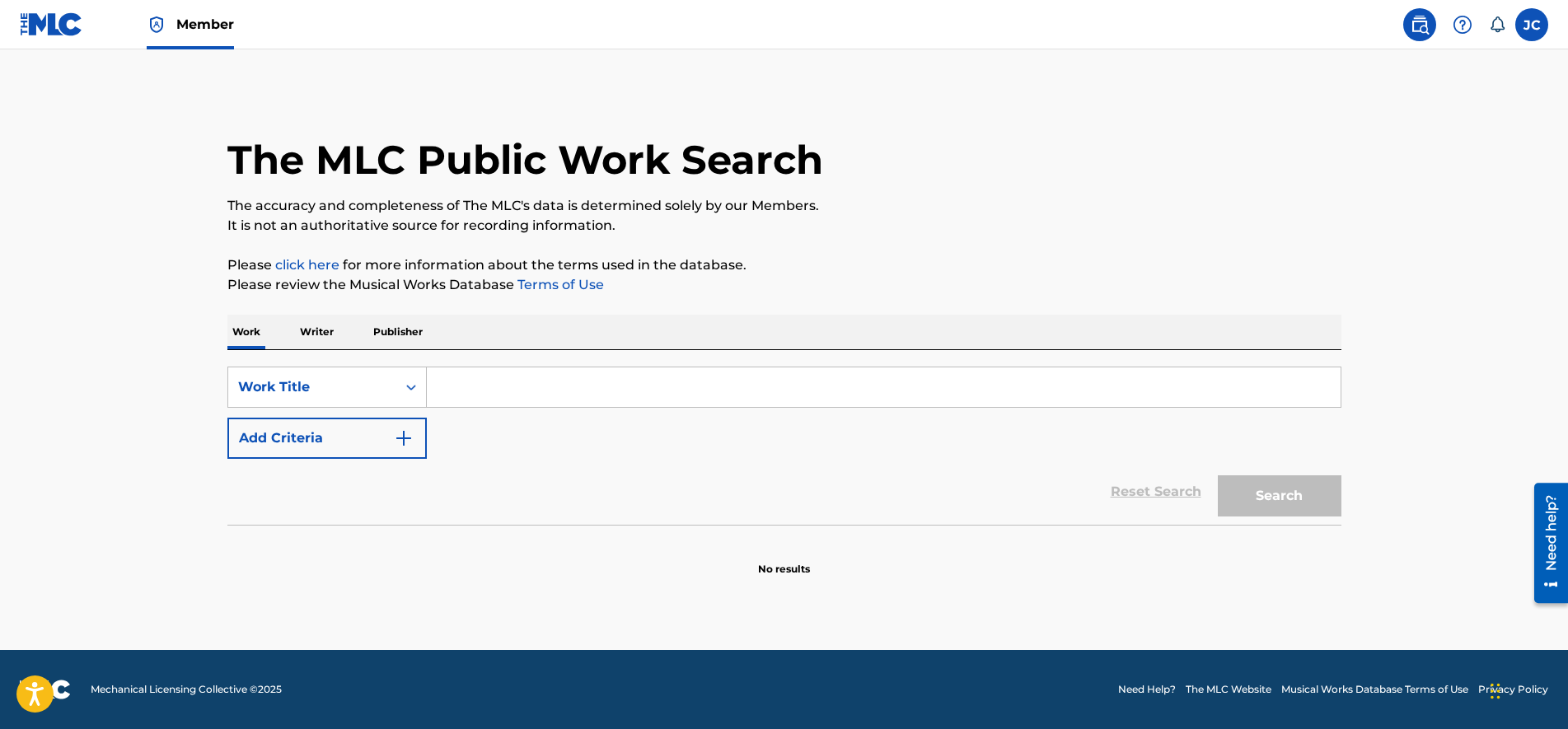
click at [61, 16] on img at bounding box center [51, 25] width 63 height 24
